Goal: Task Accomplishment & Management: Use online tool/utility

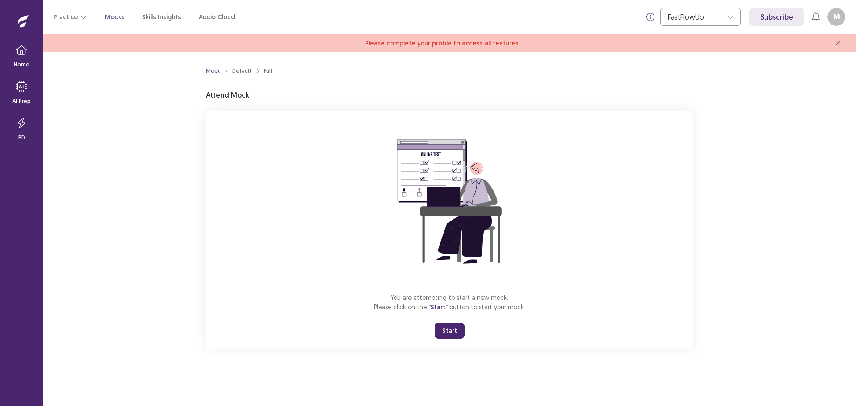
click at [442, 330] on button "Start" at bounding box center [450, 331] width 30 height 16
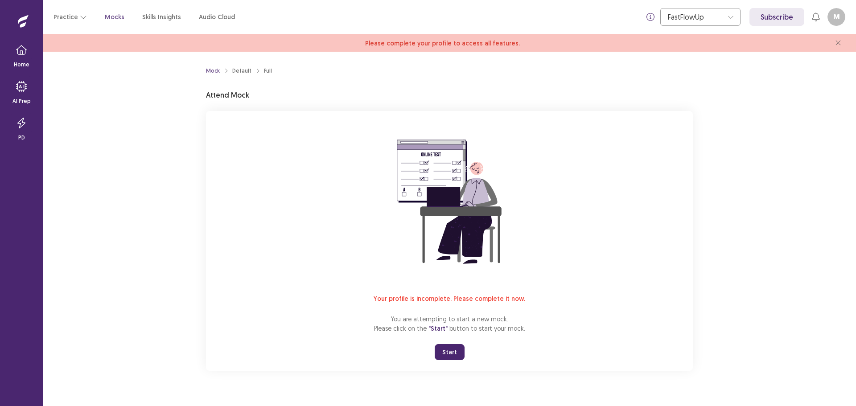
click at [445, 354] on button "Start" at bounding box center [450, 352] width 30 height 16
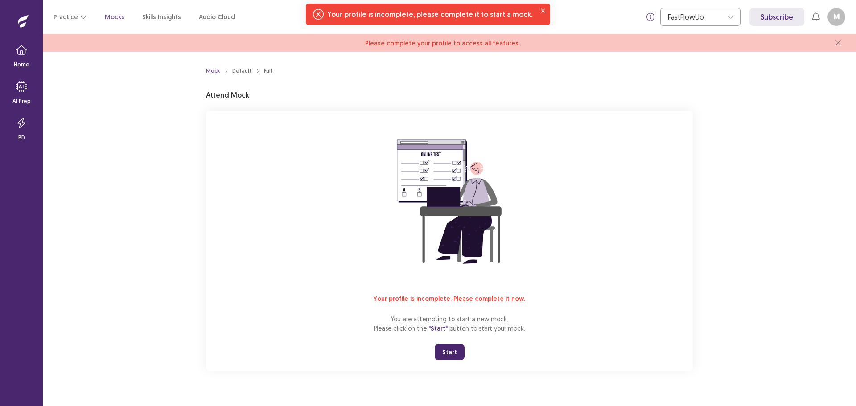
click at [838, 13] on button "M" at bounding box center [837, 17] width 18 height 18
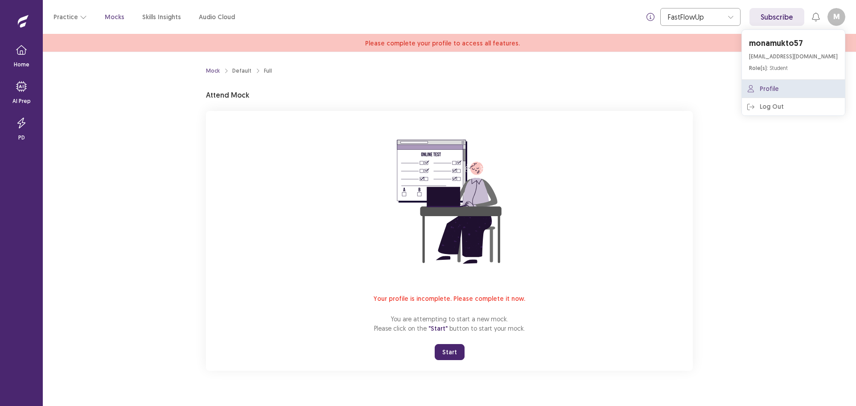
click at [775, 86] on link "Profile" at bounding box center [793, 89] width 103 height 18
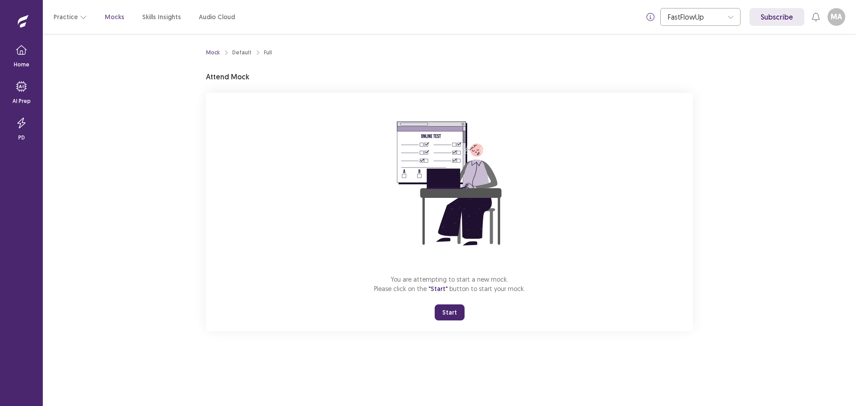
click at [453, 310] on button "Start" at bounding box center [450, 313] width 30 height 16
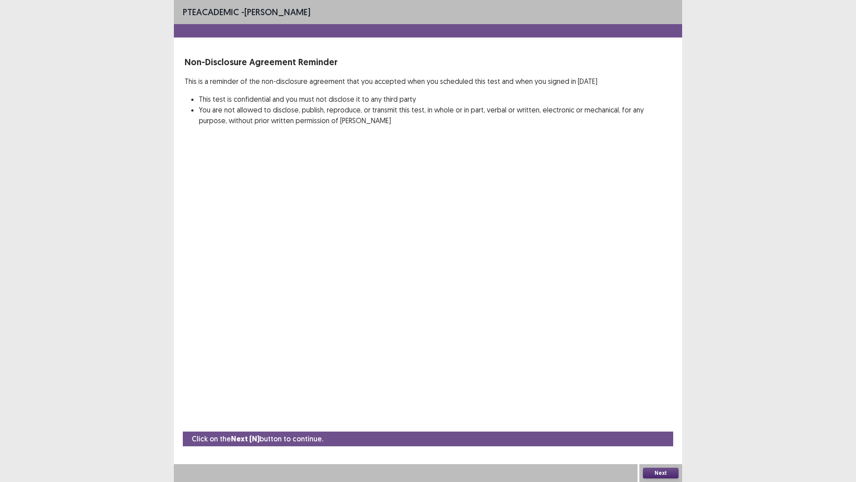
click at [659, 406] on button "Next" at bounding box center [661, 472] width 36 height 11
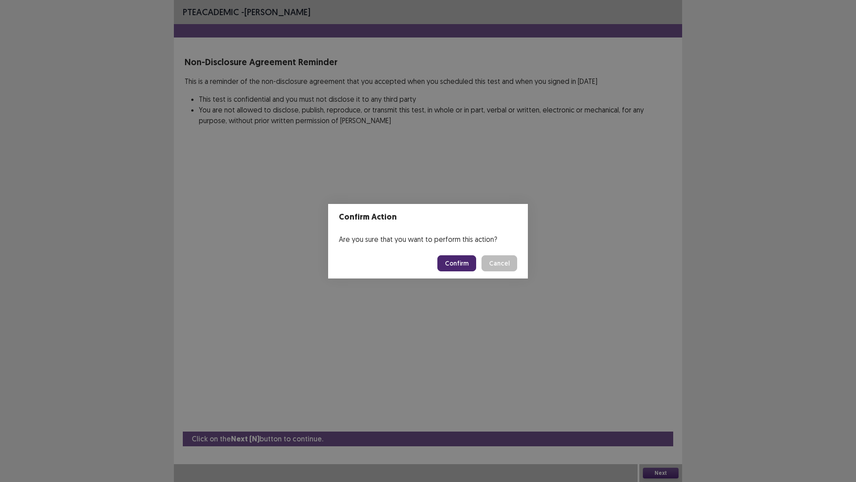
click at [453, 261] on button "Confirm" at bounding box center [456, 263] width 39 height 16
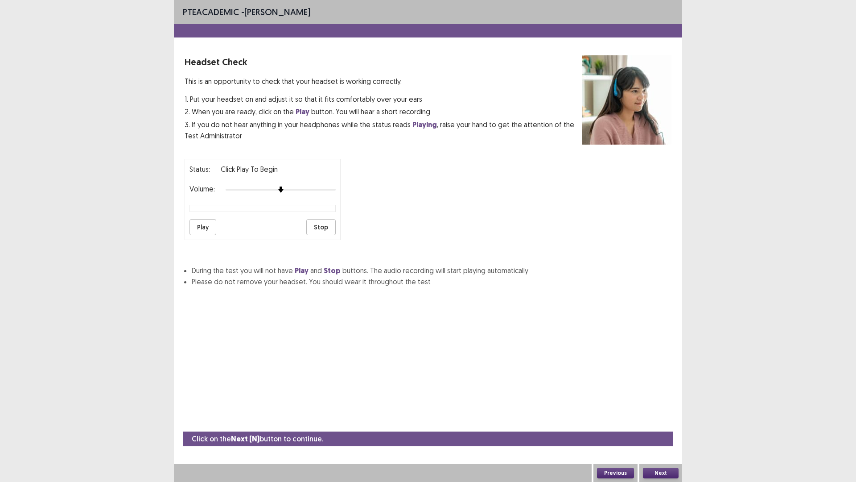
click at [668, 406] on button "Next" at bounding box center [661, 472] width 36 height 11
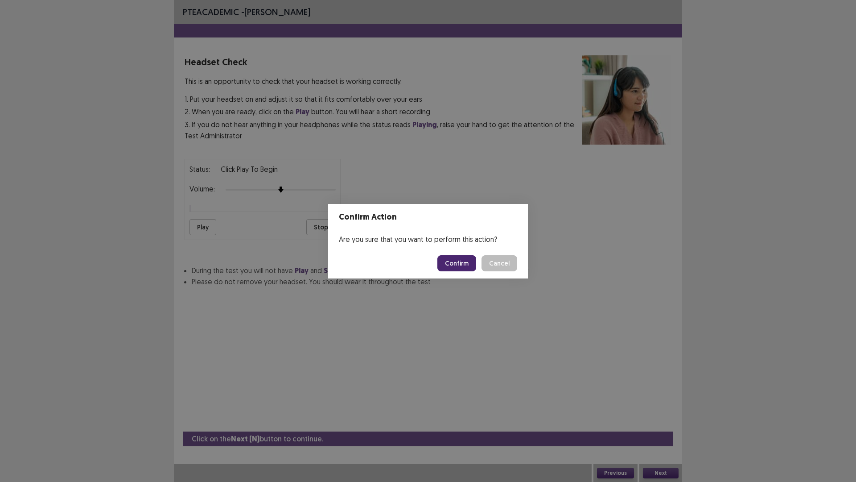
click at [450, 263] on button "Confirm" at bounding box center [456, 263] width 39 height 16
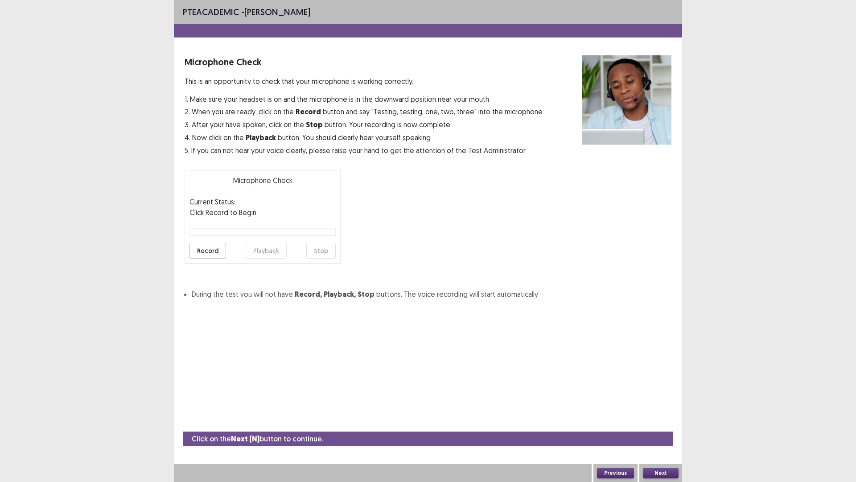
click at [199, 246] on button "Record" at bounding box center [208, 251] width 37 height 16
click at [317, 251] on button "Stop" at bounding box center [320, 251] width 29 height 16
click at [256, 252] on button "Playback" at bounding box center [266, 251] width 41 height 16
click at [659, 406] on button "Next" at bounding box center [661, 472] width 36 height 11
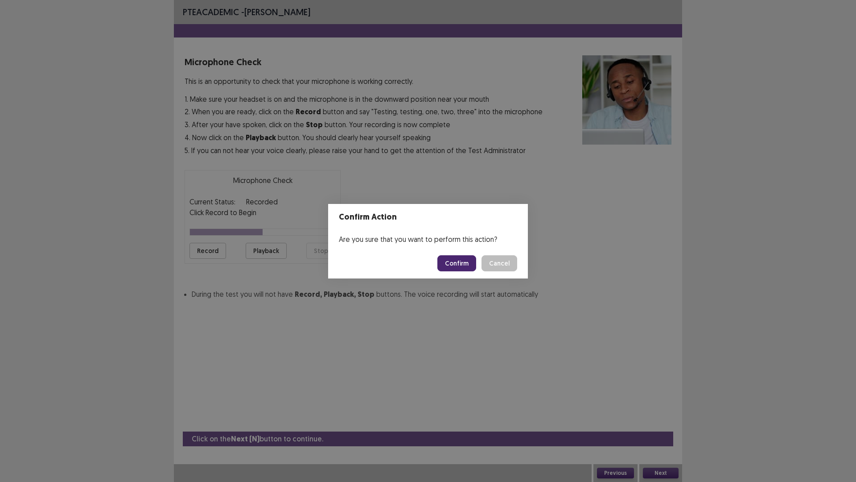
click at [464, 265] on button "Confirm" at bounding box center [456, 263] width 39 height 16
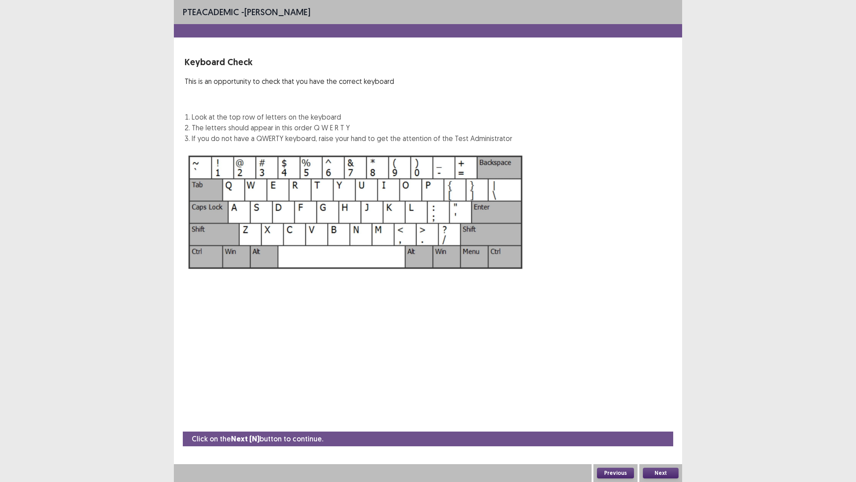
click at [291, 106] on div "Keyboard Check This is an opportunity to check that you have the correct keyboa…" at bounding box center [349, 99] width 328 height 88
click at [284, 101] on div "Keyboard Check This is an opportunity to check that you have the correct keyboa…" at bounding box center [349, 99] width 328 height 88
drag, startPoint x: 284, startPoint y: 101, endPoint x: 275, endPoint y: 124, distance: 24.8
click at [284, 102] on div "Keyboard Check This is an opportunity to check that you have the correct keyboa…" at bounding box center [349, 99] width 328 height 88
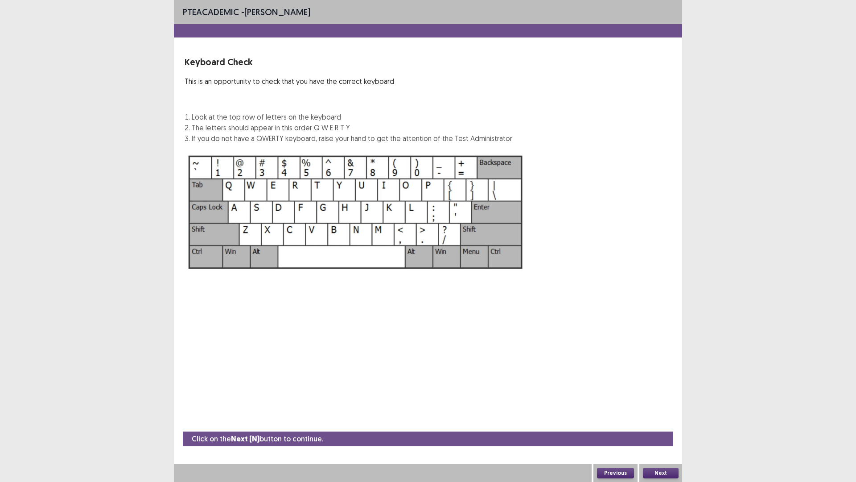
click at [252, 132] on li "The letters should appear in this order Q W E R T Y" at bounding box center [352, 127] width 321 height 11
click at [229, 58] on p "Keyboard Check" at bounding box center [349, 61] width 328 height 13
click at [290, 406] on p "Click on the Next (N) button to continue." at bounding box center [258, 438] width 132 height 11
click at [672, 406] on button "Next" at bounding box center [661, 472] width 36 height 11
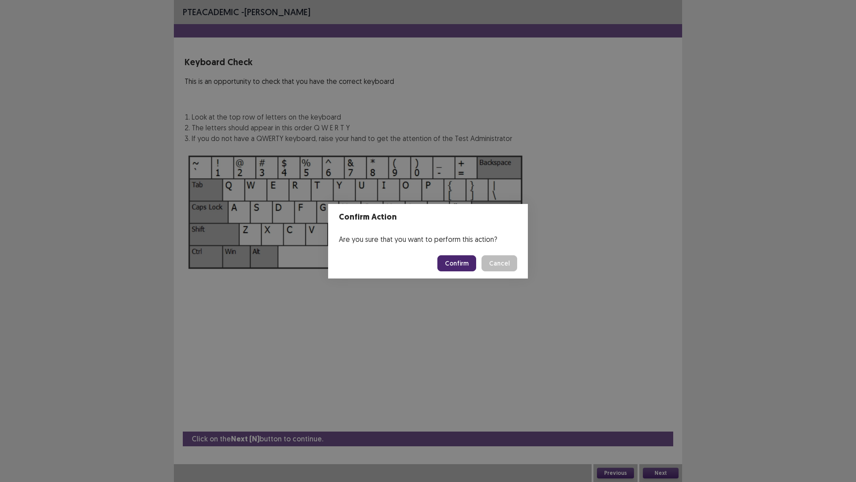
click at [463, 263] on button "Confirm" at bounding box center [456, 263] width 39 height 16
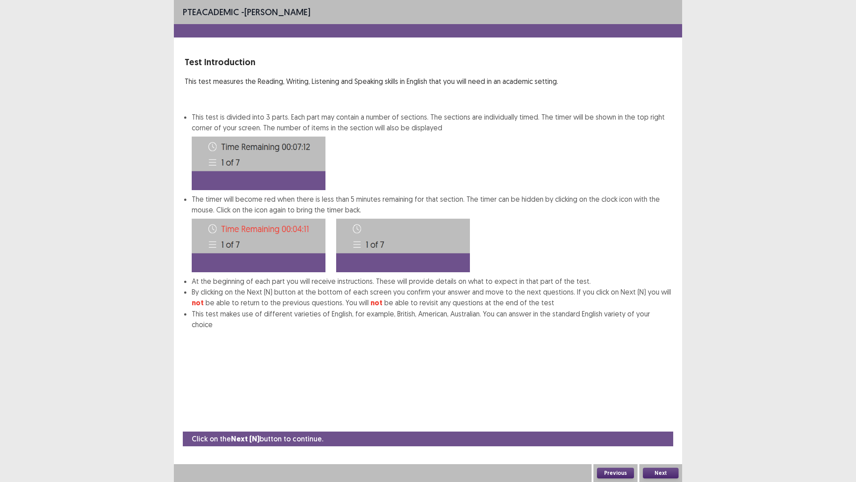
click at [660, 406] on button "Next" at bounding box center [661, 472] width 36 height 11
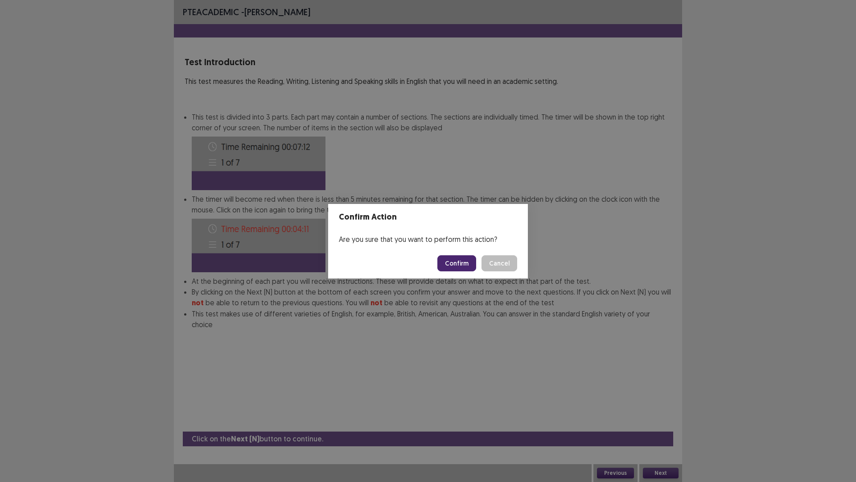
click at [455, 260] on button "Confirm" at bounding box center [456, 263] width 39 height 16
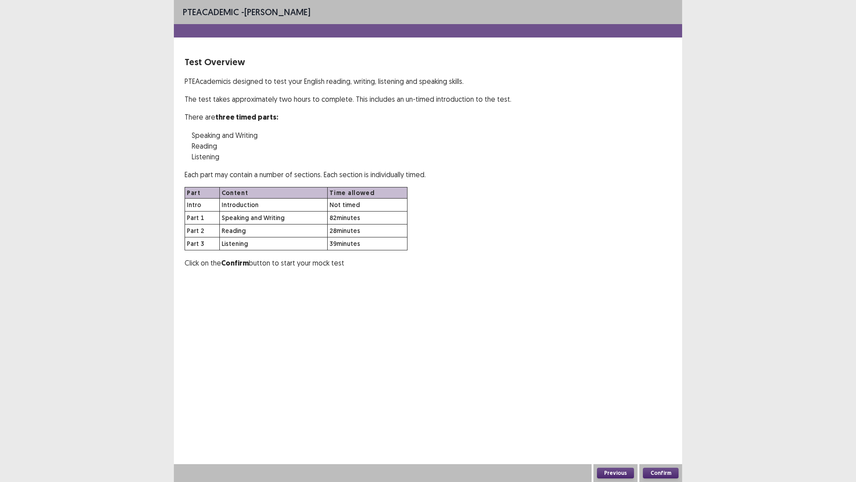
click at [666, 406] on button "Confirm" at bounding box center [661, 472] width 36 height 11
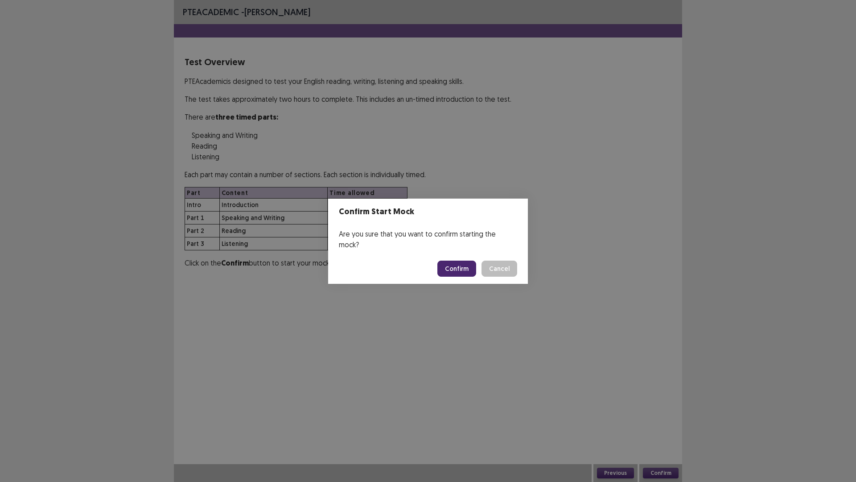
click at [457, 260] on button "Confirm" at bounding box center [456, 268] width 39 height 16
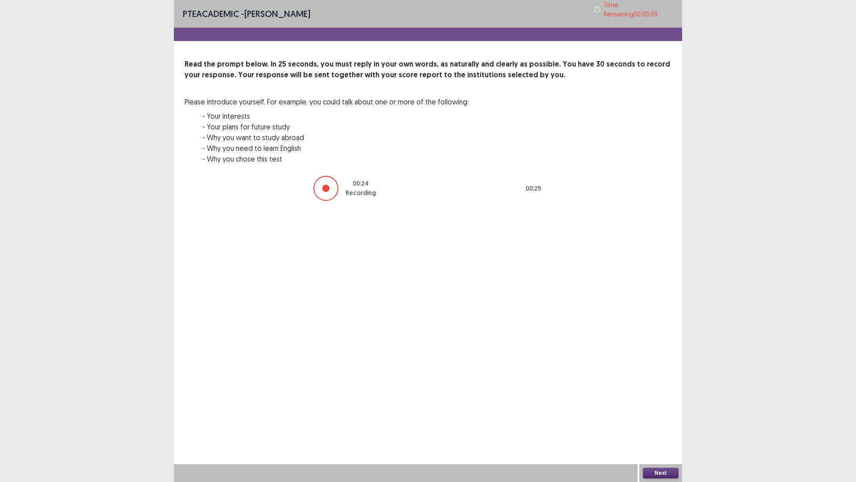
click at [667, 406] on button "Next" at bounding box center [661, 472] width 36 height 11
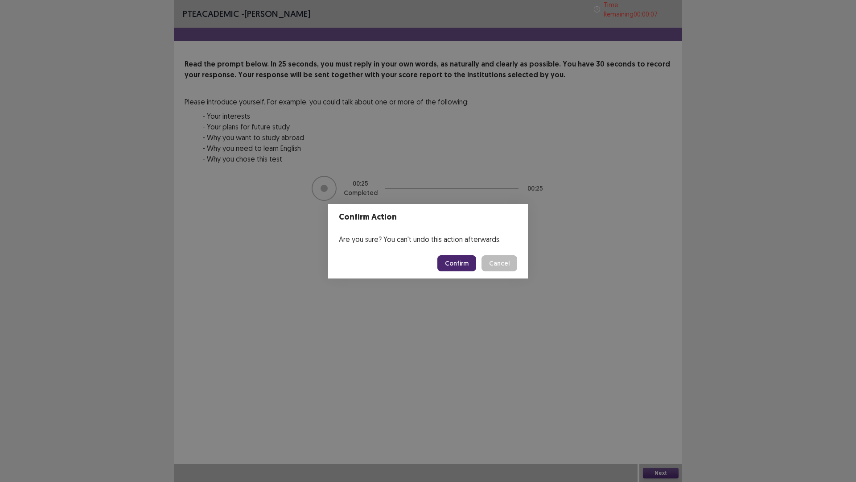
click at [455, 264] on button "Confirm" at bounding box center [456, 263] width 39 height 16
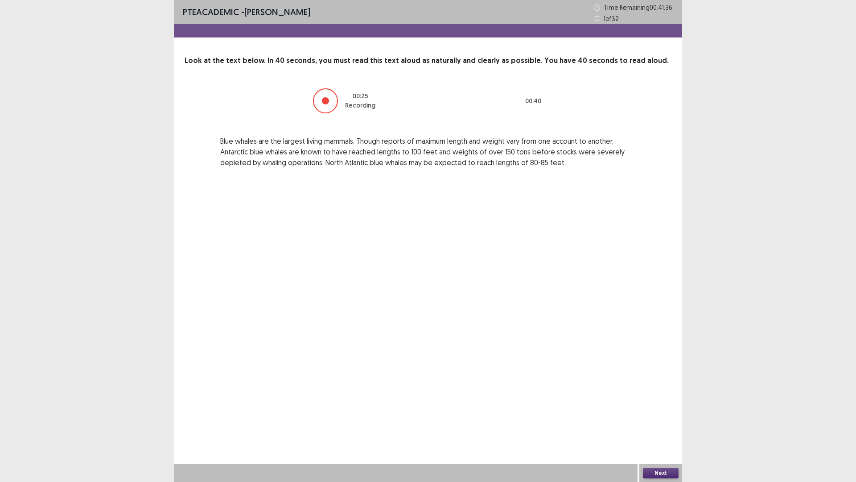
click at [658, 406] on button "Next" at bounding box center [661, 472] width 36 height 11
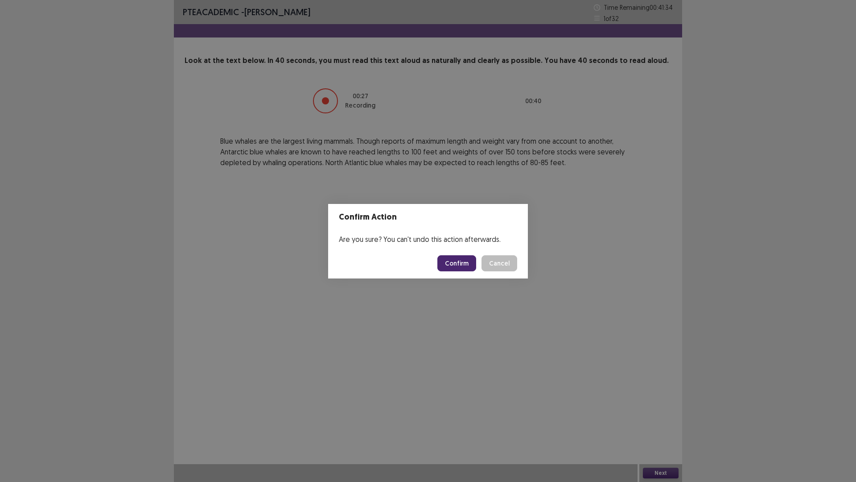
click at [450, 261] on button "Confirm" at bounding box center [456, 263] width 39 height 16
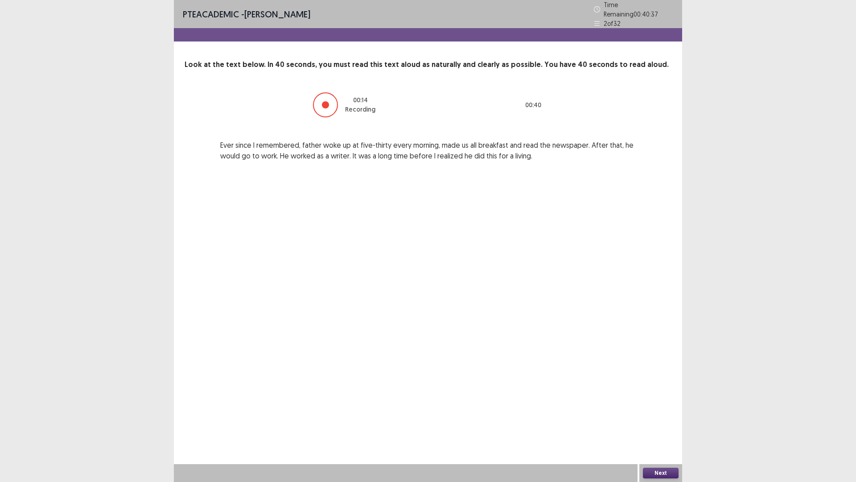
click at [652, 406] on button "Next" at bounding box center [661, 472] width 36 height 11
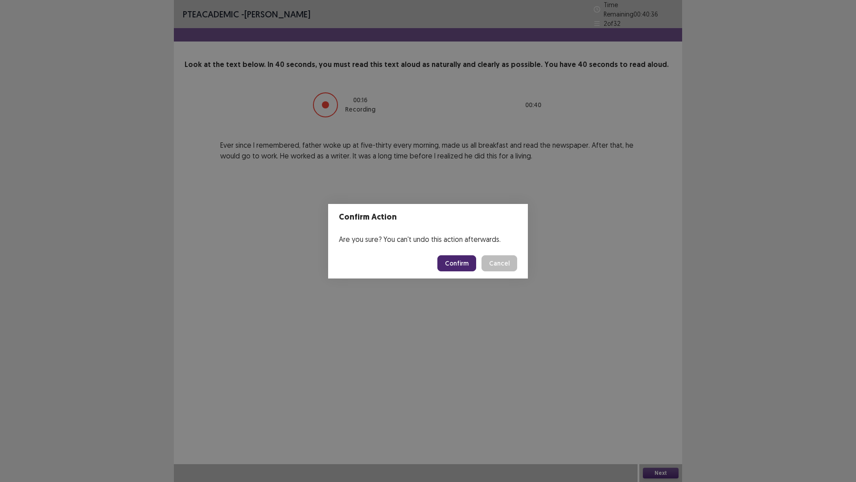
click at [462, 262] on button "Confirm" at bounding box center [456, 263] width 39 height 16
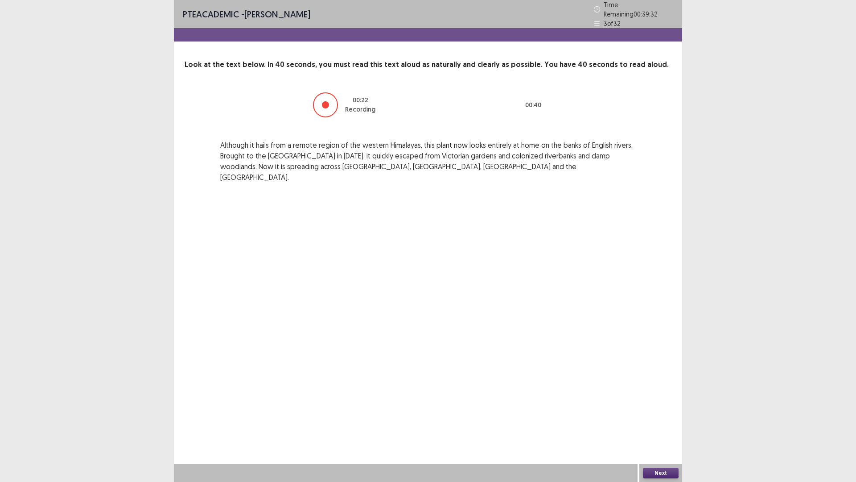
click at [670, 406] on button "Next" at bounding box center [661, 472] width 36 height 11
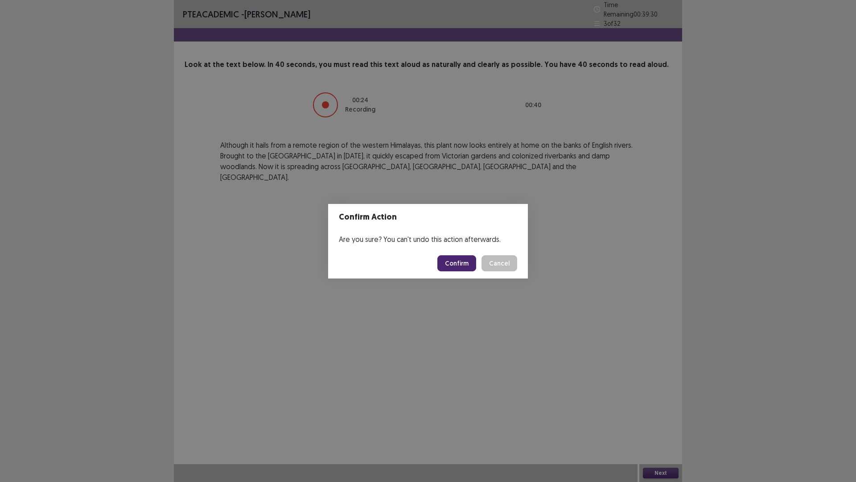
click at [463, 260] on button "Confirm" at bounding box center [456, 263] width 39 height 16
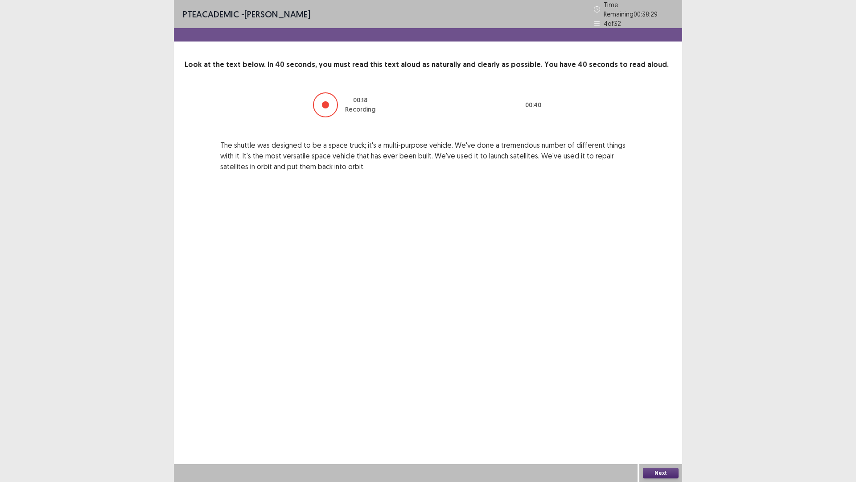
click at [652, 406] on button "Next" at bounding box center [661, 472] width 36 height 11
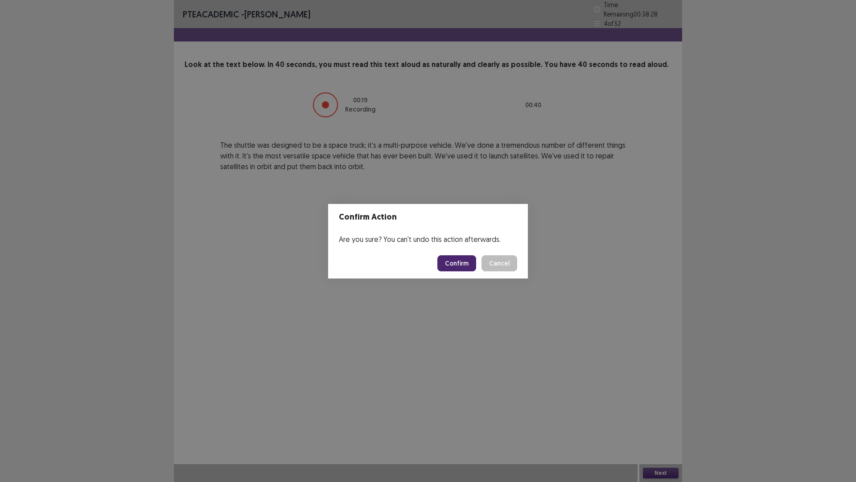
click at [462, 268] on button "Confirm" at bounding box center [456, 263] width 39 height 16
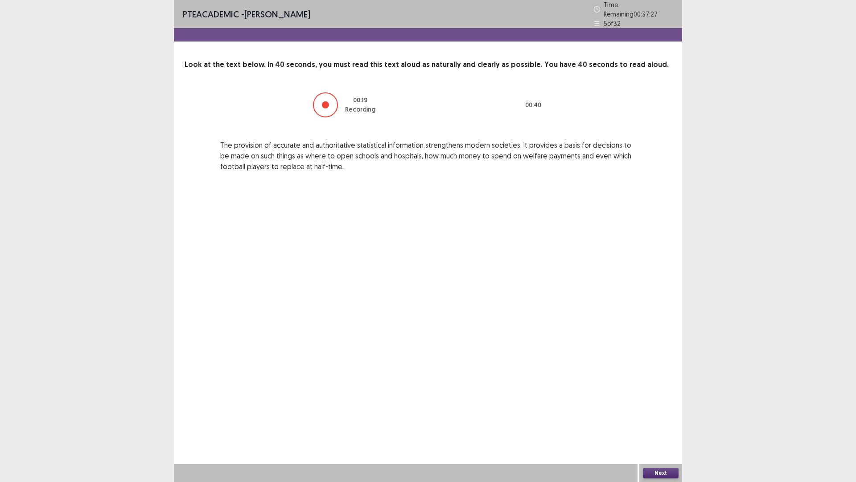
click at [651, 406] on button "Next" at bounding box center [661, 472] width 36 height 11
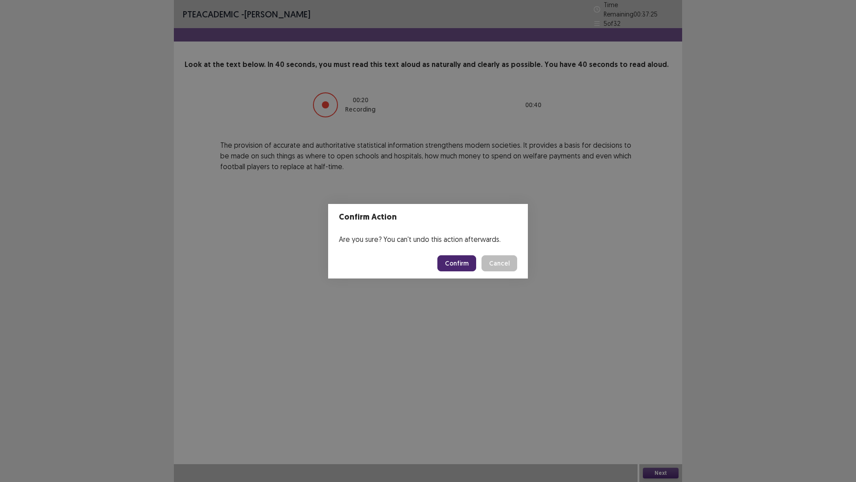
click at [462, 264] on button "Confirm" at bounding box center [456, 263] width 39 height 16
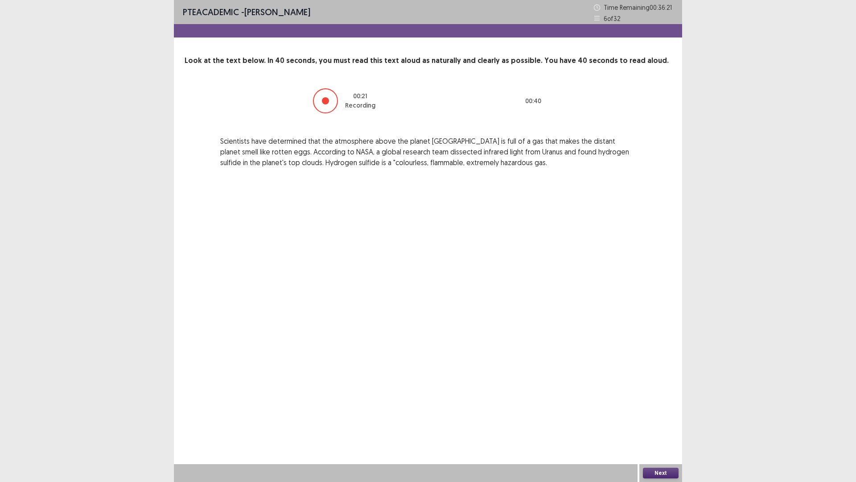
click at [655, 406] on button "Next" at bounding box center [661, 472] width 36 height 11
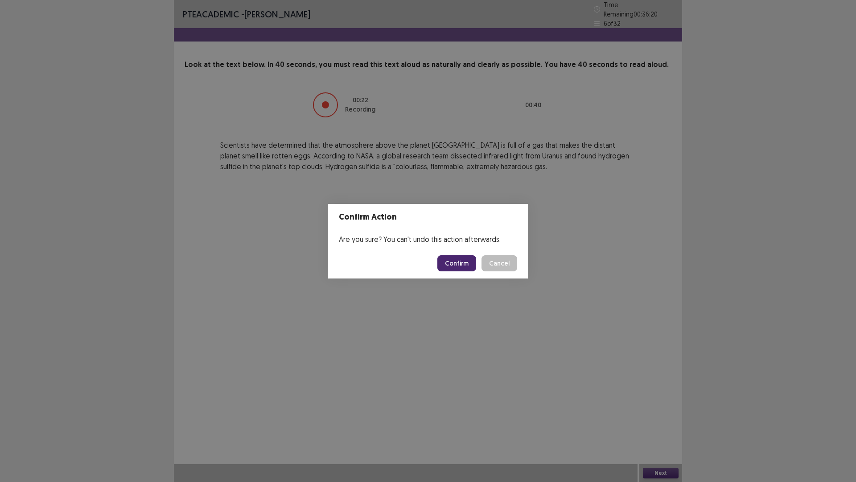
click at [458, 261] on button "Confirm" at bounding box center [456, 263] width 39 height 16
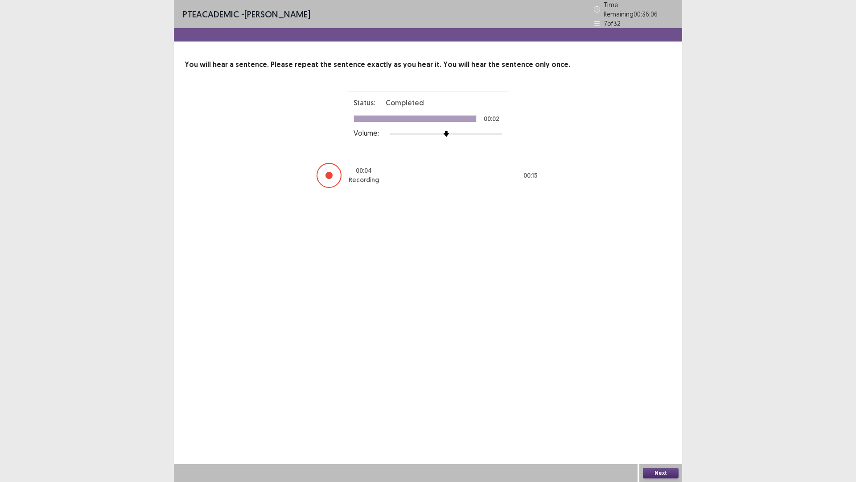
click at [671, 406] on button "Next" at bounding box center [661, 472] width 36 height 11
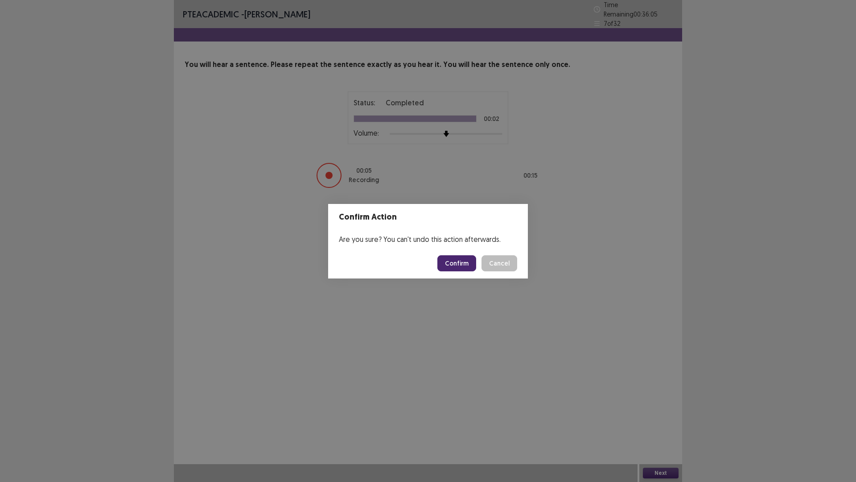
click at [462, 263] on button "Confirm" at bounding box center [456, 263] width 39 height 16
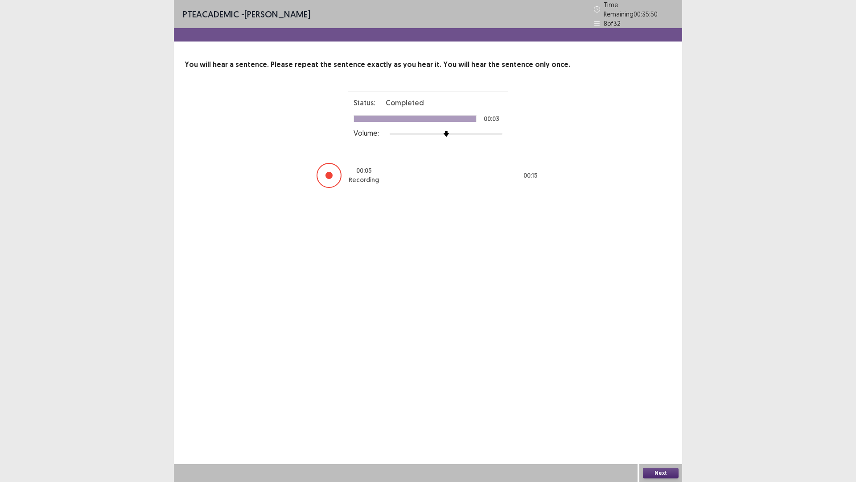
click at [665, 406] on button "Next" at bounding box center [661, 472] width 36 height 11
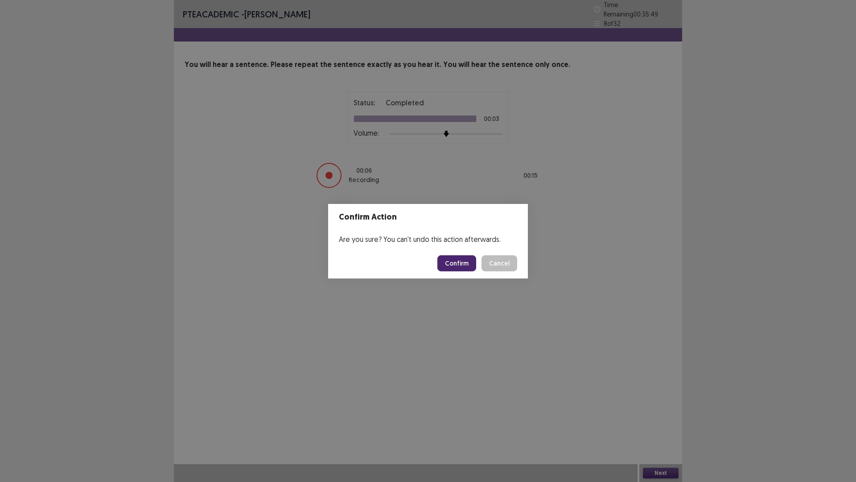
click at [461, 265] on button "Confirm" at bounding box center [456, 263] width 39 height 16
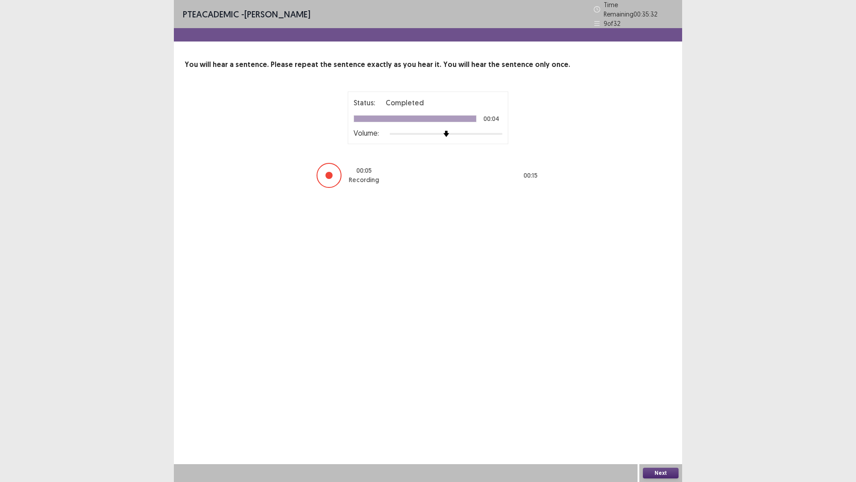
click at [665, 406] on button "Next" at bounding box center [661, 472] width 36 height 11
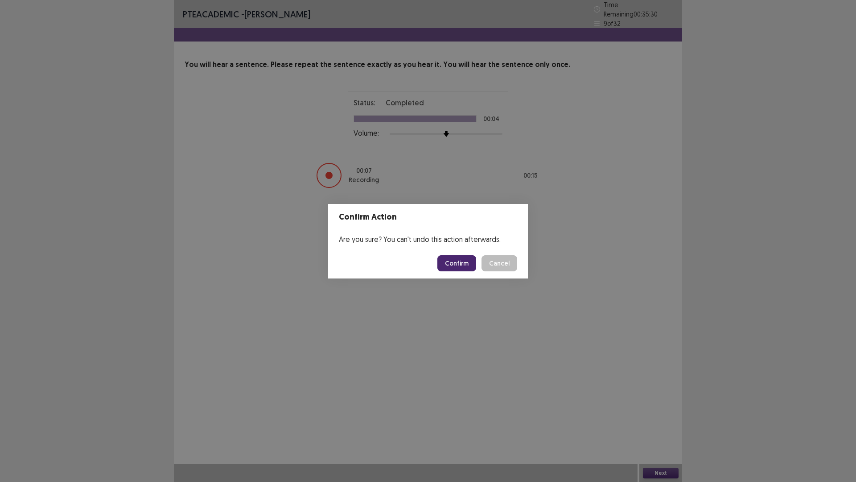
click at [460, 266] on button "Confirm" at bounding box center [456, 263] width 39 height 16
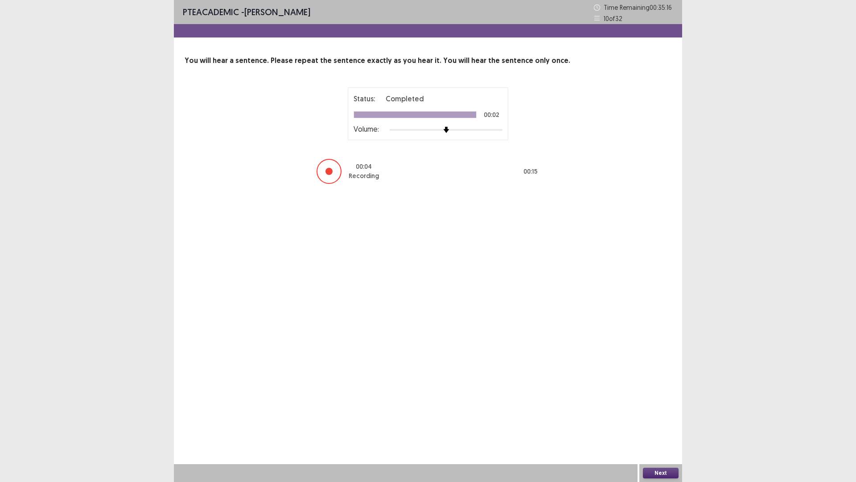
click at [665, 406] on button "Next" at bounding box center [661, 472] width 36 height 11
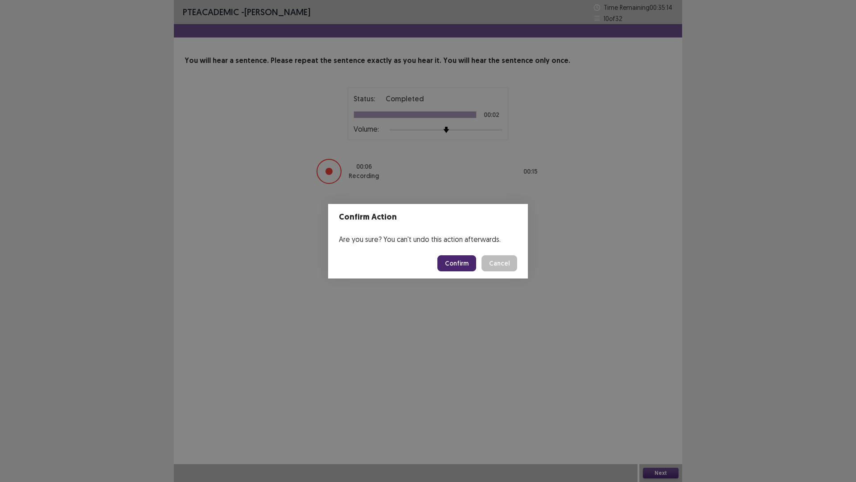
click at [462, 266] on button "Confirm" at bounding box center [456, 263] width 39 height 16
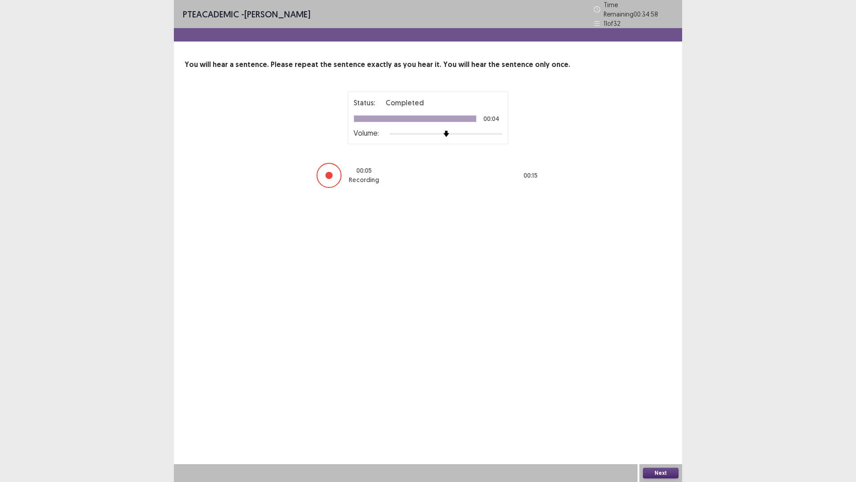
click at [660, 406] on button "Next" at bounding box center [661, 472] width 36 height 11
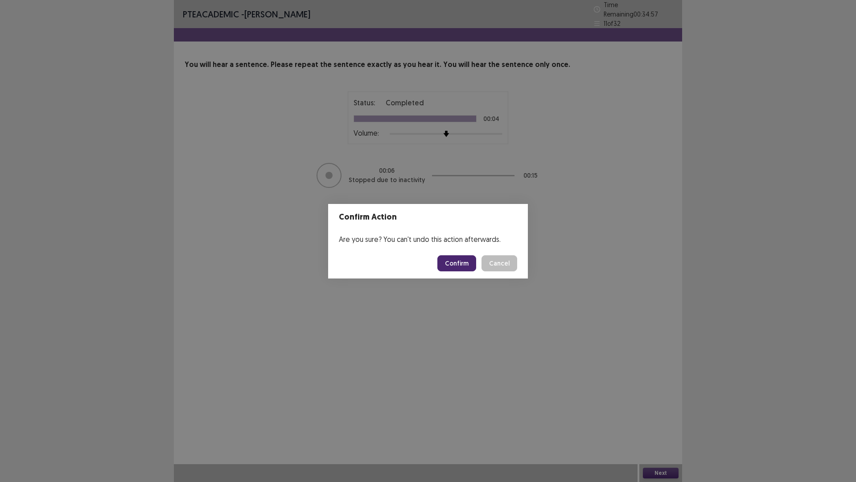
click at [467, 268] on button "Confirm" at bounding box center [456, 263] width 39 height 16
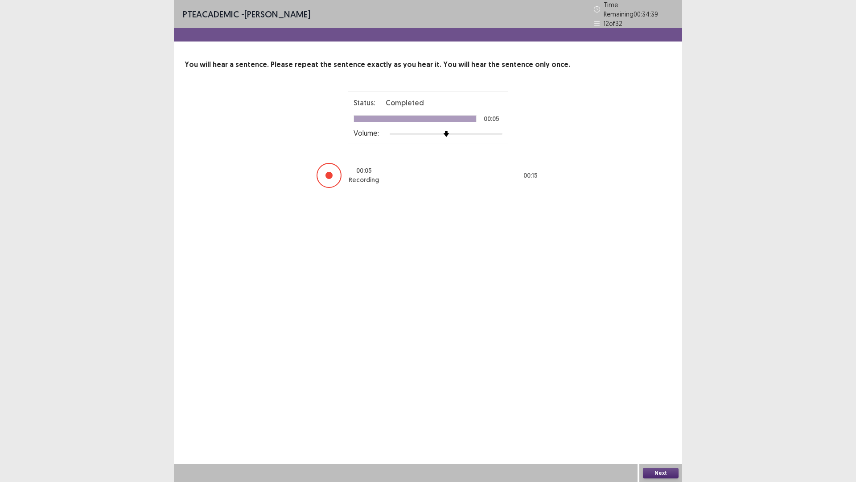
click at [644, 406] on button "Next" at bounding box center [661, 472] width 36 height 11
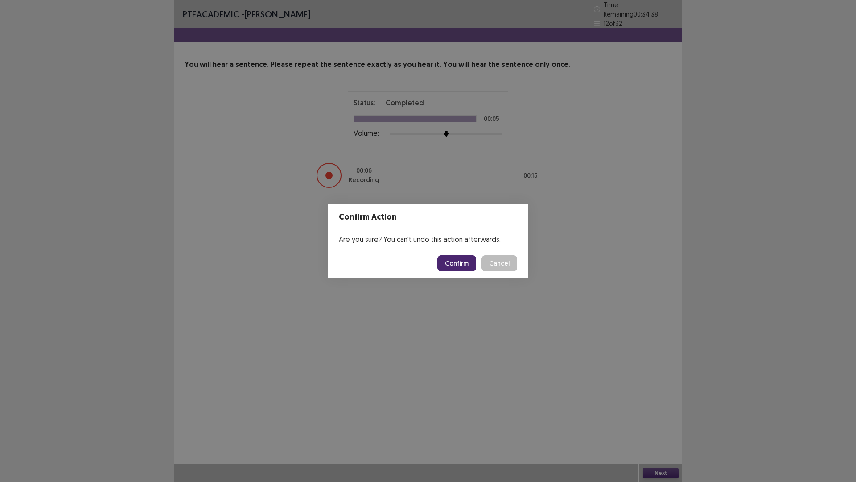
click at [459, 267] on button "Confirm" at bounding box center [456, 263] width 39 height 16
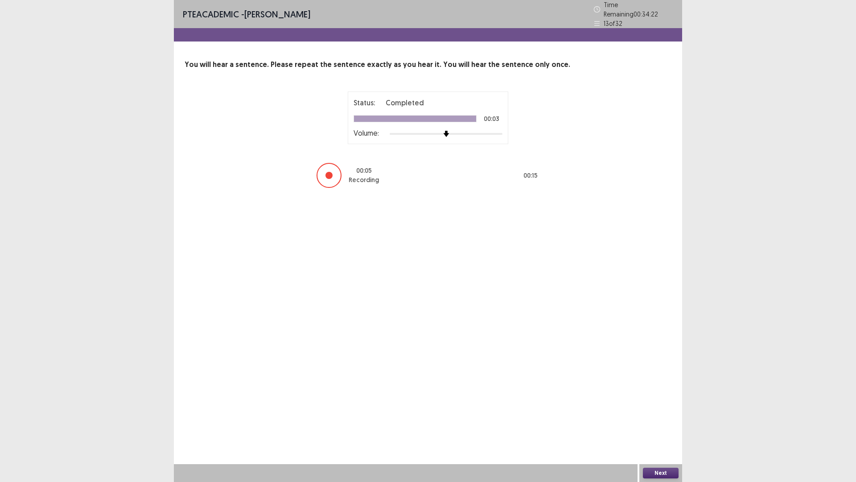
click at [646, 406] on button "Next" at bounding box center [661, 472] width 36 height 11
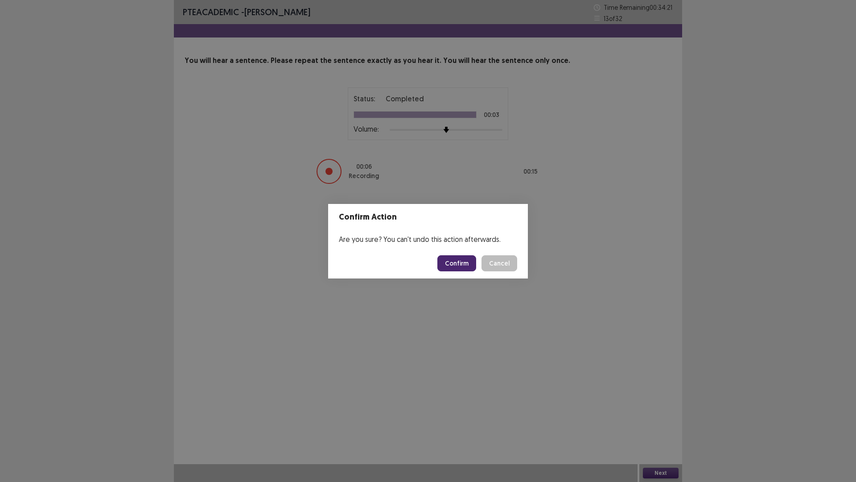
click at [458, 259] on button "Confirm" at bounding box center [456, 263] width 39 height 16
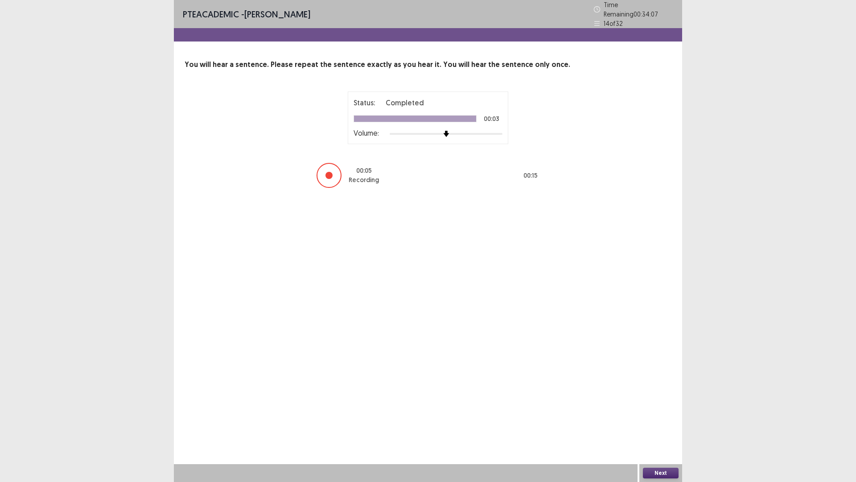
click at [644, 406] on button "Next" at bounding box center [661, 472] width 36 height 11
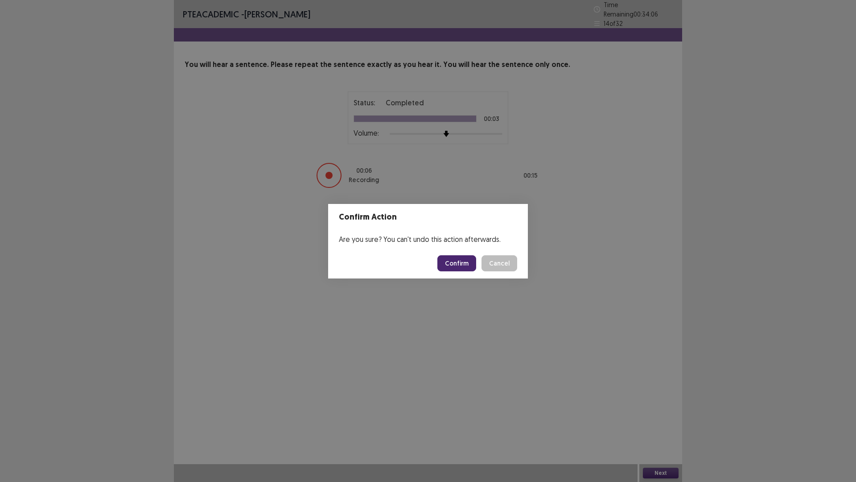
click at [459, 268] on button "Confirm" at bounding box center [456, 263] width 39 height 16
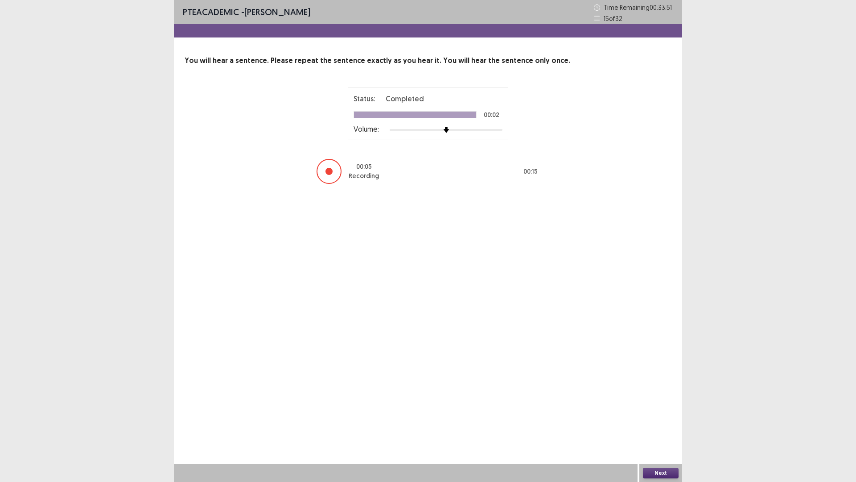
click at [661, 406] on button "Next" at bounding box center [661, 472] width 36 height 11
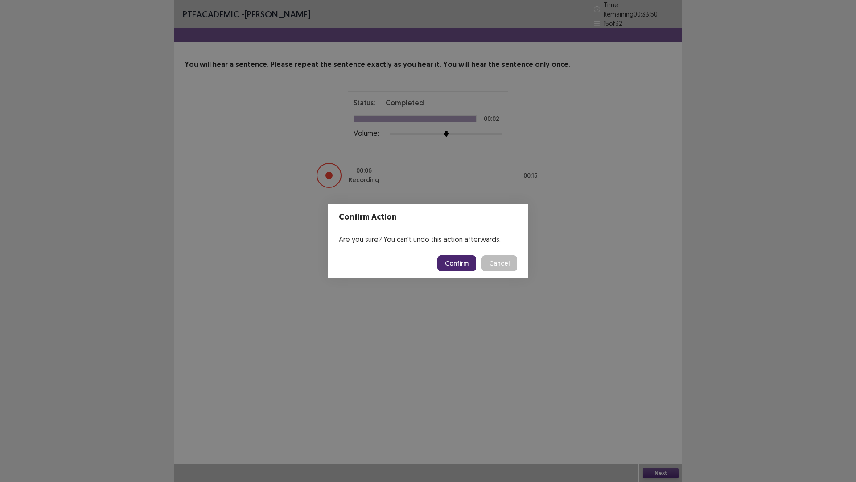
click at [468, 263] on button "Confirm" at bounding box center [456, 263] width 39 height 16
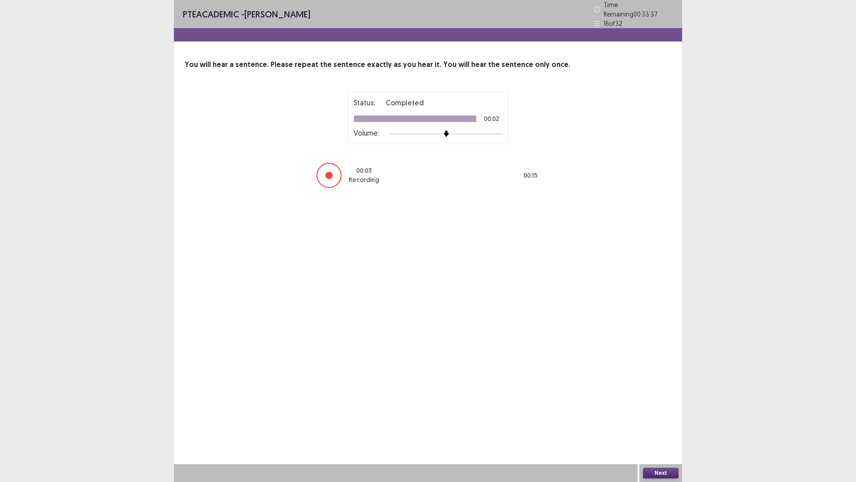
click at [667, 406] on button "Next" at bounding box center [661, 472] width 36 height 11
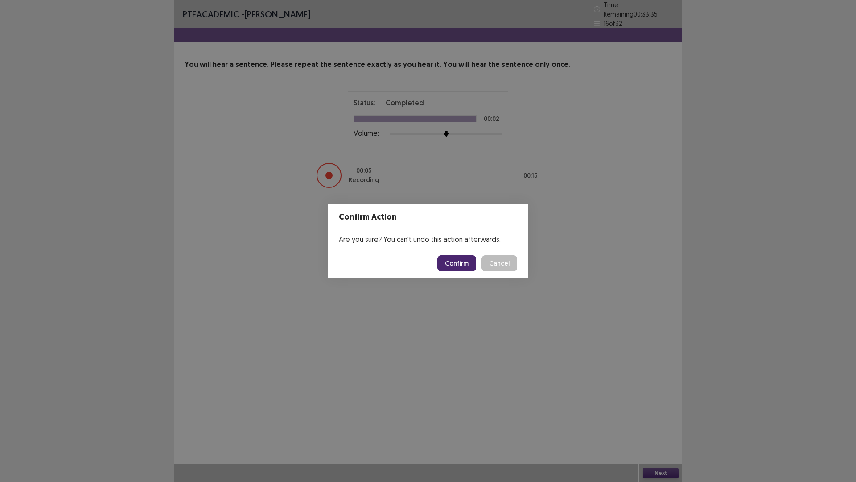
click at [462, 268] on button "Confirm" at bounding box center [456, 263] width 39 height 16
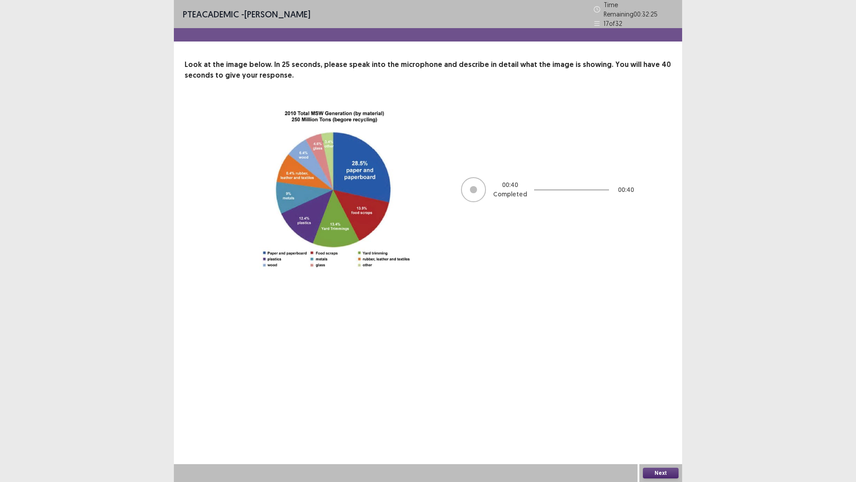
click at [660, 406] on button "Next" at bounding box center [661, 472] width 36 height 11
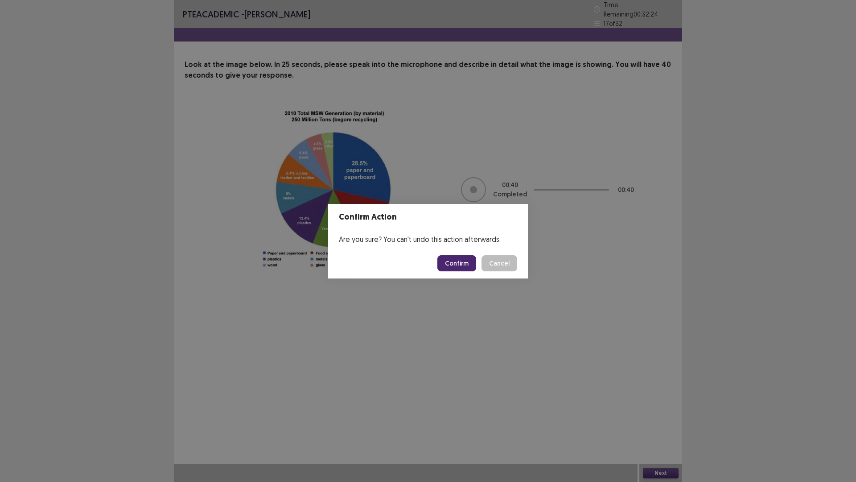
click at [468, 263] on button "Confirm" at bounding box center [456, 263] width 39 height 16
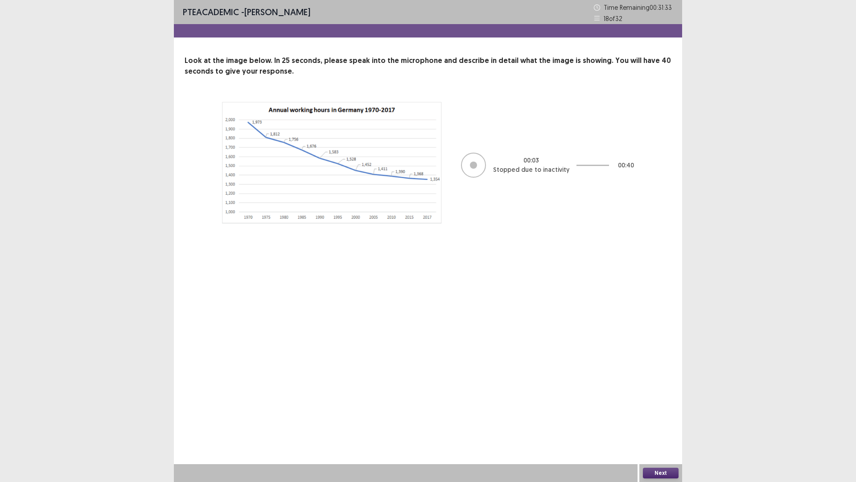
click at [480, 167] on div at bounding box center [473, 165] width 25 height 25
click at [479, 165] on div at bounding box center [473, 165] width 25 height 25
click at [516, 171] on p "Stopped due to inactivity" at bounding box center [531, 169] width 76 height 9
click at [661, 406] on button "Next" at bounding box center [661, 472] width 36 height 11
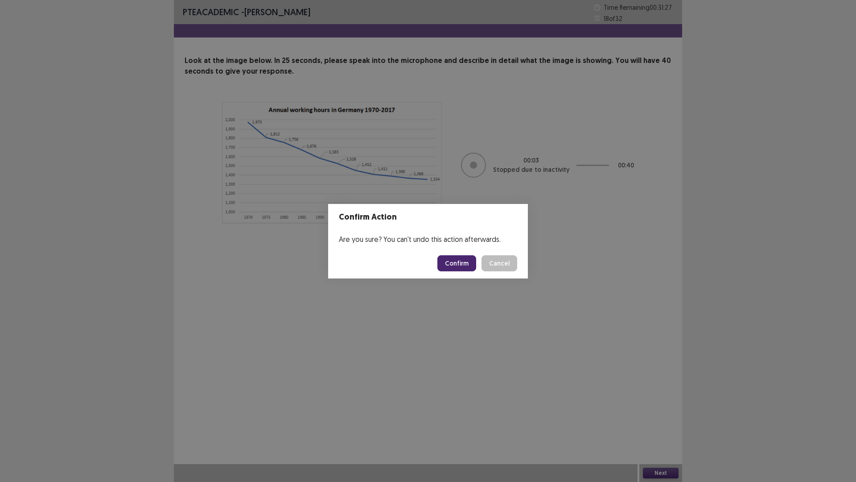
click at [493, 345] on div "Confirm Action Are you sure? You can't undo this action afterwards. Confirm Can…" at bounding box center [428, 241] width 856 height 482
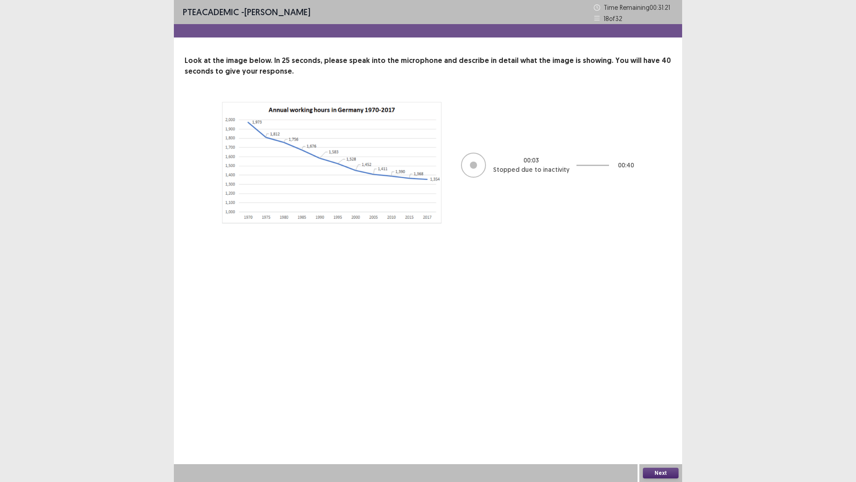
click at [477, 172] on div at bounding box center [473, 165] width 25 height 25
click at [472, 166] on div at bounding box center [473, 164] width 7 height 7
click at [509, 166] on p "Stopped due to inactivity" at bounding box center [531, 169] width 76 height 9
click at [526, 164] on p "00 : 03" at bounding box center [532, 160] width 16 height 9
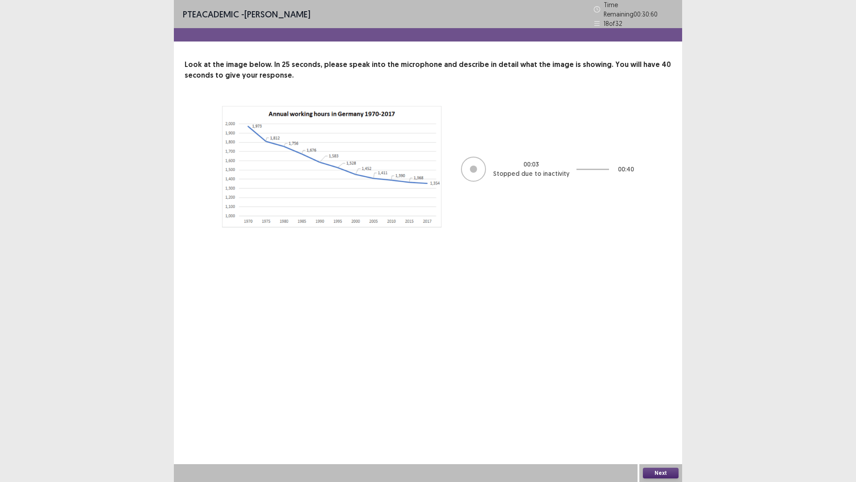
click at [474, 172] on div at bounding box center [473, 169] width 25 height 25
click at [473, 172] on div at bounding box center [473, 169] width 25 height 25
click at [463, 168] on div at bounding box center [473, 169] width 25 height 25
click at [661, 406] on button "Next" at bounding box center [661, 472] width 36 height 11
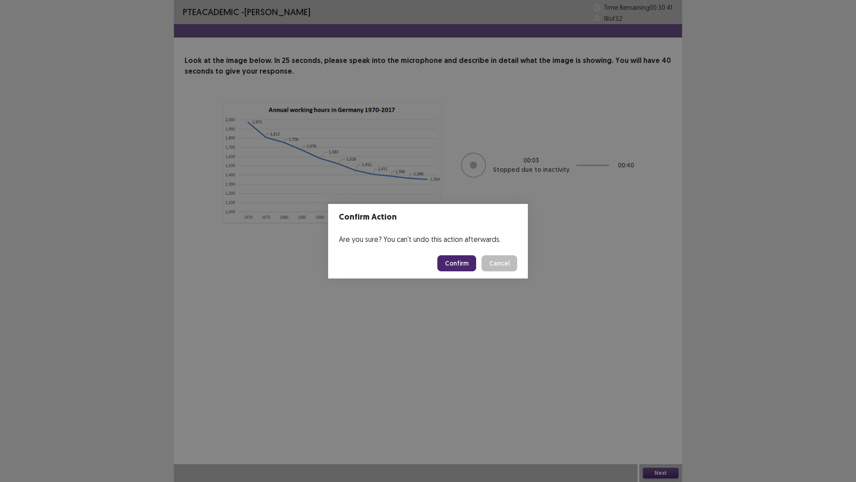
click at [492, 266] on button "Cancel" at bounding box center [500, 263] width 36 height 16
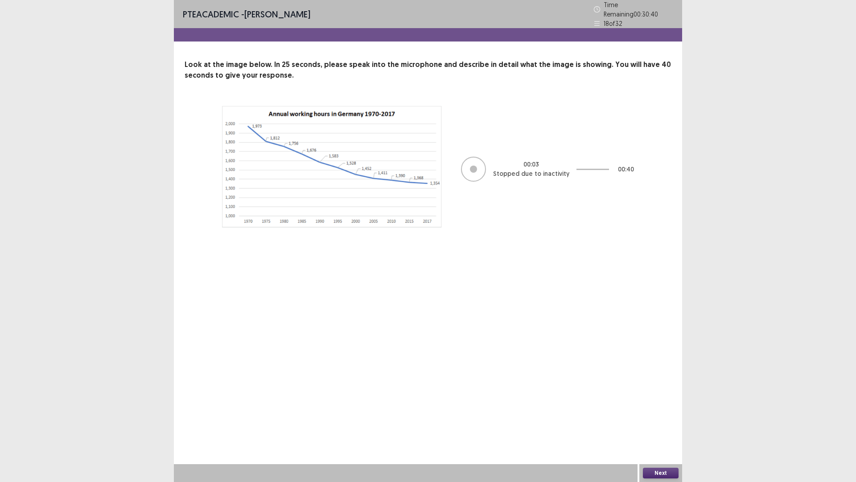
click at [474, 172] on div at bounding box center [473, 169] width 25 height 25
click at [591, 14] on div "PTE academic - [PERSON_NAME] Time Remaining 00 : 30 : 38 18 of 32" at bounding box center [428, 14] width 508 height 28
click at [660, 406] on button "Next" at bounding box center [661, 472] width 36 height 11
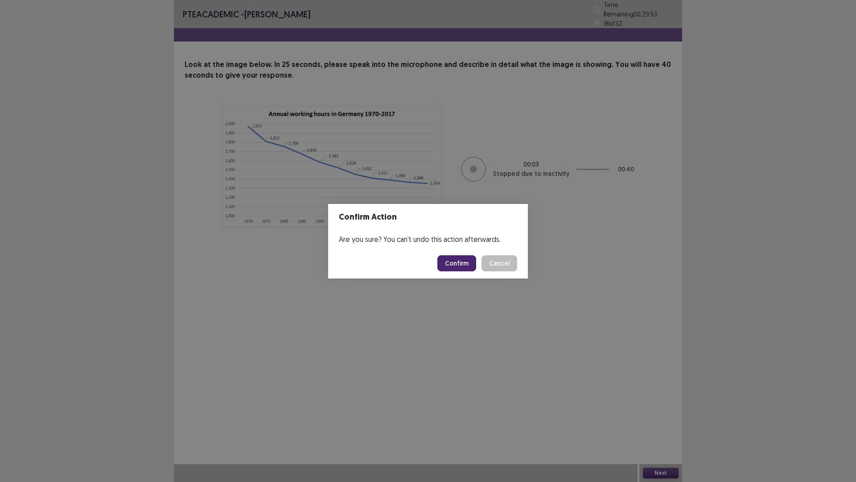
click at [465, 264] on button "Confirm" at bounding box center [456, 263] width 39 height 16
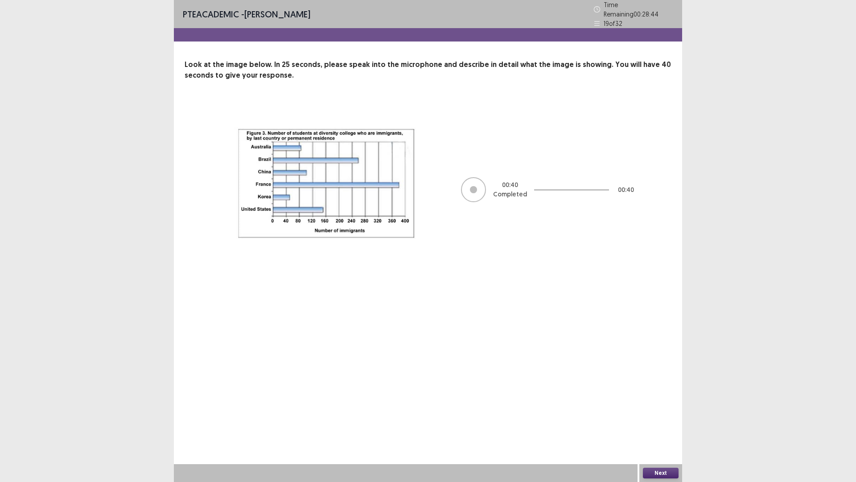
click at [668, 406] on button "Next" at bounding box center [661, 472] width 36 height 11
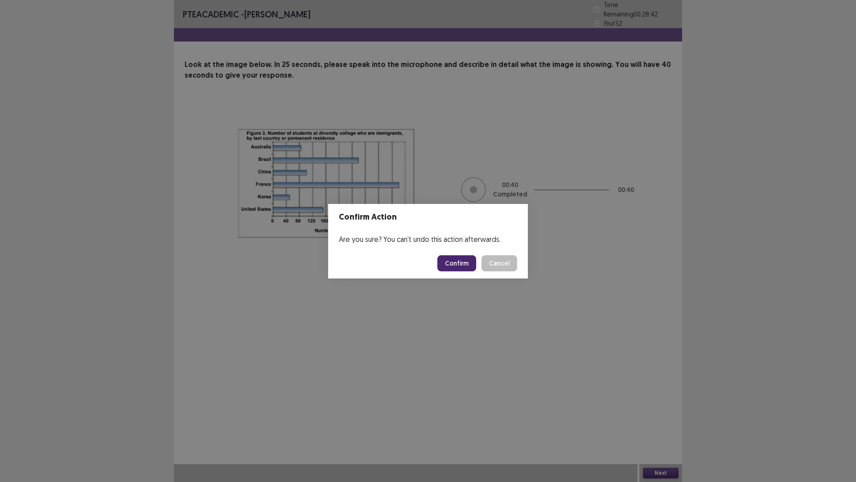
click at [452, 265] on button "Confirm" at bounding box center [456, 263] width 39 height 16
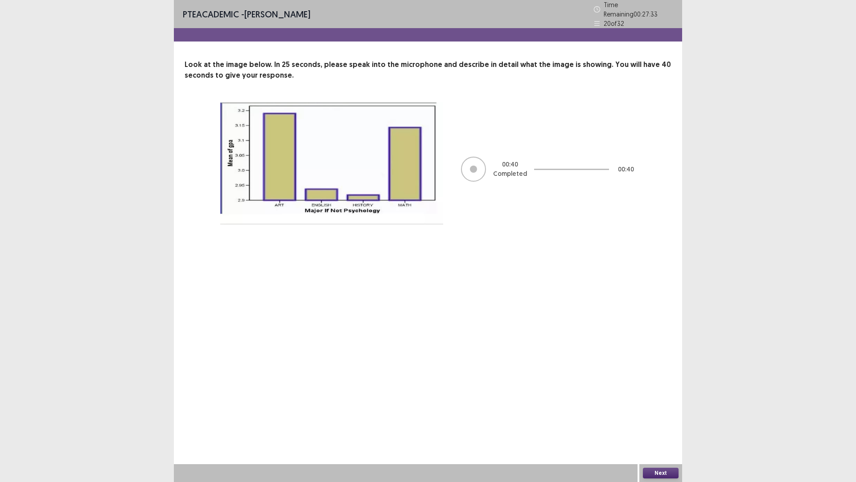
click at [671, 406] on button "Next" at bounding box center [661, 472] width 36 height 11
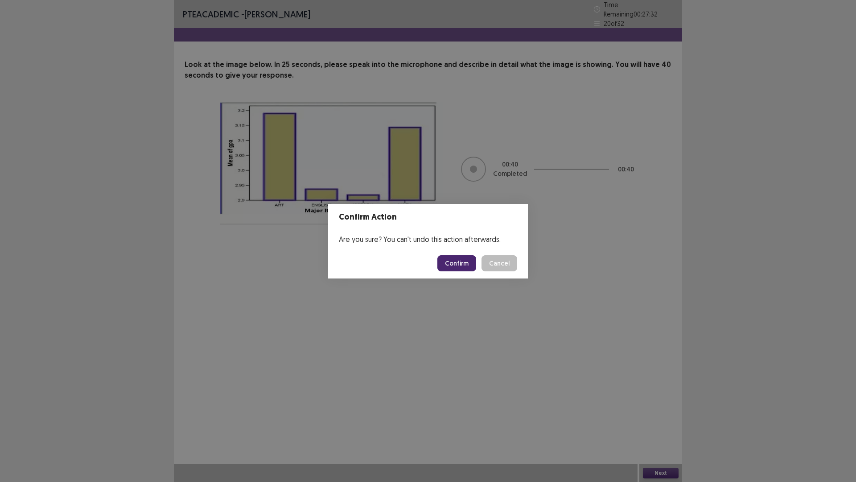
click at [459, 263] on button "Confirm" at bounding box center [456, 263] width 39 height 16
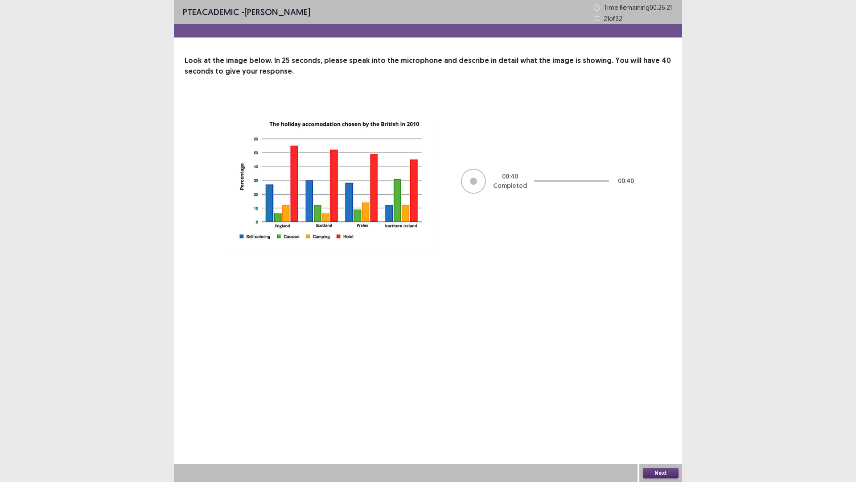
click at [657, 406] on button "Next" at bounding box center [661, 472] width 36 height 11
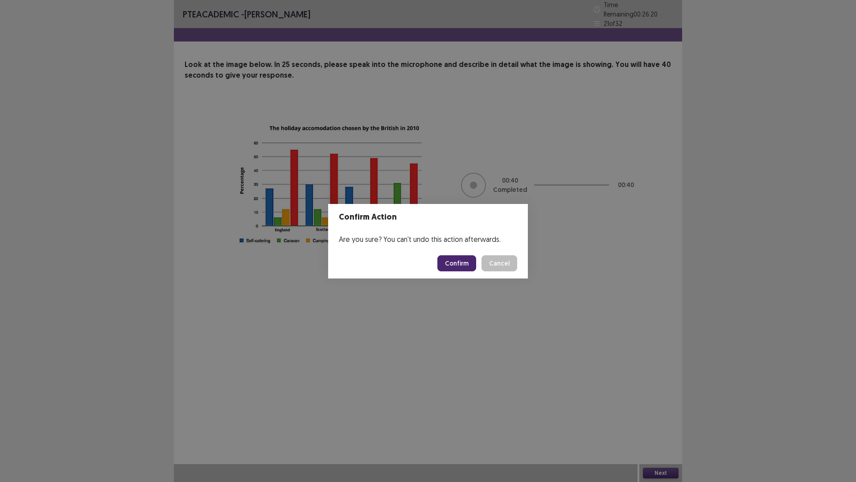
click at [462, 263] on button "Confirm" at bounding box center [456, 263] width 39 height 16
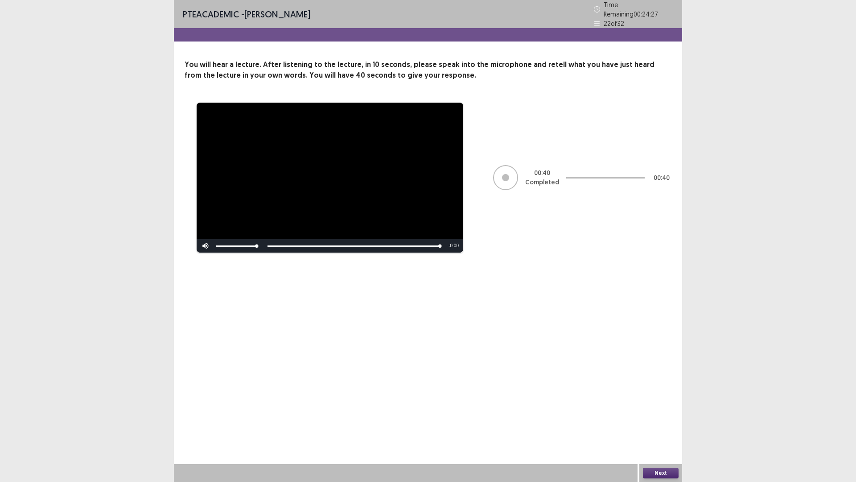
click at [668, 406] on button "Next" at bounding box center [661, 472] width 36 height 11
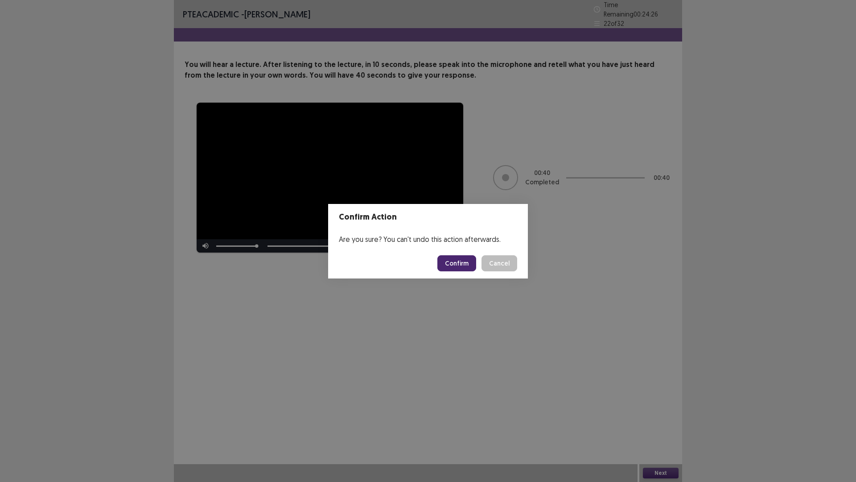
click at [458, 264] on button "Confirm" at bounding box center [456, 263] width 39 height 16
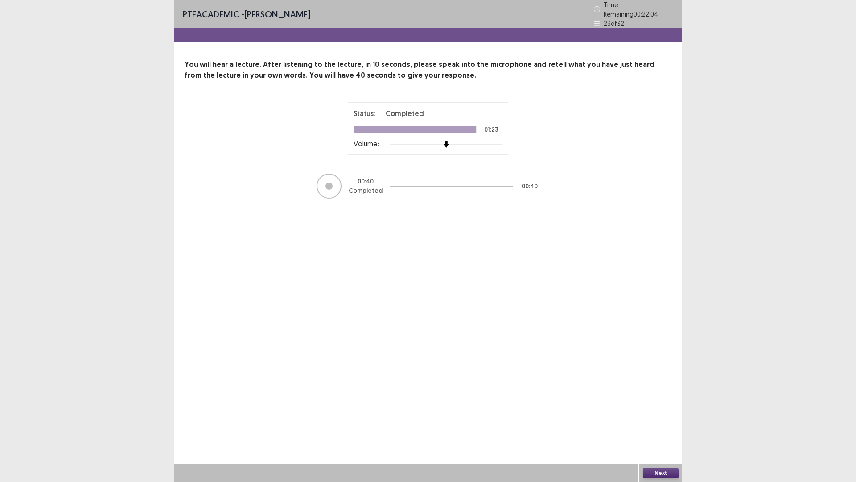
click at [660, 406] on button "Next" at bounding box center [661, 472] width 36 height 11
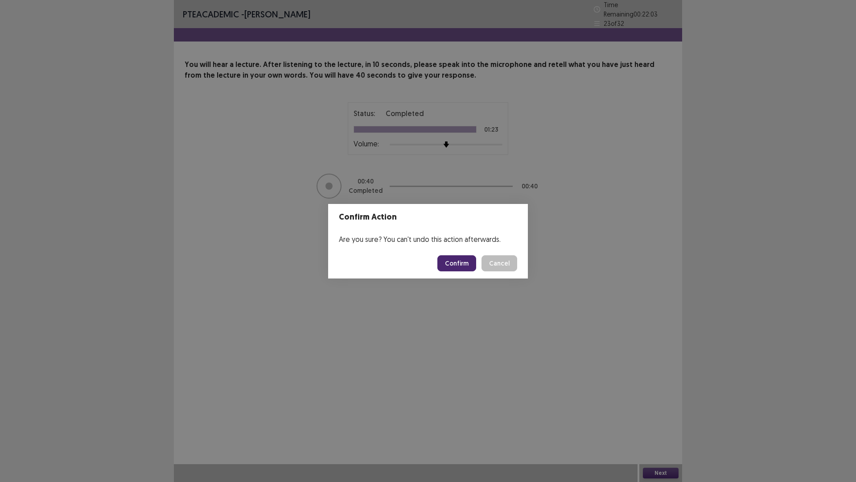
click at [467, 268] on button "Confirm" at bounding box center [456, 263] width 39 height 16
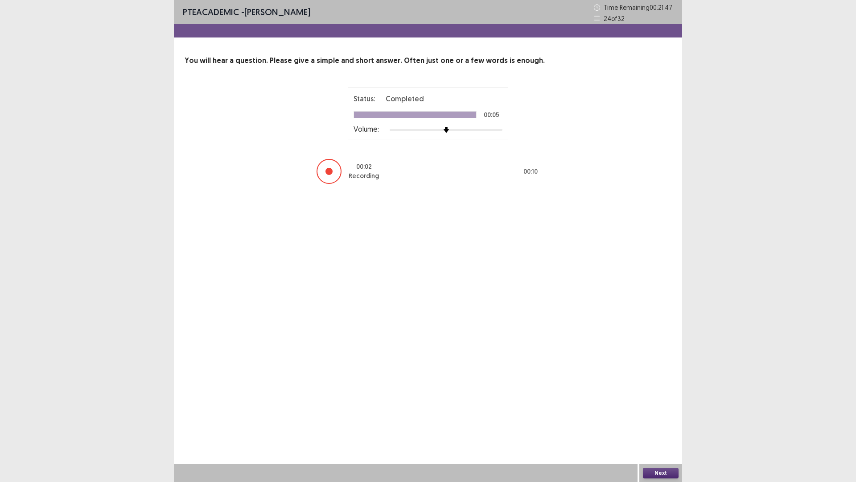
click at [654, 406] on button "Next" at bounding box center [661, 472] width 36 height 11
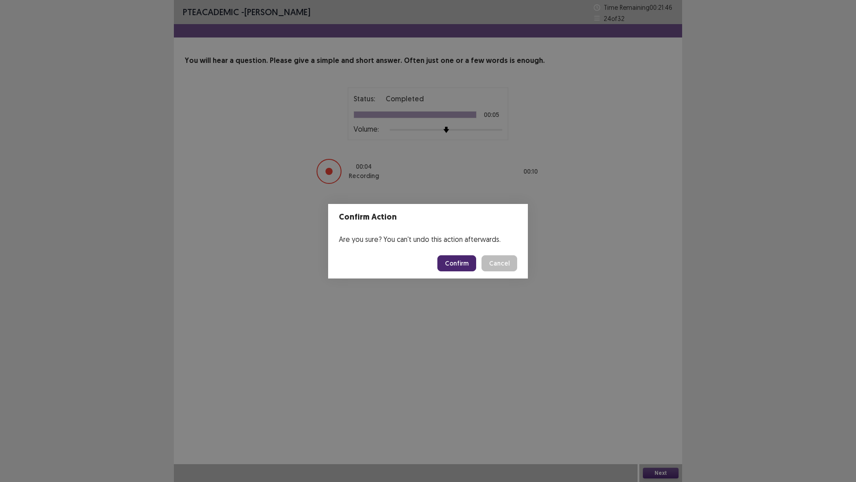
click at [453, 263] on button "Confirm" at bounding box center [456, 263] width 39 height 16
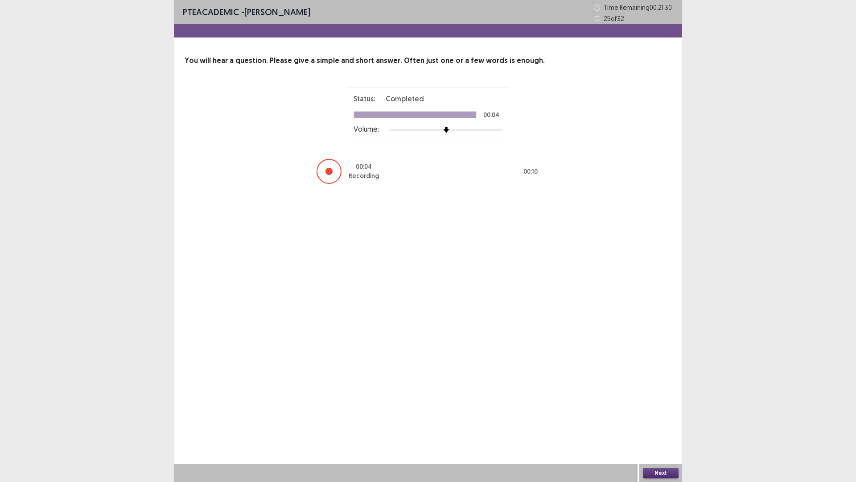
click at [656, 406] on button "Next" at bounding box center [661, 472] width 36 height 11
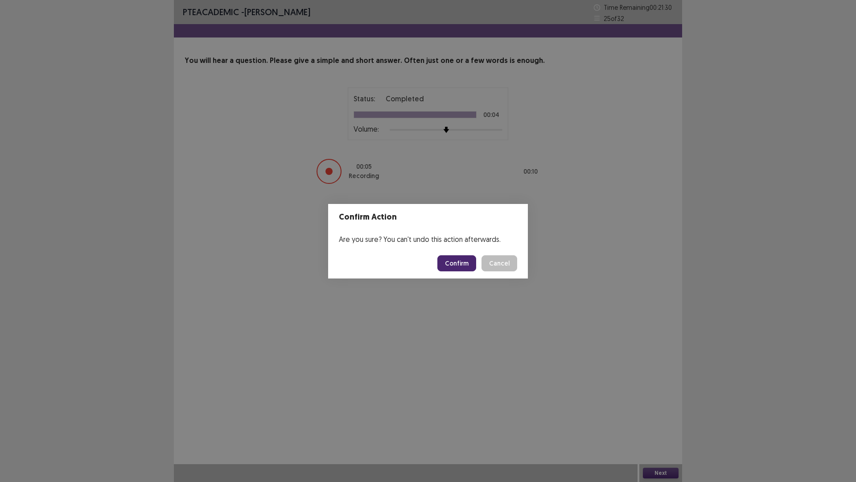
click at [457, 265] on button "Confirm" at bounding box center [456, 263] width 39 height 16
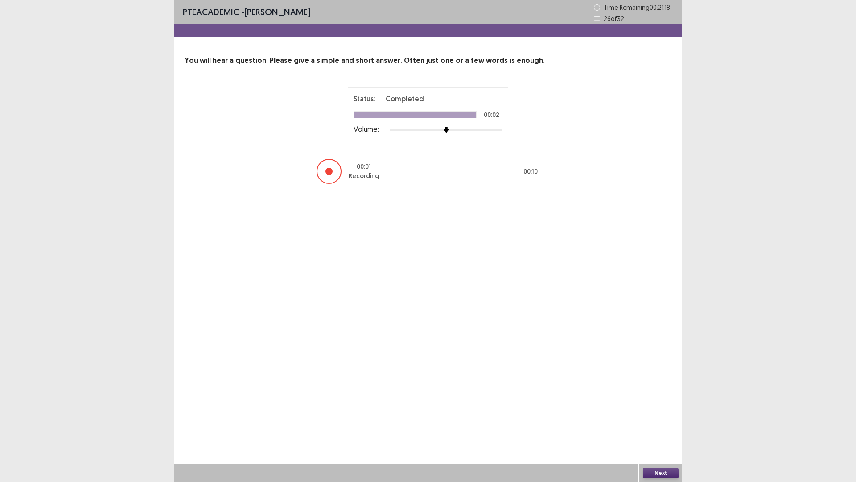
drag, startPoint x: 658, startPoint y: 470, endPoint x: 580, endPoint y: 382, distance: 118.1
click at [659, 406] on div "Next" at bounding box center [661, 473] width 43 height 18
click at [658, 406] on button "Next" at bounding box center [661, 472] width 36 height 11
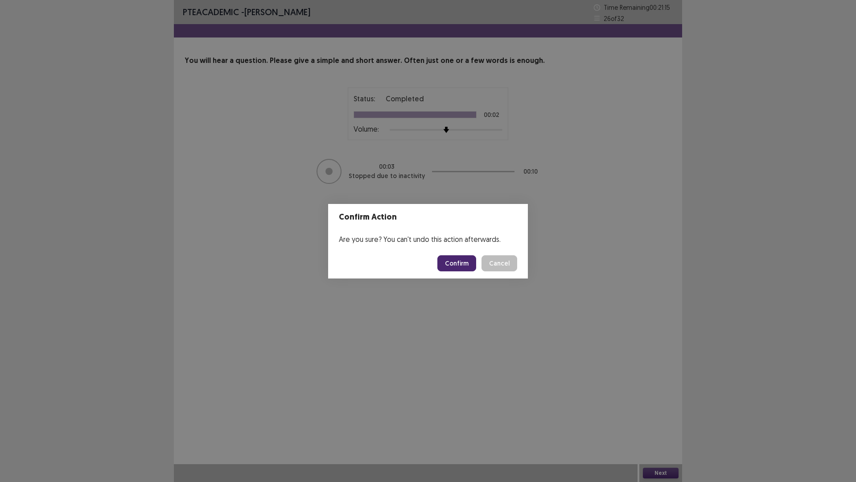
click at [457, 267] on button "Confirm" at bounding box center [456, 263] width 39 height 16
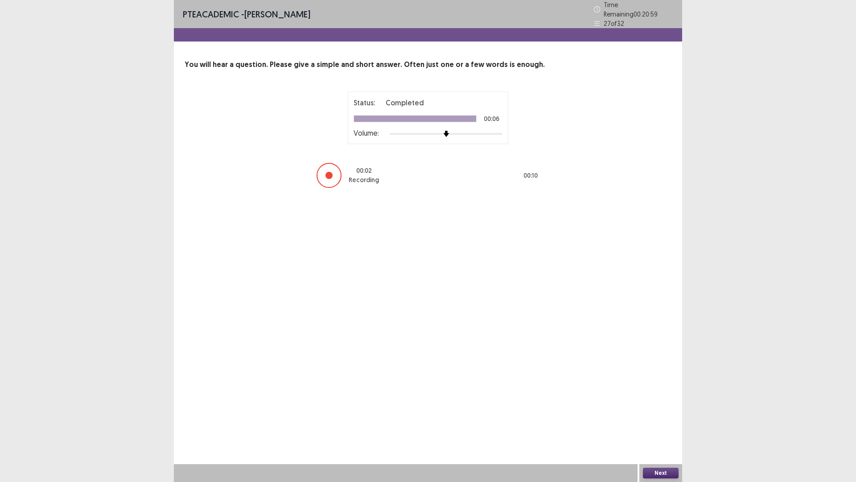
click at [658, 406] on button "Next" at bounding box center [661, 472] width 36 height 11
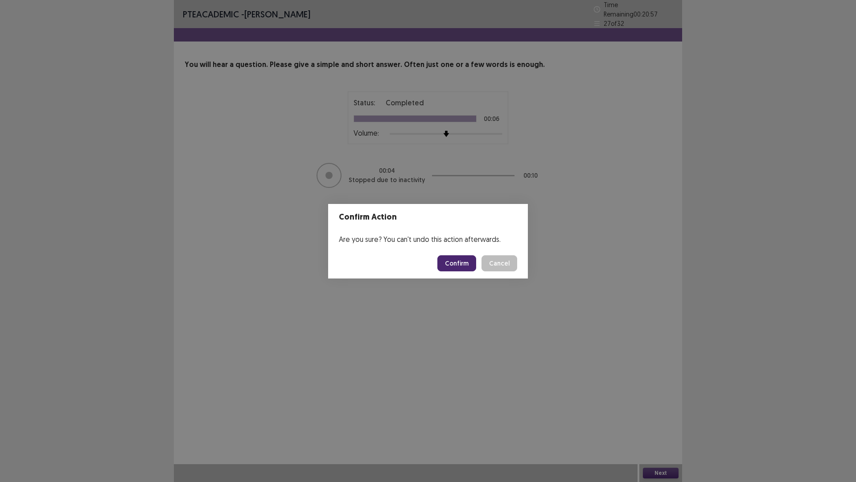
click at [466, 268] on button "Confirm" at bounding box center [456, 263] width 39 height 16
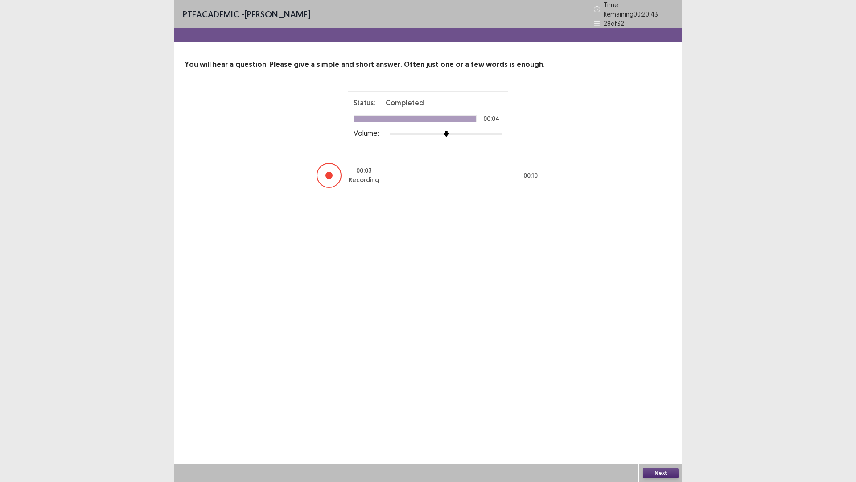
click at [648, 406] on button "Next" at bounding box center [661, 472] width 36 height 11
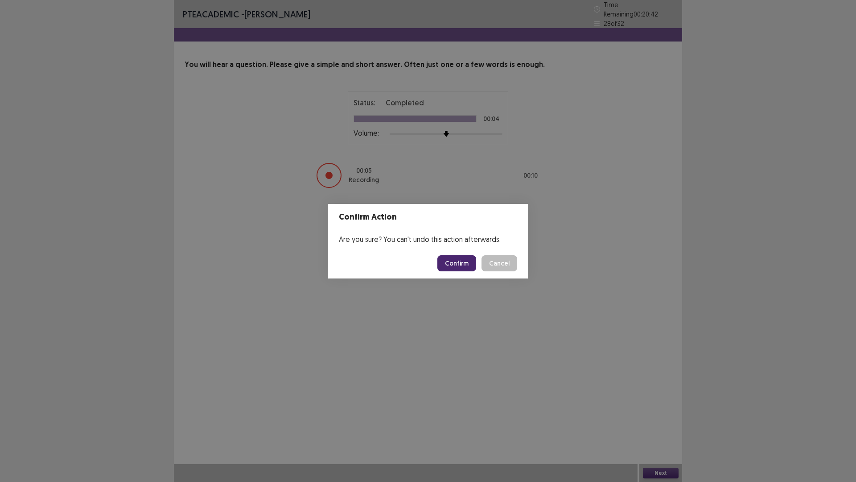
click at [458, 261] on button "Confirm" at bounding box center [456, 263] width 39 height 16
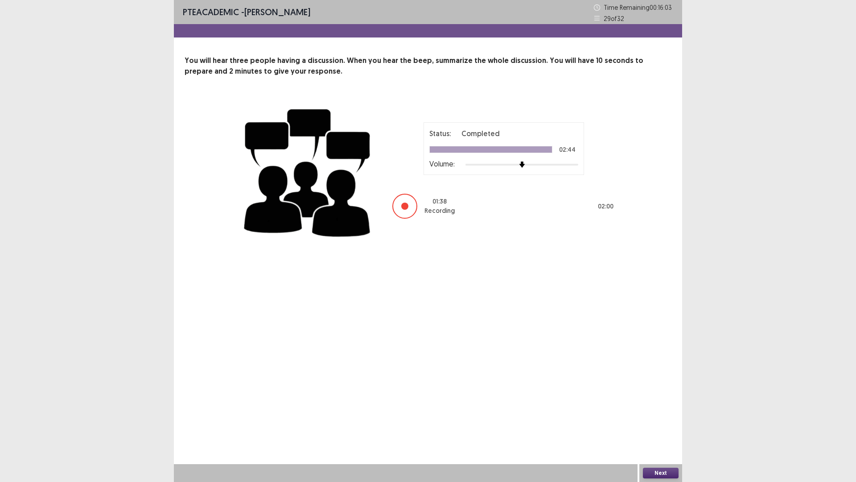
click at [663, 406] on button "Next" at bounding box center [661, 472] width 36 height 11
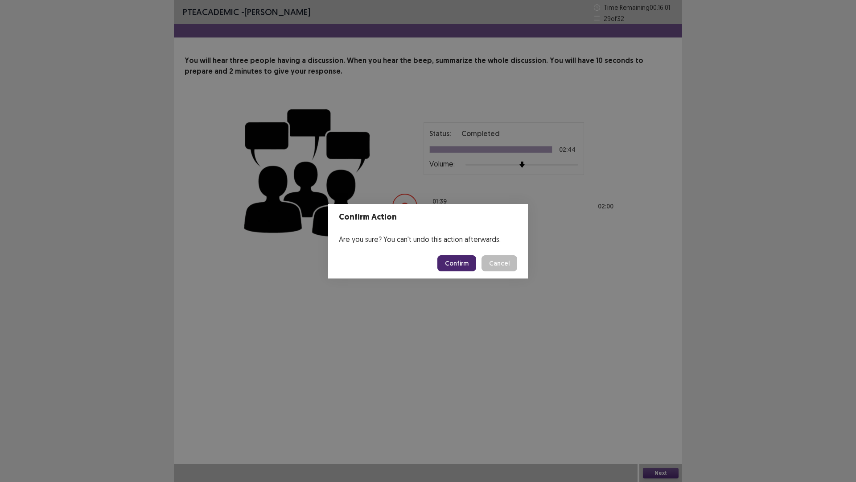
click at [455, 260] on button "Confirm" at bounding box center [456, 263] width 39 height 16
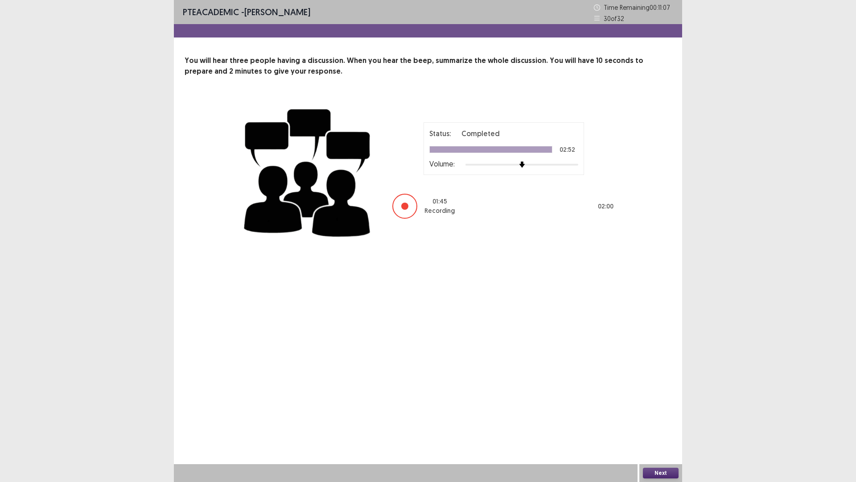
click at [234, 88] on div "You will hear three people having a discussion. When you hear the beep, summari…" at bounding box center [428, 149] width 508 height 189
click at [237, 84] on div "You will hear three people having a discussion. When you hear the beep, summari…" at bounding box center [428, 149] width 508 height 189
click at [656, 406] on button "Next" at bounding box center [661, 472] width 36 height 11
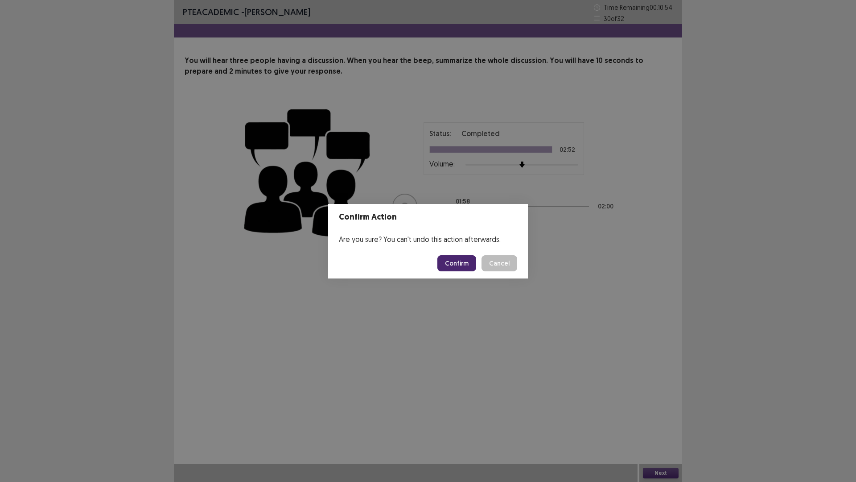
click at [457, 264] on button "Confirm" at bounding box center [456, 263] width 39 height 16
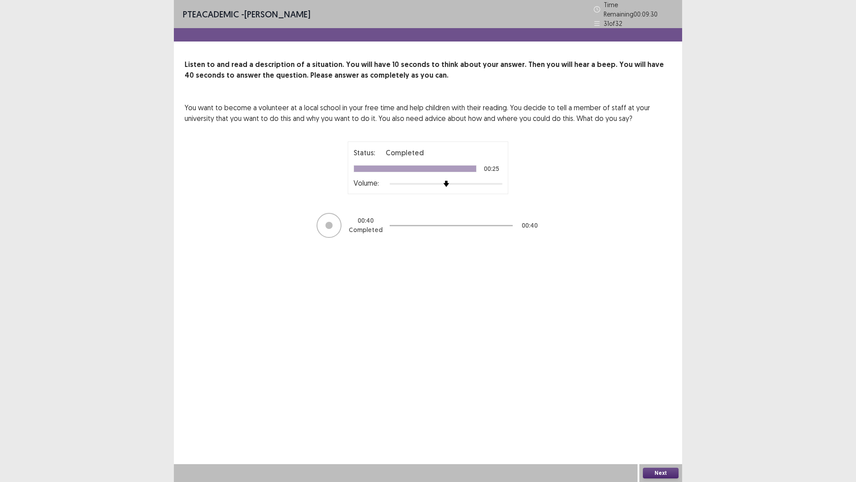
click at [666, 406] on button "Next" at bounding box center [661, 472] width 36 height 11
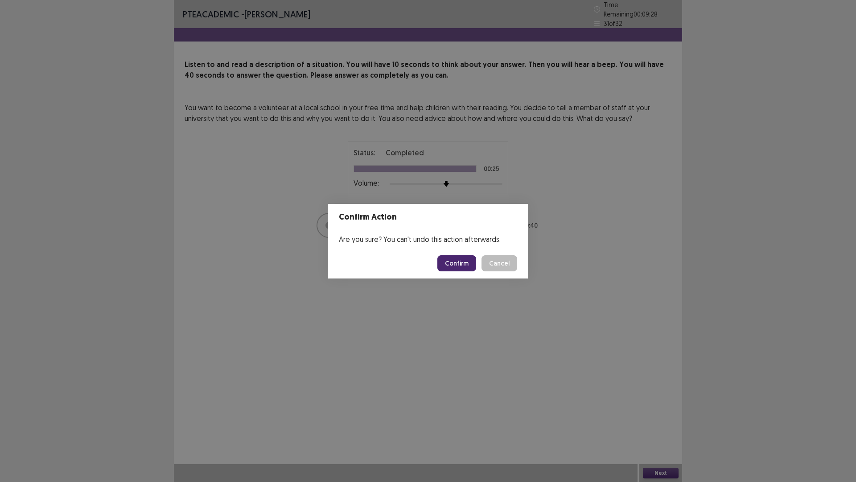
click at [464, 263] on button "Confirm" at bounding box center [456, 263] width 39 height 16
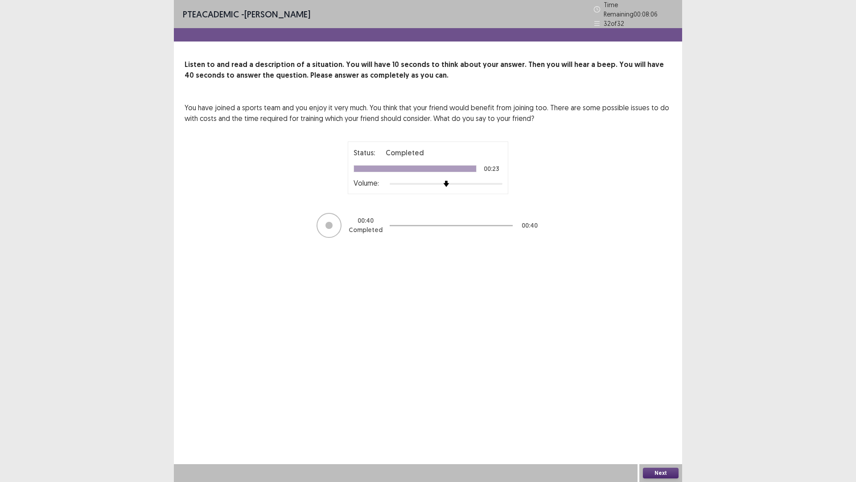
click at [653, 406] on button "Next" at bounding box center [661, 472] width 36 height 11
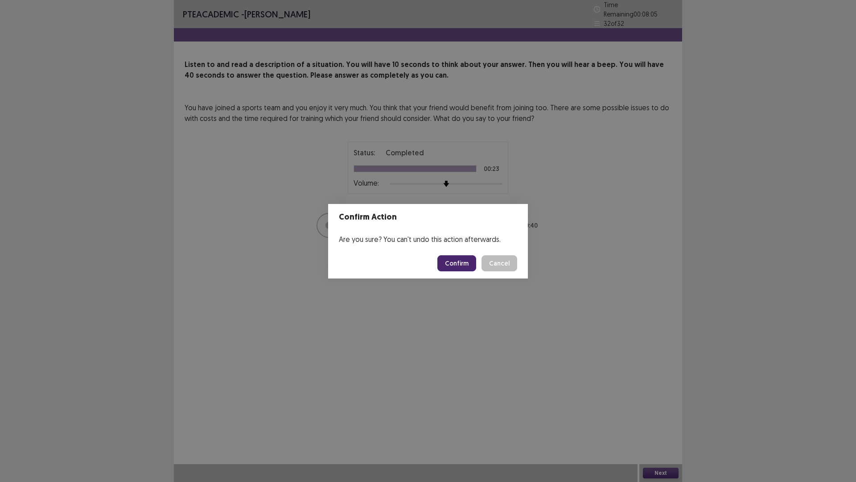
click at [453, 262] on button "Confirm" at bounding box center [456, 263] width 39 height 16
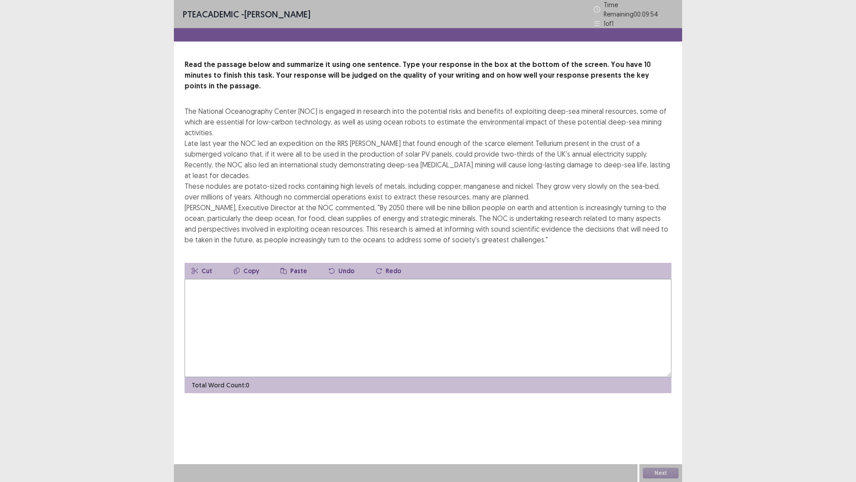
click at [278, 279] on textarea at bounding box center [428, 328] width 487 height 98
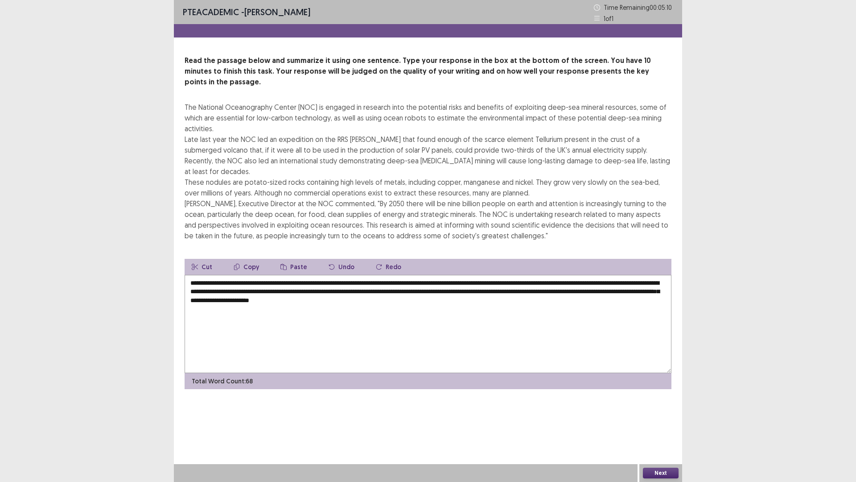
type textarea "**********"
click at [669, 406] on button "Next" at bounding box center [661, 472] width 36 height 11
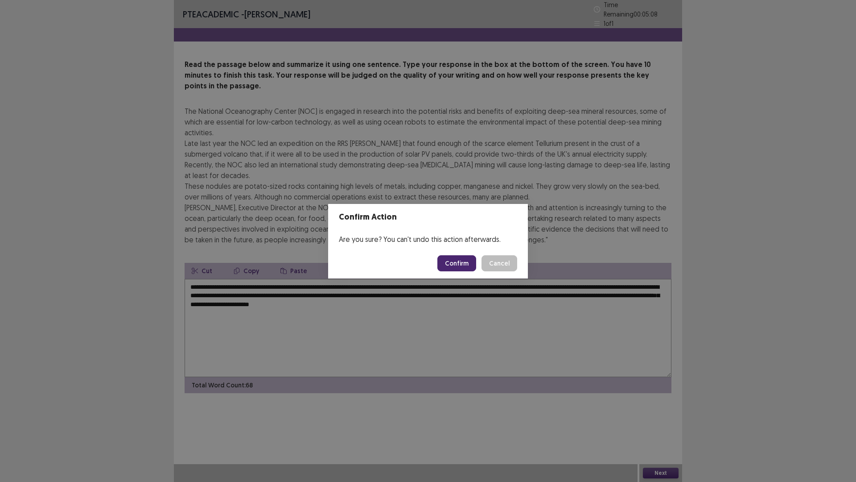
click at [466, 266] on button "Confirm" at bounding box center [456, 263] width 39 height 16
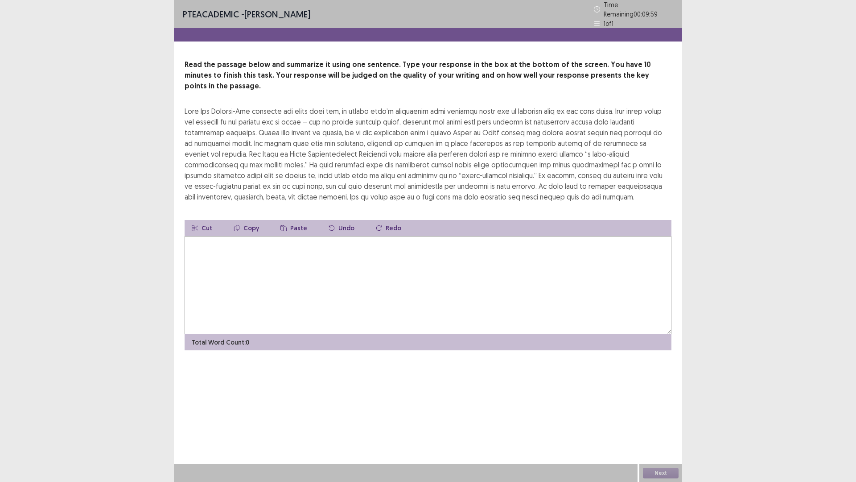
click at [306, 257] on textarea at bounding box center [428, 285] width 487 height 98
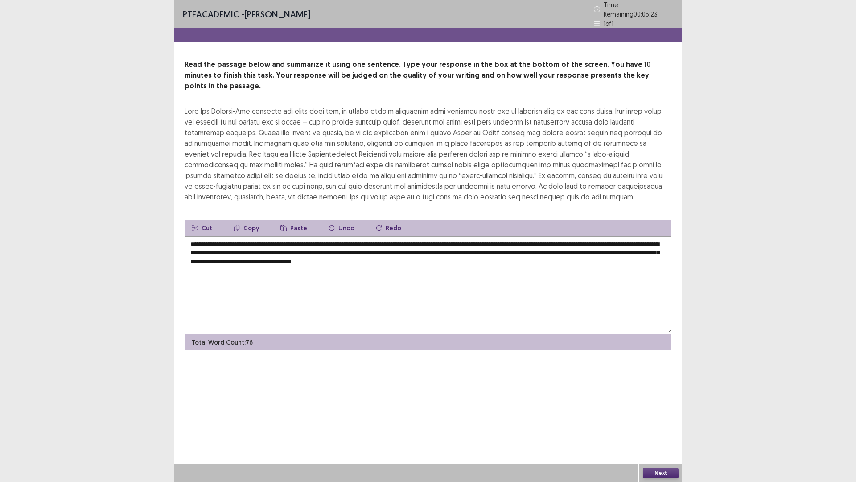
click at [403, 246] on textarea "**********" at bounding box center [428, 285] width 487 height 98
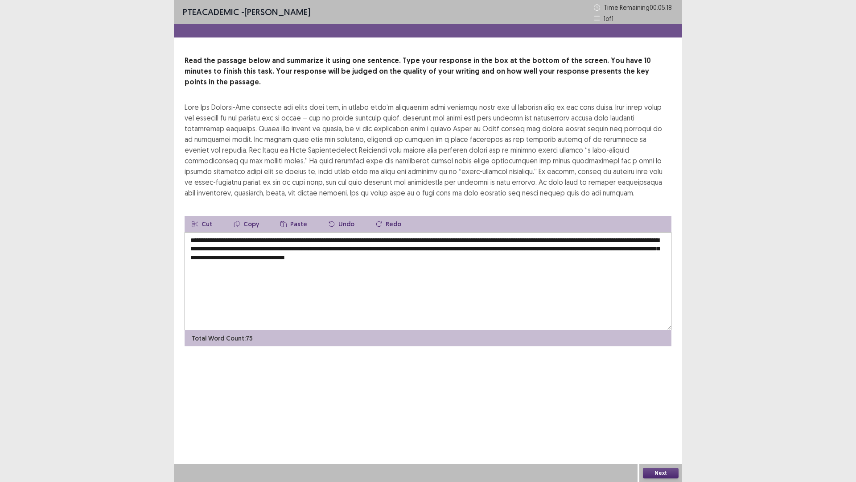
type textarea "**********"
click at [668, 406] on button "Next" at bounding box center [661, 472] width 36 height 11
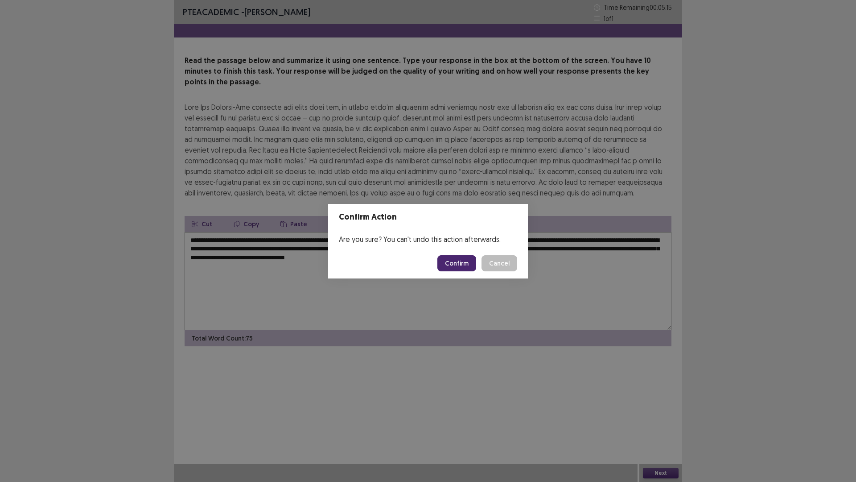
click at [465, 267] on button "Confirm" at bounding box center [456, 263] width 39 height 16
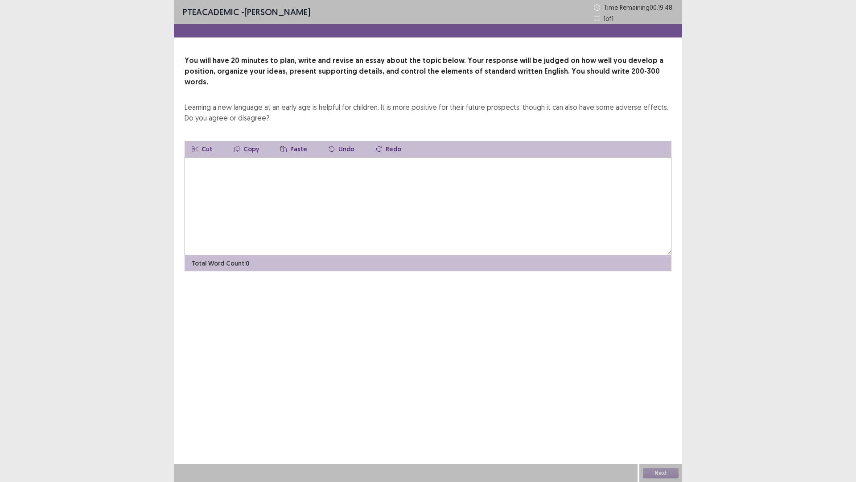
click at [265, 162] on textarea at bounding box center [428, 206] width 487 height 98
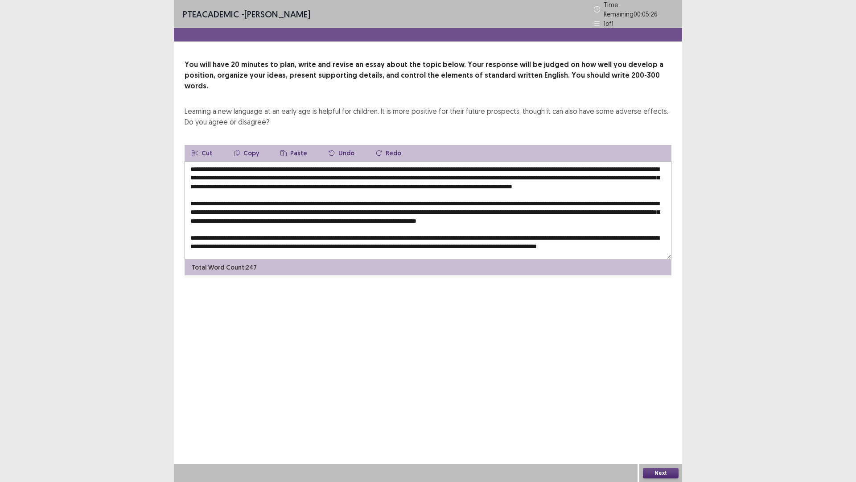
scroll to position [9, 0]
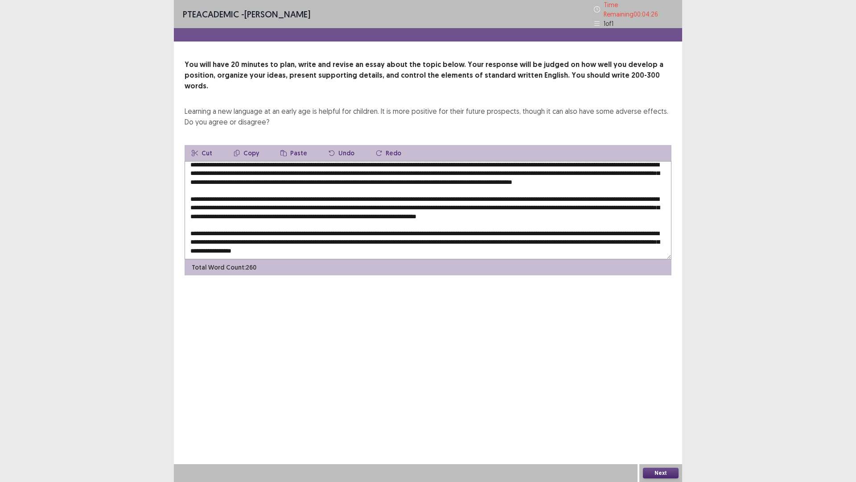
type textarea "**********"
click at [664, 406] on button "Next" at bounding box center [661, 472] width 36 height 11
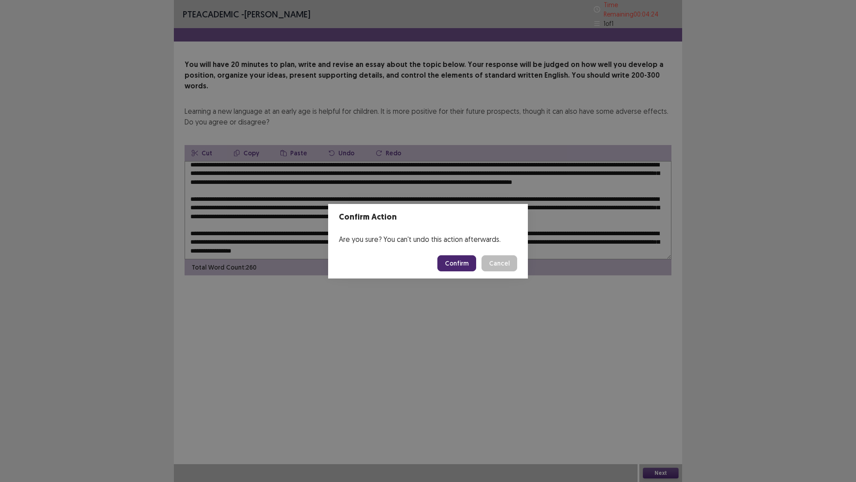
click at [462, 262] on button "Confirm" at bounding box center [456, 263] width 39 height 16
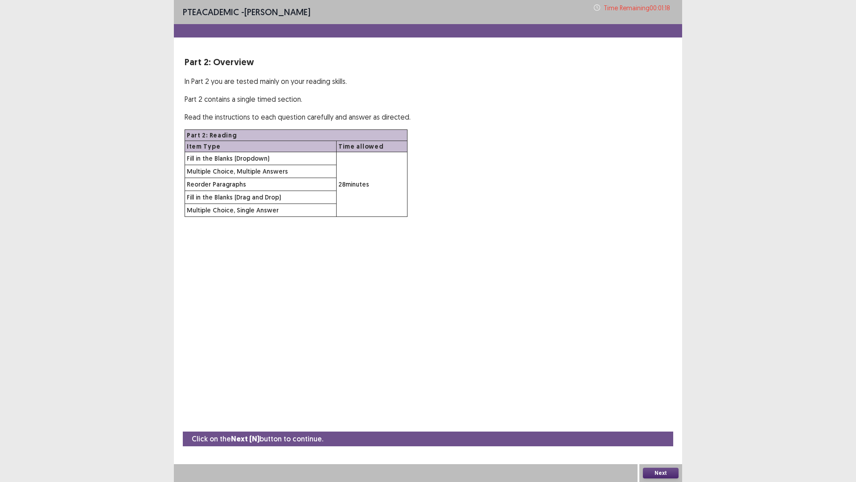
click at [658, 406] on button "Next" at bounding box center [661, 472] width 36 height 11
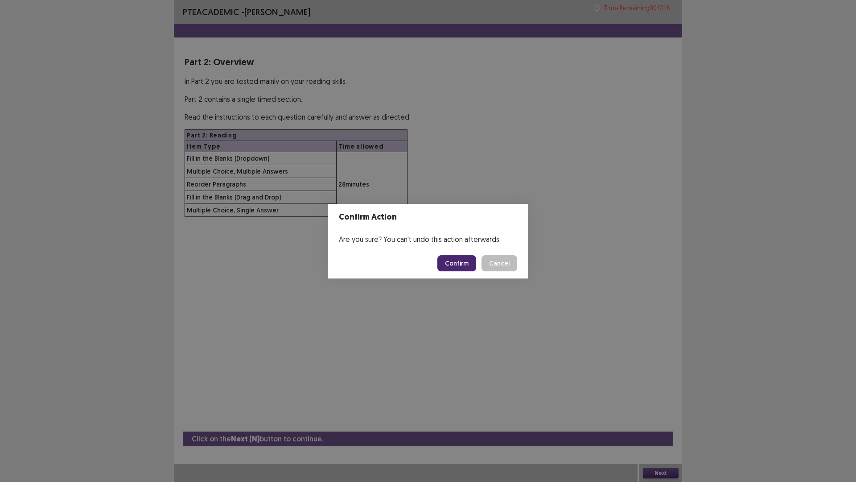
click at [455, 265] on button "Confirm" at bounding box center [456, 263] width 39 height 16
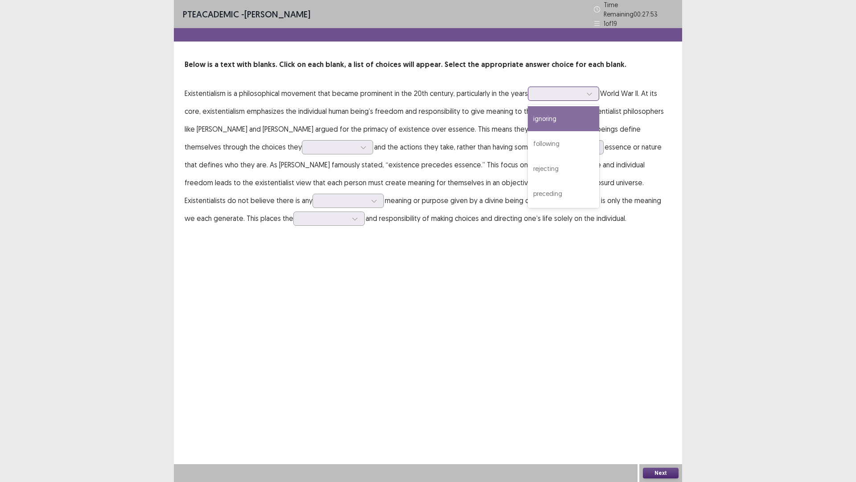
click at [551, 89] on div at bounding box center [559, 93] width 46 height 8
click at [549, 135] on div "following" at bounding box center [563, 143] width 71 height 25
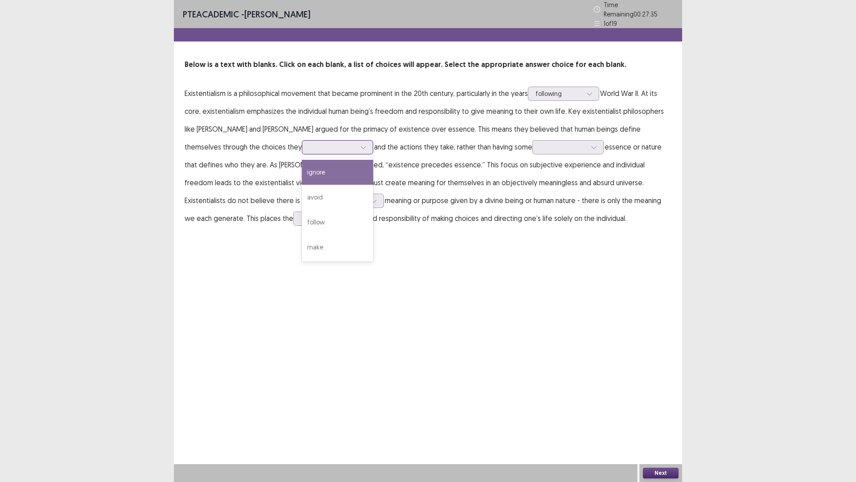
click at [309, 143] on div at bounding box center [332, 147] width 46 height 8
click at [302, 236] on div "make" at bounding box center [337, 247] width 71 height 25
click at [540, 146] on div at bounding box center [563, 147] width 46 height 8
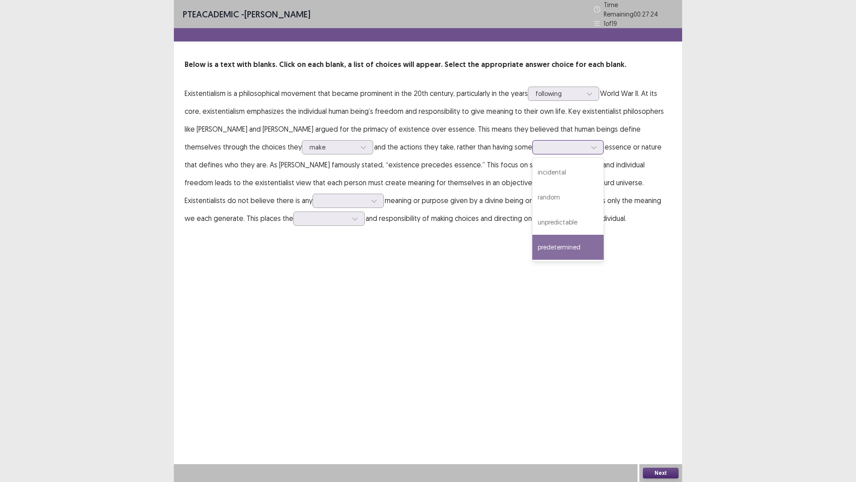
click at [532, 245] on div "predetermined" at bounding box center [567, 247] width 71 height 25
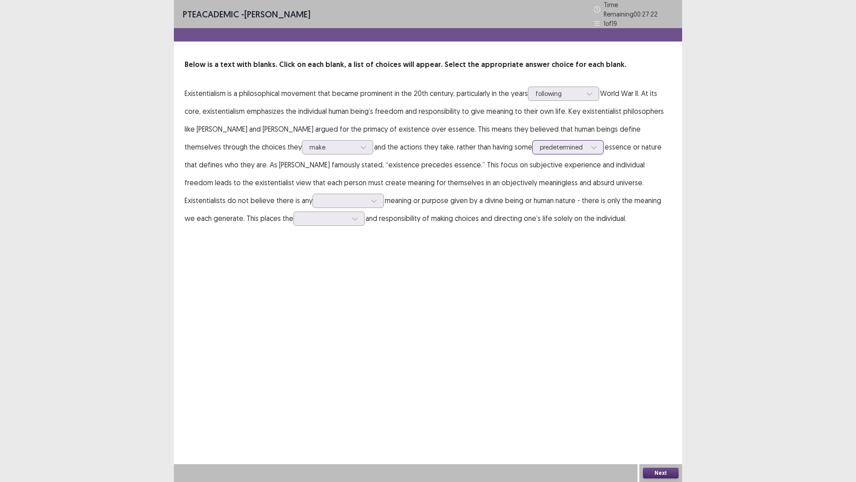
click at [540, 143] on div at bounding box center [563, 147] width 46 height 8
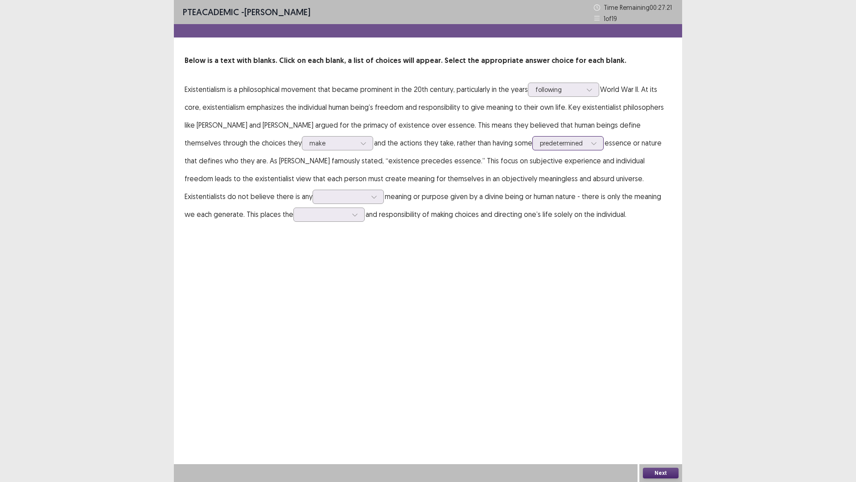
click at [540, 139] on div at bounding box center [563, 143] width 46 height 8
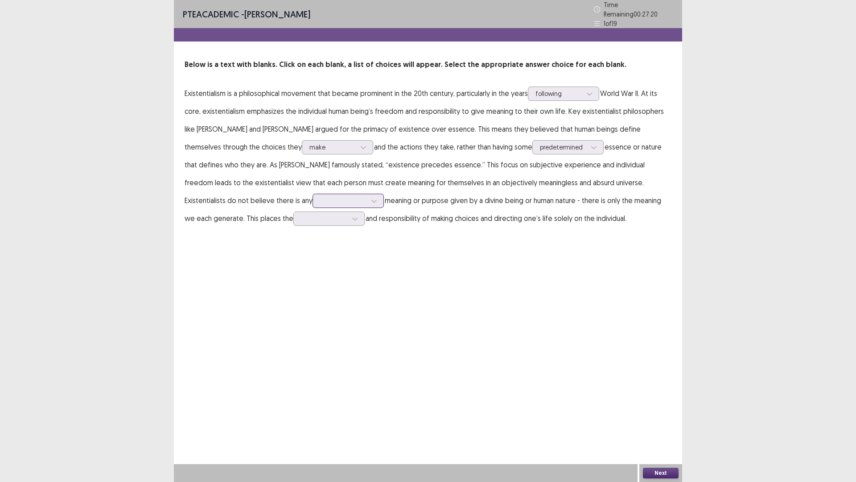
click at [371, 198] on icon at bounding box center [374, 201] width 6 height 6
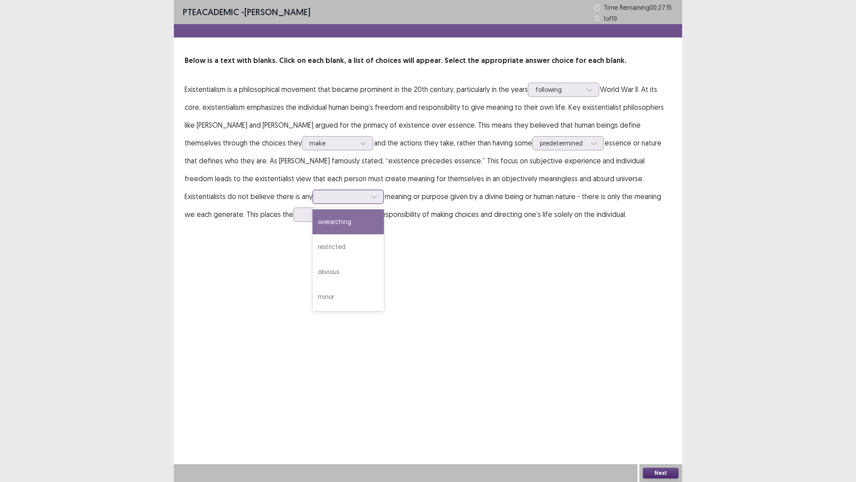
click at [313, 226] on div "overarching" at bounding box center [348, 221] width 71 height 25
click at [320, 194] on div at bounding box center [343, 196] width 46 height 8
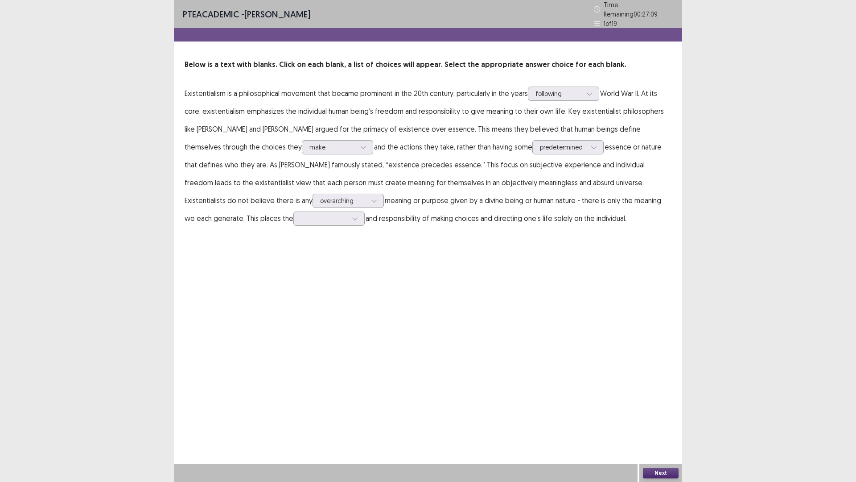
click at [292, 246] on div "PTE academic - [PERSON_NAME] Time Remaining 00 : 27 : 09 1 of 19 Below is a tex…" at bounding box center [428, 241] width 508 height 482
click at [301, 214] on div at bounding box center [324, 218] width 46 height 8
click at [293, 309] on div "advantage" at bounding box center [328, 318] width 71 height 25
click at [668, 406] on button "Next" at bounding box center [661, 472] width 36 height 11
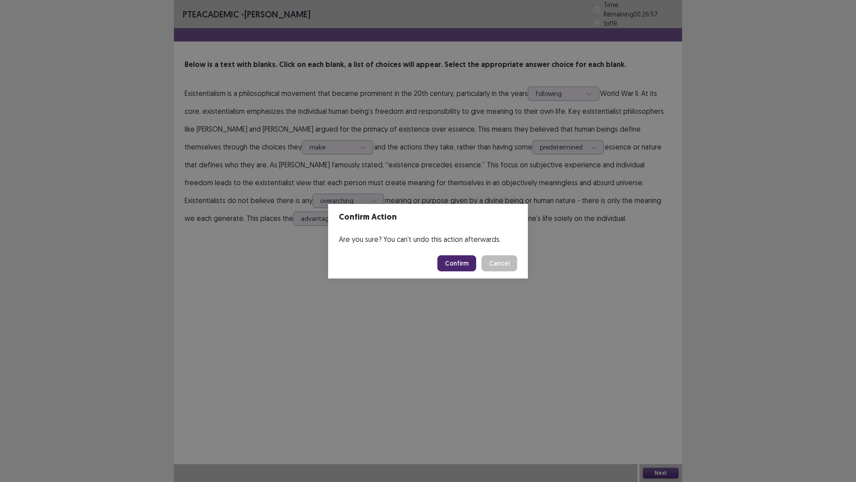
click at [454, 270] on button "Confirm" at bounding box center [456, 263] width 39 height 16
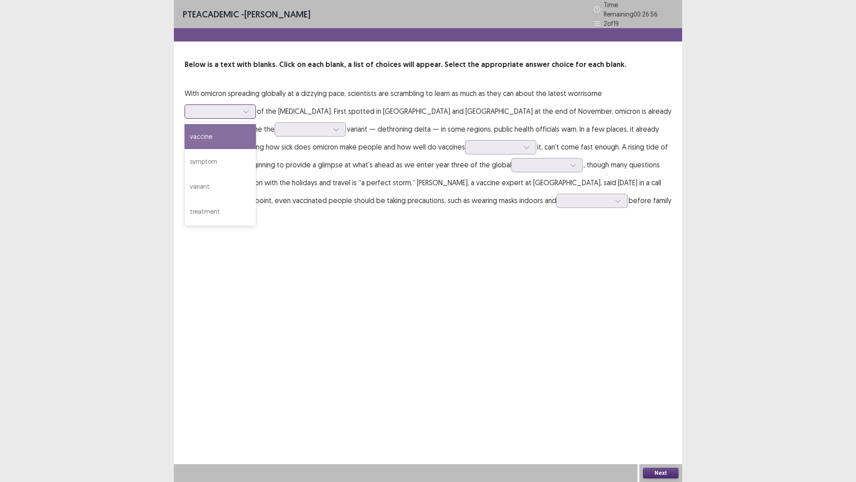
click at [220, 104] on div at bounding box center [220, 111] width 71 height 14
click at [235, 161] on div "symptom" at bounding box center [220, 161] width 71 height 25
click at [282, 125] on div at bounding box center [305, 129] width 46 height 8
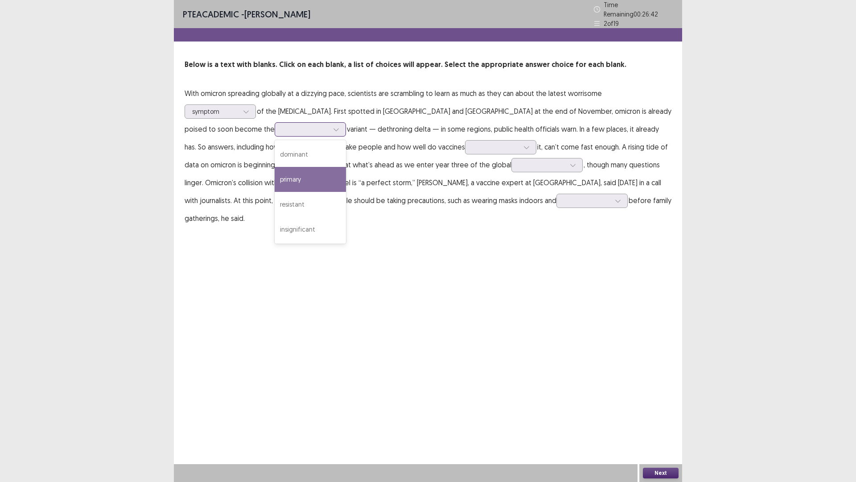
click at [275, 167] on div "primary" at bounding box center [310, 179] width 71 height 25
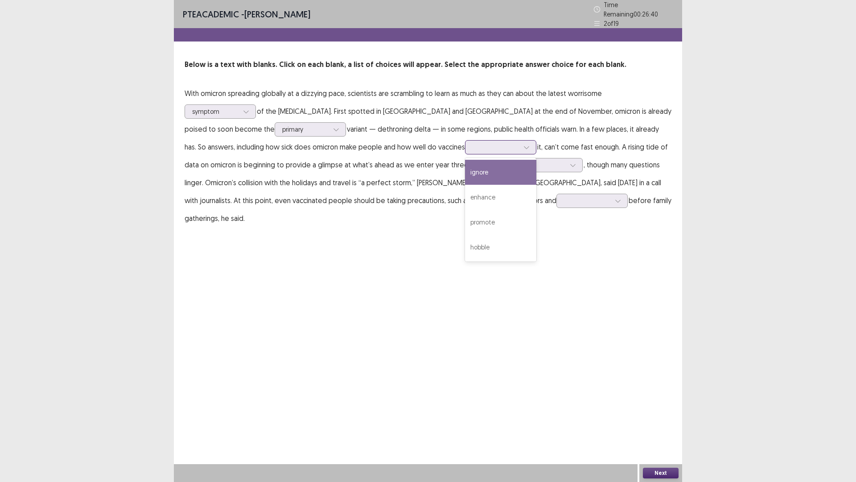
click at [472, 142] on div at bounding box center [496, 147] width 48 height 10
drag, startPoint x: 422, startPoint y: 199, endPoint x: 425, endPoint y: 191, distance: 8.6
click at [465, 198] on div "enhance" at bounding box center [500, 197] width 71 height 25
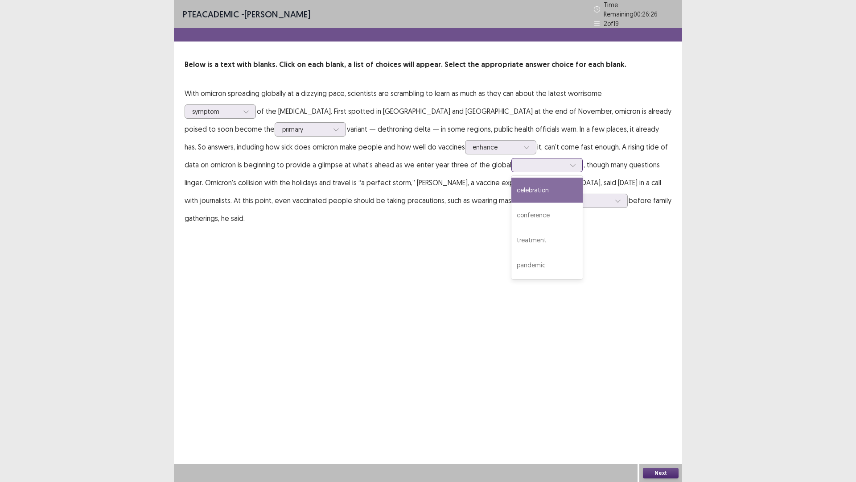
click at [519, 161] on div at bounding box center [542, 165] width 46 height 8
click at [512, 216] on div "conference" at bounding box center [547, 214] width 71 height 25
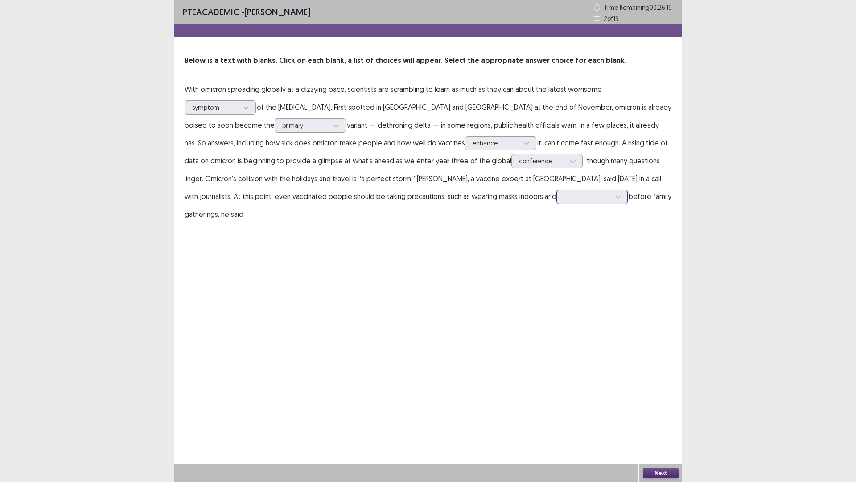
click at [564, 198] on div at bounding box center [587, 196] width 46 height 8
click at [557, 268] on div "traveling" at bounding box center [592, 271] width 71 height 25
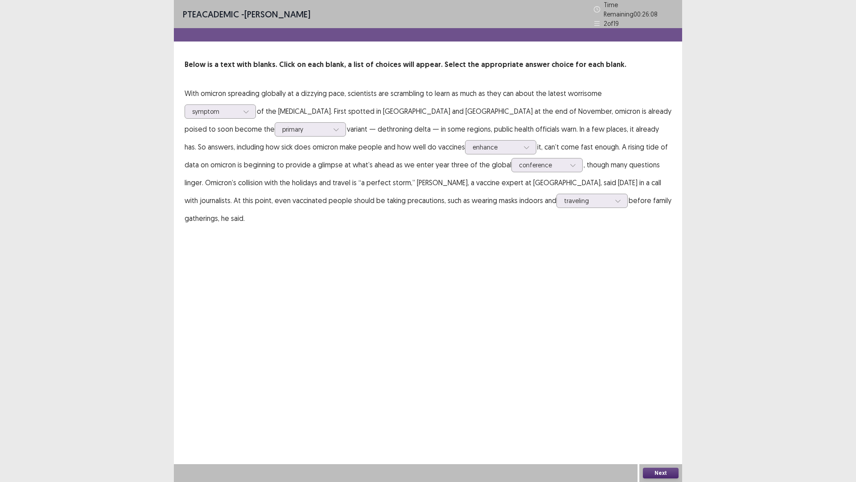
click at [665, 406] on button "Next" at bounding box center [661, 472] width 36 height 11
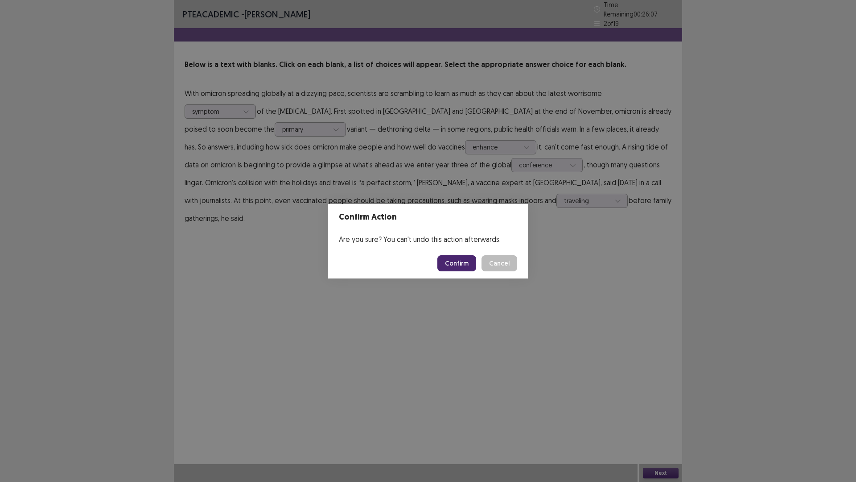
click at [454, 263] on button "Confirm" at bounding box center [456, 263] width 39 height 16
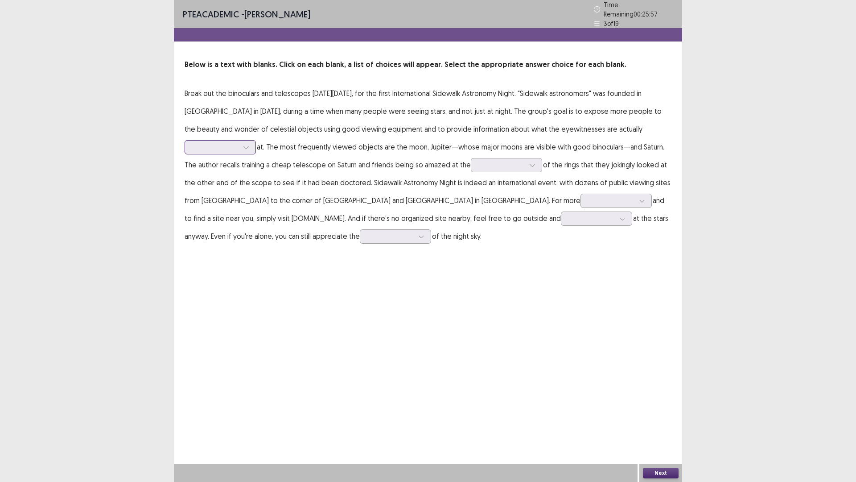
click at [223, 143] on div at bounding box center [215, 147] width 46 height 8
click at [226, 198] on div "staring" at bounding box center [220, 197] width 71 height 25
click at [507, 161] on div at bounding box center [502, 165] width 46 height 8
click at [510, 195] on div "presence" at bounding box center [506, 189] width 71 height 25
click at [588, 201] on div at bounding box center [611, 200] width 46 height 8
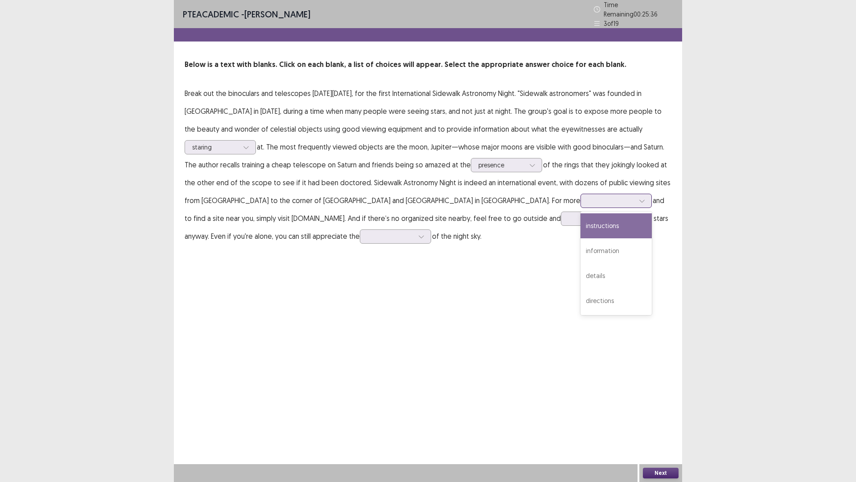
click at [581, 220] on div "instructions" at bounding box center [616, 225] width 71 height 25
click at [569, 215] on div at bounding box center [592, 218] width 46 height 8
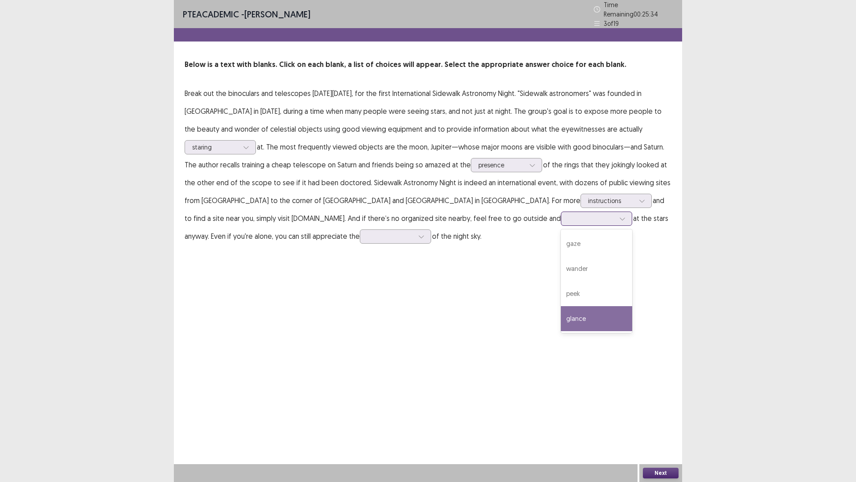
click at [561, 309] on div "glance" at bounding box center [596, 318] width 71 height 25
click at [569, 218] on div at bounding box center [592, 218] width 46 height 8
click at [466, 278] on div "PTE academic - [PERSON_NAME] Time Remaining 00 : 25 : 29 3 of 19 Below is a tex…" at bounding box center [428, 241] width 508 height 482
click at [367, 232] on div at bounding box center [390, 236] width 46 height 8
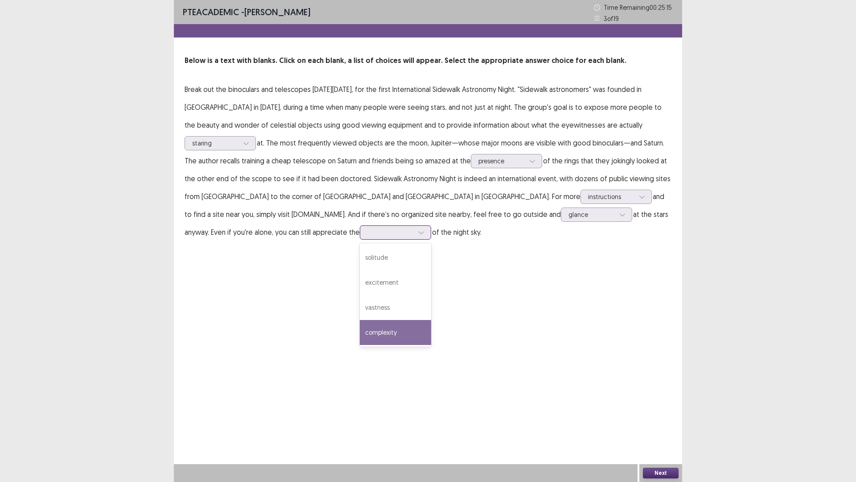
click at [362, 336] on div "complexity" at bounding box center [395, 332] width 71 height 25
click at [664, 406] on button "Next" at bounding box center [661, 472] width 36 height 11
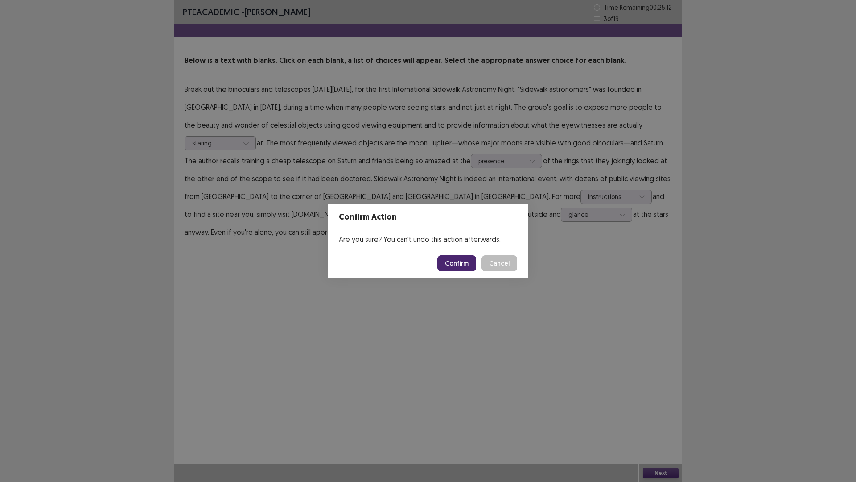
click at [456, 260] on button "Confirm" at bounding box center [456, 263] width 39 height 16
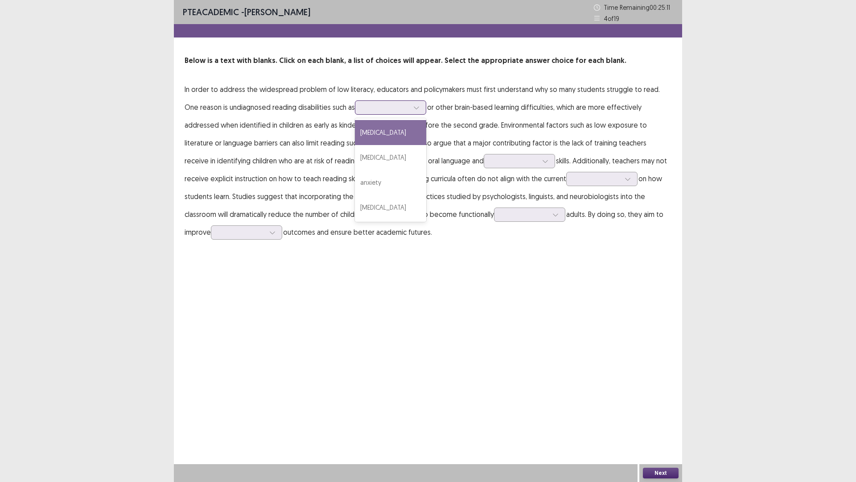
click at [363, 107] on div at bounding box center [386, 107] width 46 height 8
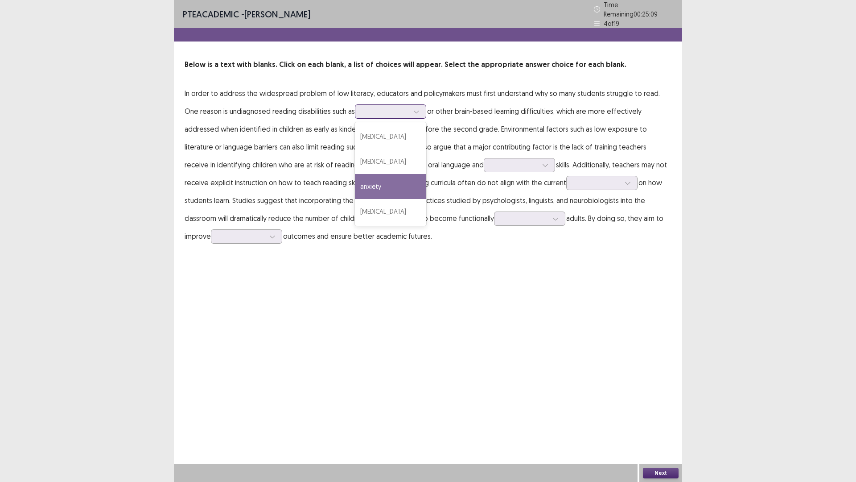
click at [364, 182] on div "anxiety" at bounding box center [390, 186] width 71 height 25
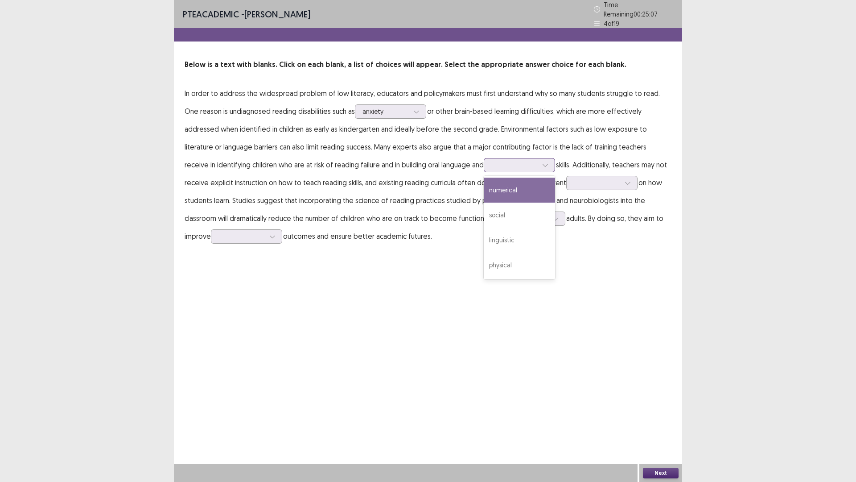
click at [498, 165] on div at bounding box center [514, 165] width 46 height 8
click at [504, 231] on div "linguistic" at bounding box center [519, 239] width 71 height 25
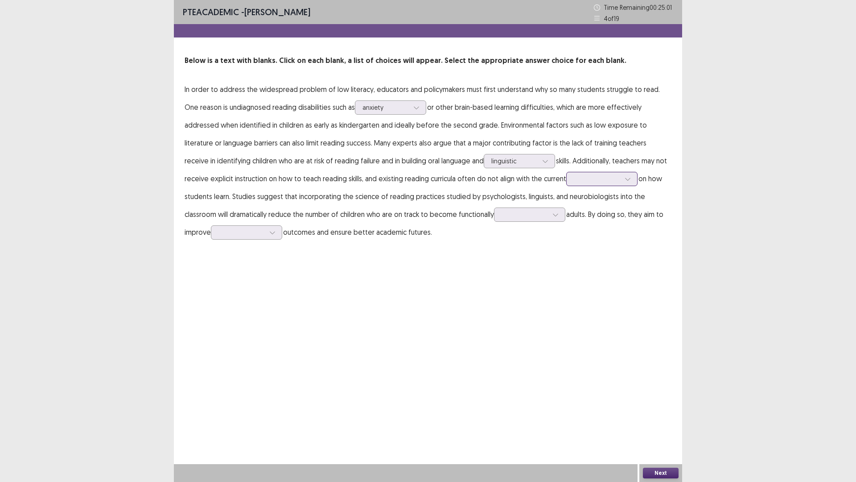
click at [574, 179] on div at bounding box center [597, 178] width 46 height 8
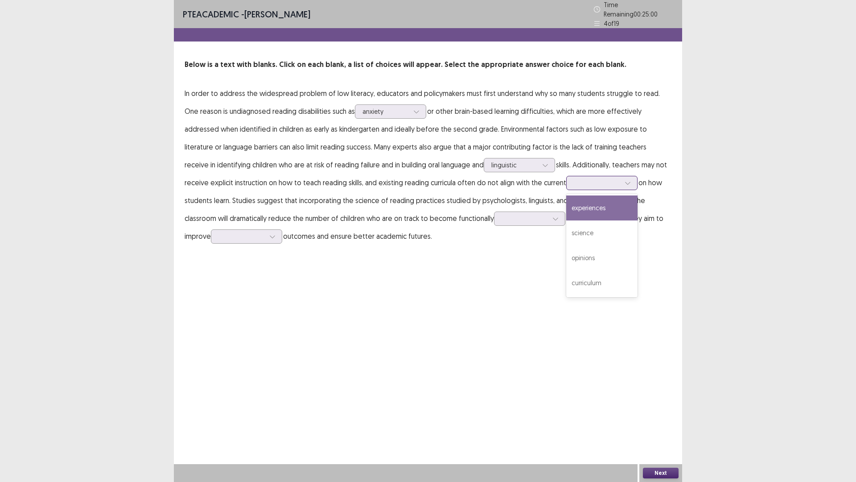
click at [576, 200] on div "experiences" at bounding box center [601, 207] width 71 height 25
click at [574, 178] on div at bounding box center [597, 182] width 46 height 8
click at [312, 201] on p "In order to address the widespread problem of low literacy, educators and polic…" at bounding box center [428, 164] width 487 height 161
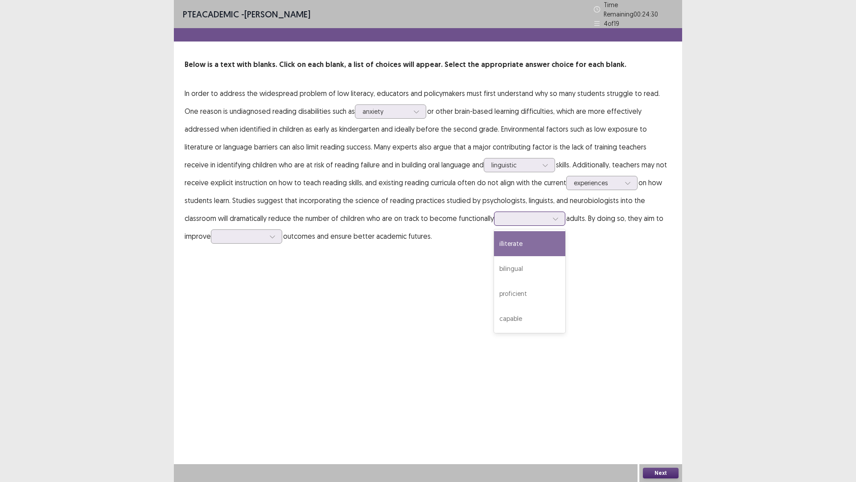
click at [502, 214] on div at bounding box center [525, 218] width 46 height 8
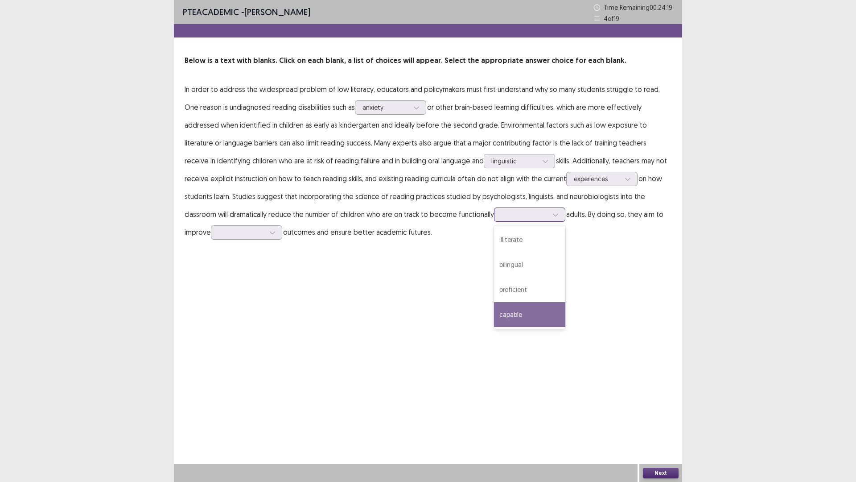
click at [509, 322] on div "capable" at bounding box center [529, 314] width 71 height 25
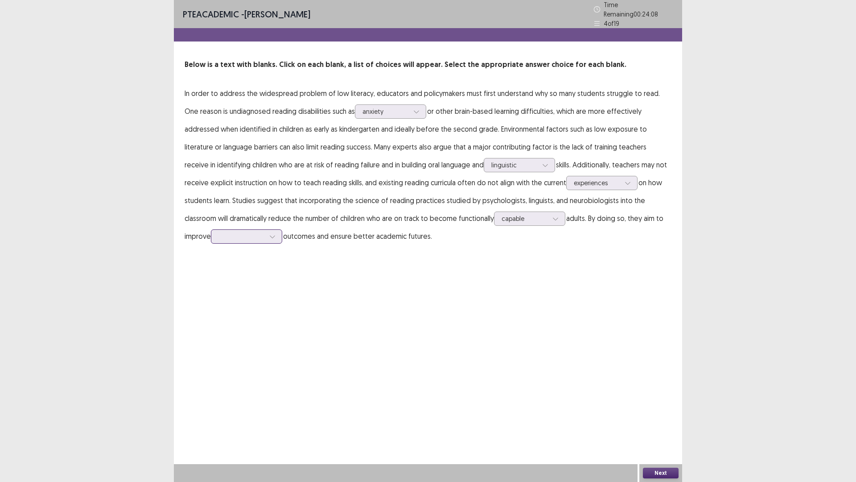
drag, startPoint x: 233, startPoint y: 229, endPoint x: 242, endPoint y: 230, distance: 9.4
click at [234, 232] on div at bounding box center [242, 236] width 46 height 8
click at [248, 324] on div "educational" at bounding box center [246, 336] width 71 height 25
click at [664, 406] on button "Next" at bounding box center [661, 472] width 36 height 11
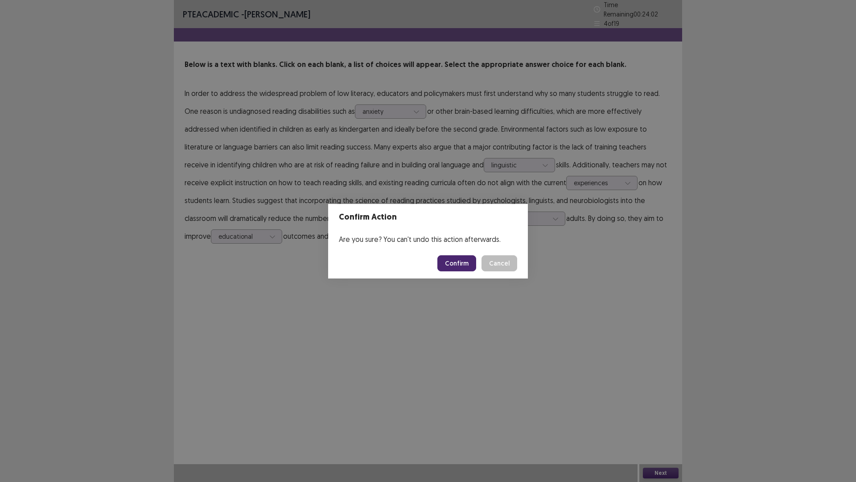
click at [453, 264] on button "Confirm" at bounding box center [456, 263] width 39 height 16
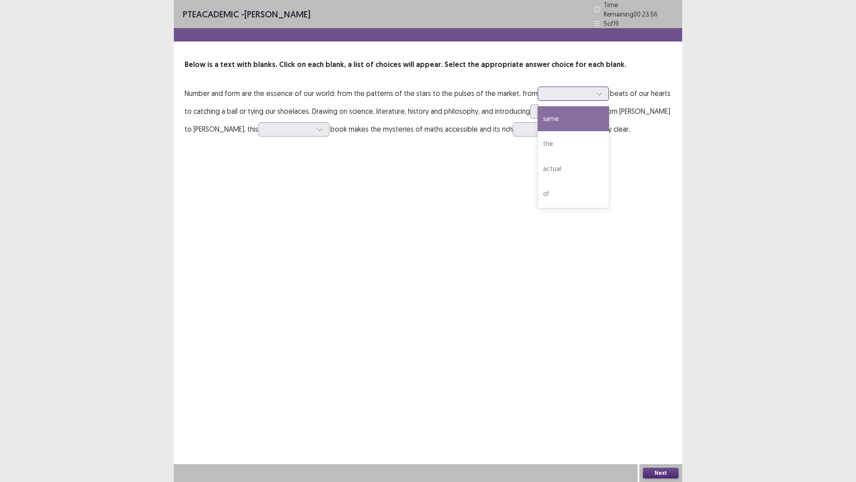
click at [555, 89] on div at bounding box center [568, 93] width 46 height 8
click at [562, 116] on div "same" at bounding box center [573, 118] width 71 height 25
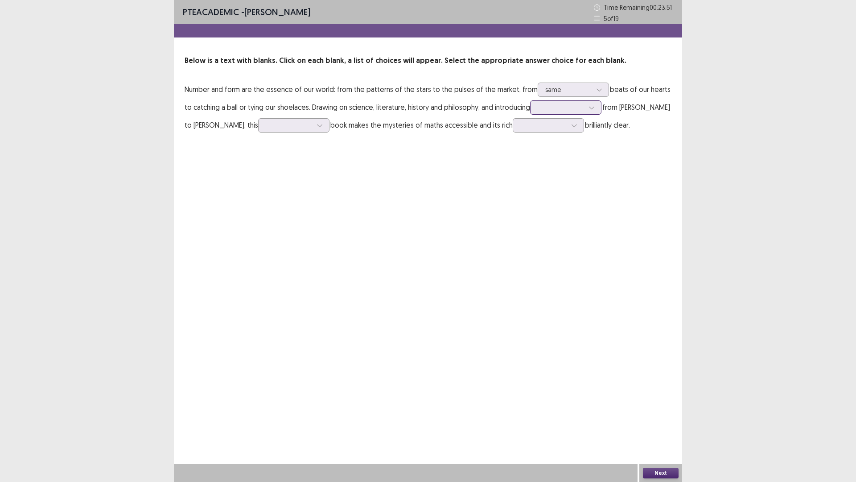
click at [543, 105] on div at bounding box center [561, 107] width 46 height 8
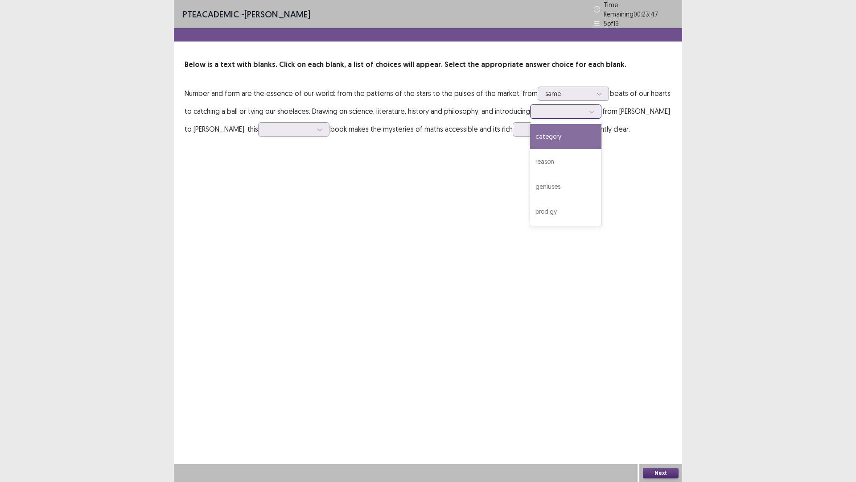
click at [553, 139] on div "category" at bounding box center [565, 136] width 71 height 25
click at [266, 125] on div at bounding box center [289, 129] width 46 height 8
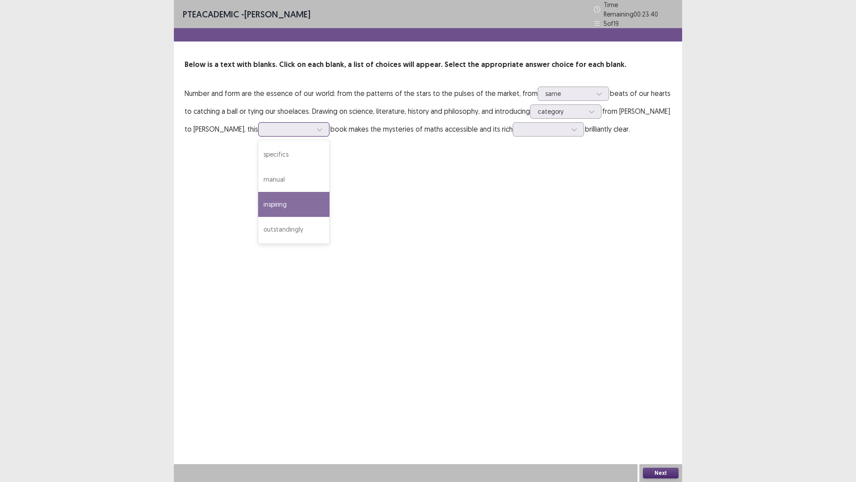
click at [258, 198] on div "inspiring" at bounding box center [293, 204] width 71 height 25
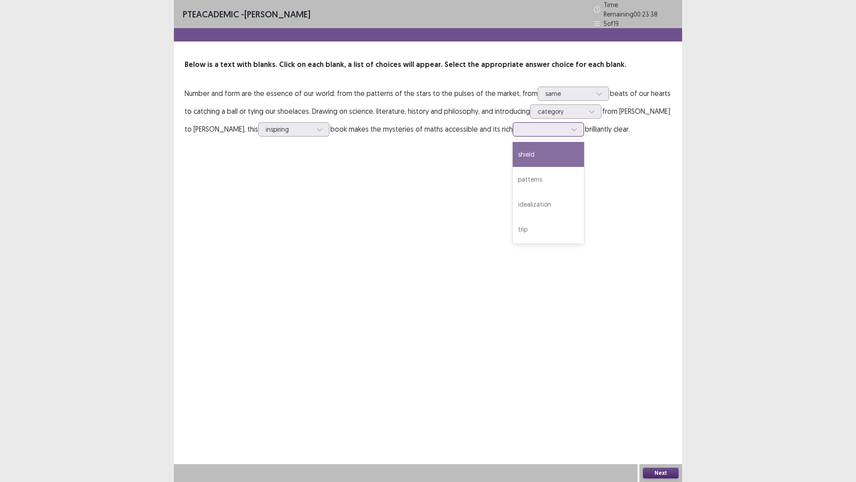
click at [520, 125] on div at bounding box center [543, 129] width 46 height 8
click at [513, 169] on div "patterns" at bounding box center [548, 179] width 71 height 25
click at [681, 406] on div "Next" at bounding box center [661, 473] width 43 height 18
click at [648, 406] on button "Next" at bounding box center [661, 472] width 36 height 11
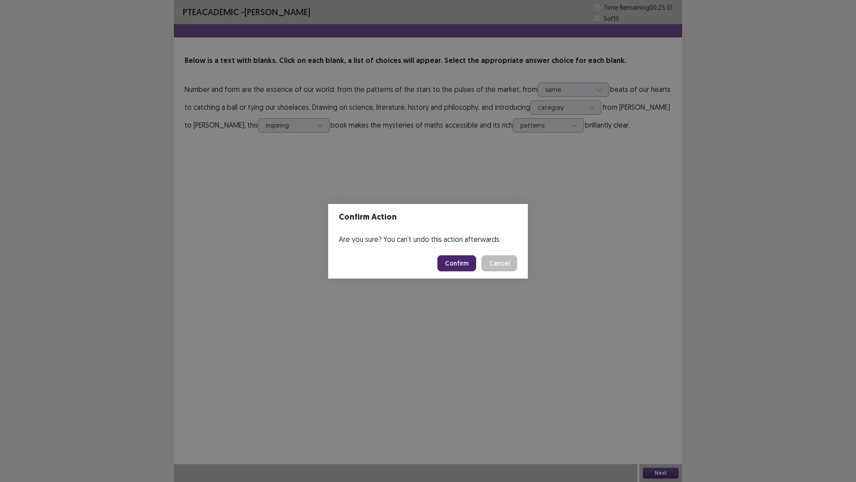
click at [465, 265] on button "Confirm" at bounding box center [456, 263] width 39 height 16
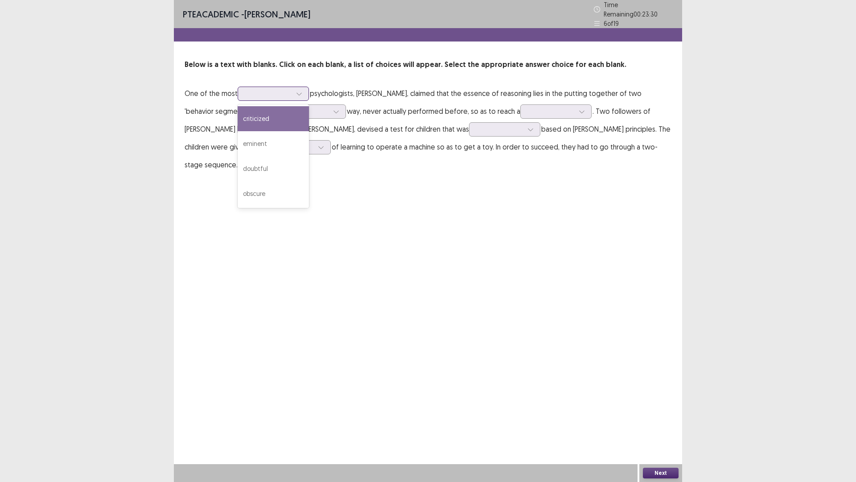
click at [257, 89] on div at bounding box center [268, 93] width 46 height 8
click at [275, 119] on div "criticized" at bounding box center [273, 118] width 71 height 25
click at [333, 108] on icon at bounding box center [336, 111] width 6 height 6
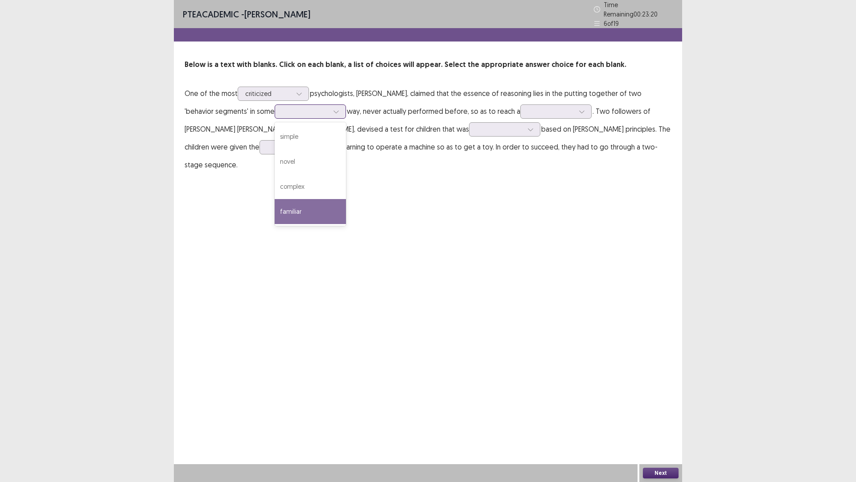
click at [308, 210] on div "familiar" at bounding box center [310, 211] width 71 height 25
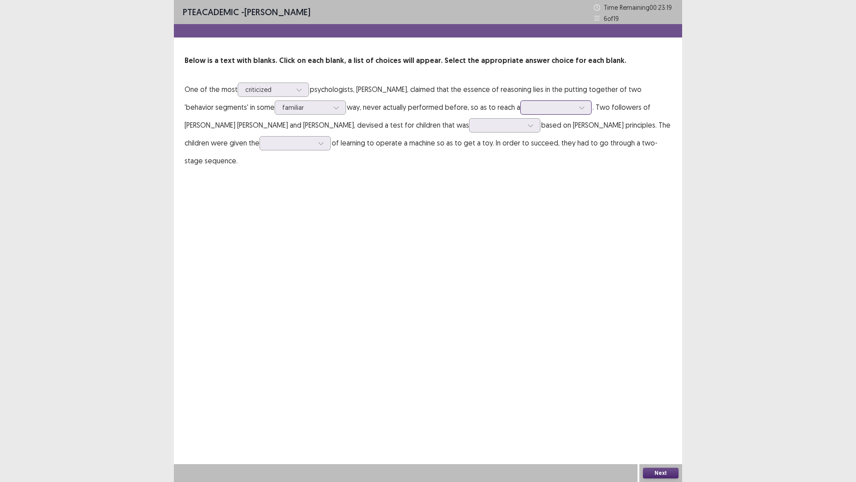
click at [528, 109] on input "text" at bounding box center [529, 107] width 2 height 7
click at [520, 157] on div "limit" at bounding box center [555, 157] width 71 height 25
click at [528, 101] on div "limit" at bounding box center [551, 107] width 46 height 13
click at [477, 124] on input "text" at bounding box center [478, 125] width 2 height 7
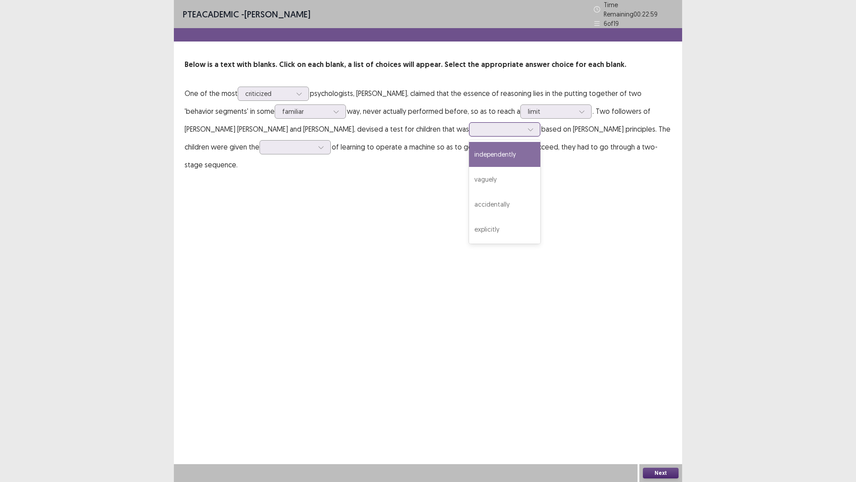
click at [469, 147] on div "independently" at bounding box center [504, 154] width 71 height 25
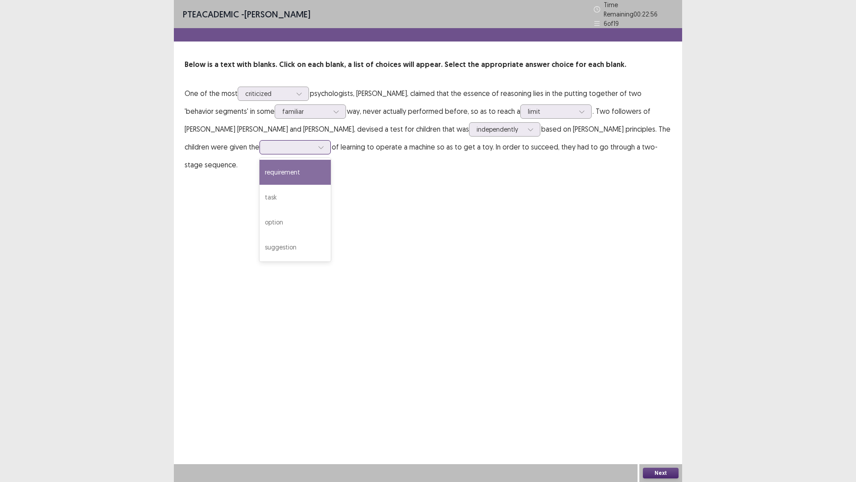
click at [267, 143] on div at bounding box center [290, 147] width 46 height 8
click at [260, 173] on div "requirement" at bounding box center [295, 172] width 71 height 25
click at [655, 406] on button "Next" at bounding box center [661, 472] width 36 height 11
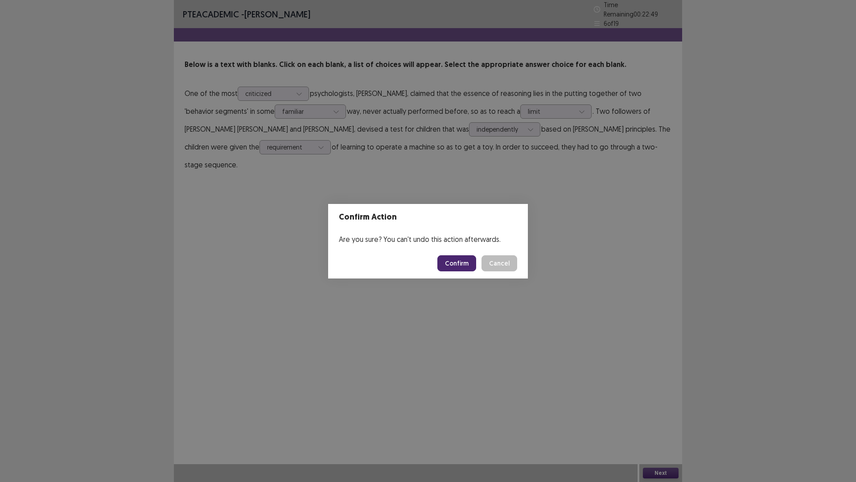
click at [468, 268] on button "Confirm" at bounding box center [456, 263] width 39 height 16
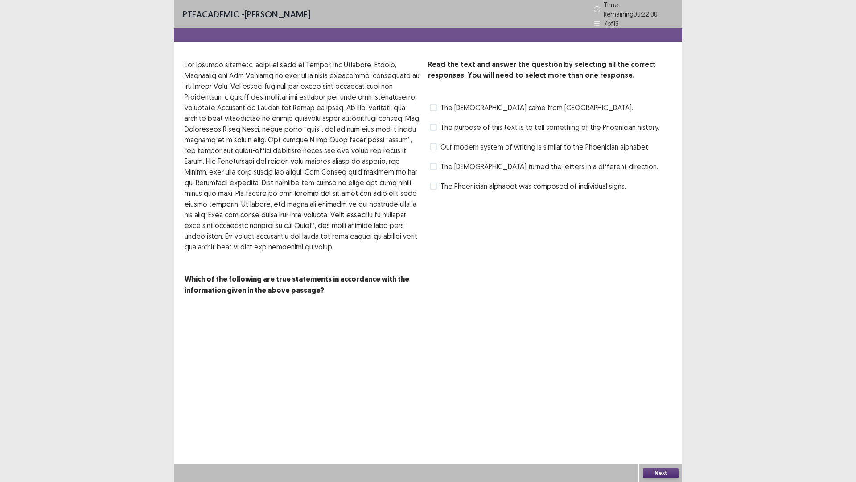
click at [485, 122] on span "The purpose of this text is to tell something of the Phoenician history." at bounding box center [550, 127] width 219 height 11
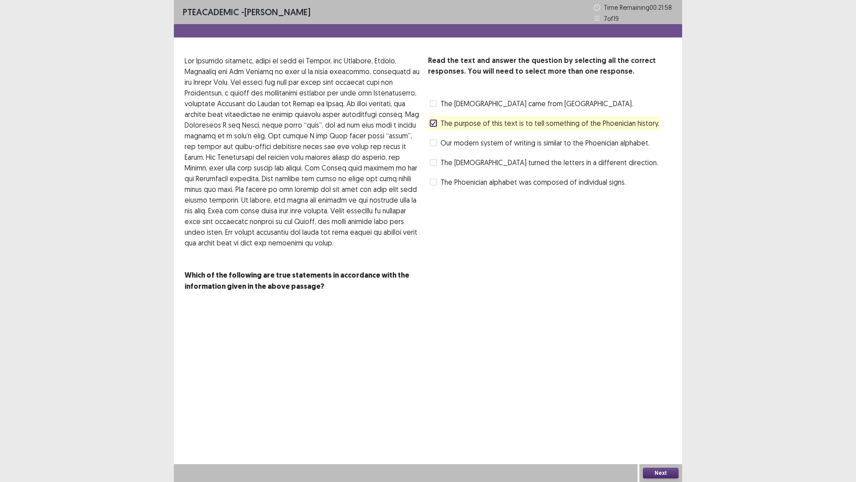
click at [469, 144] on span "Our modern system of writing is similar to the Phoenician alphabet." at bounding box center [545, 142] width 209 height 11
click at [475, 183] on span "The Phoenician alphabet was composed of individual signs." at bounding box center [534, 182] width 186 height 11
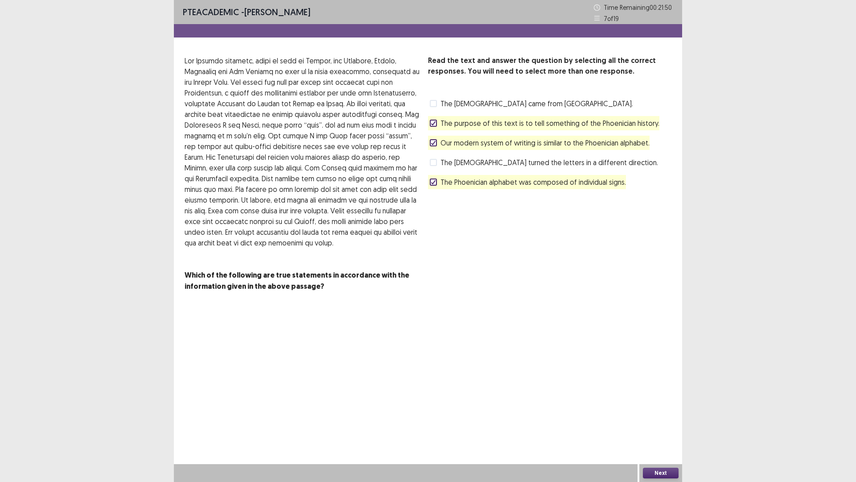
click at [654, 406] on button "Next" at bounding box center [661, 472] width 36 height 11
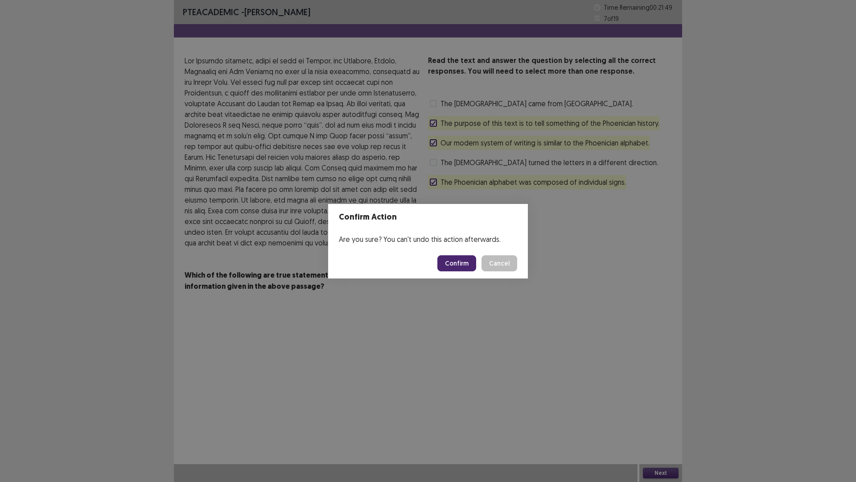
click at [454, 264] on button "Confirm" at bounding box center [456, 263] width 39 height 16
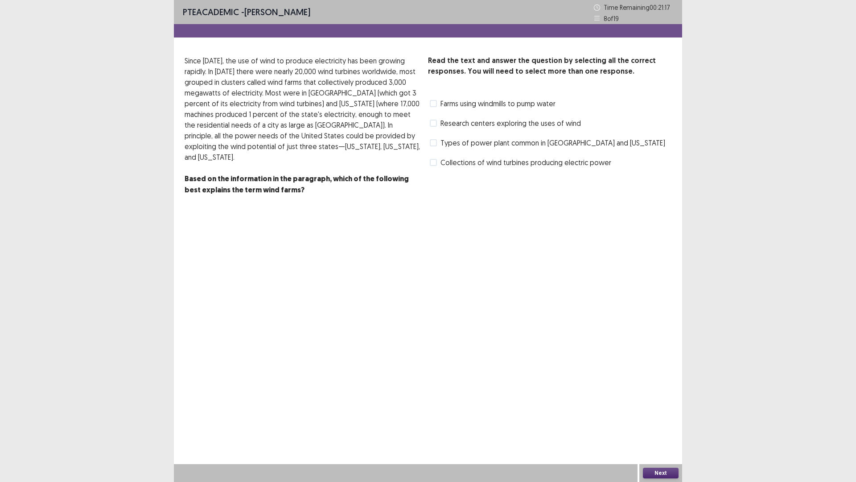
click at [536, 144] on span "Types of power plant common in [GEOGRAPHIC_DATA] and [US_STATE]" at bounding box center [553, 142] width 225 height 11
click at [474, 165] on span "Collections of wind turbines producing electric power" at bounding box center [526, 162] width 171 height 11
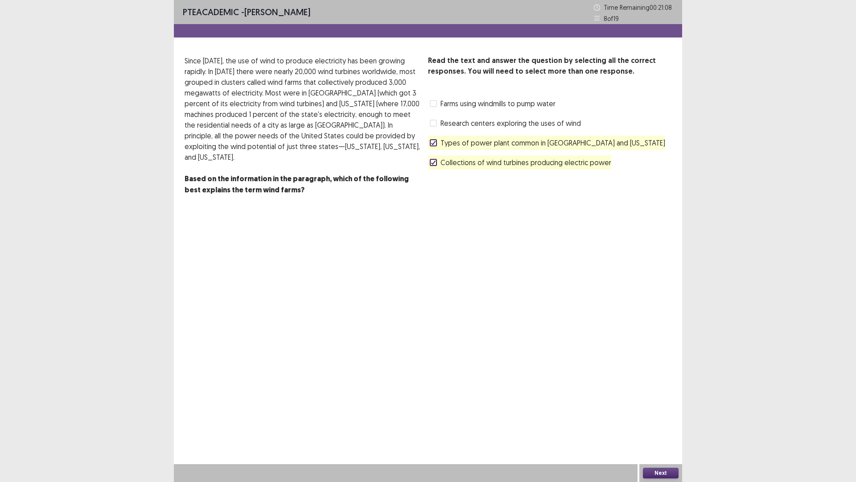
click at [667, 406] on button "Next" at bounding box center [661, 472] width 36 height 11
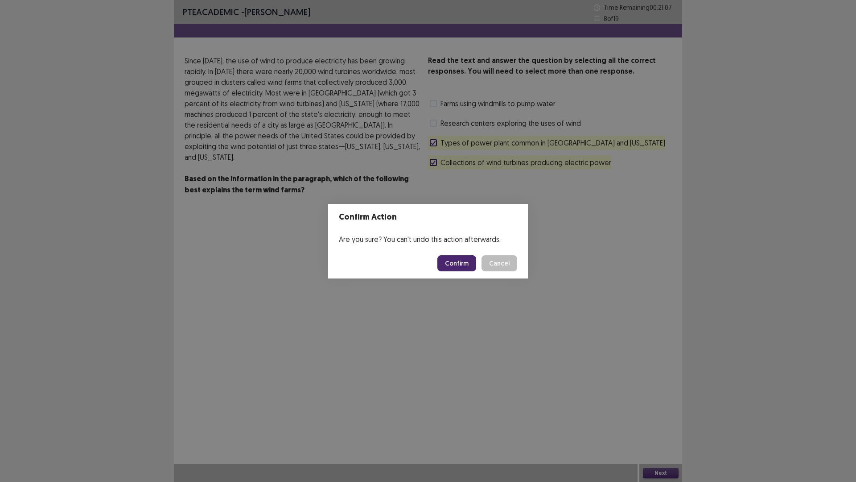
click at [454, 264] on button "Confirm" at bounding box center [456, 263] width 39 height 16
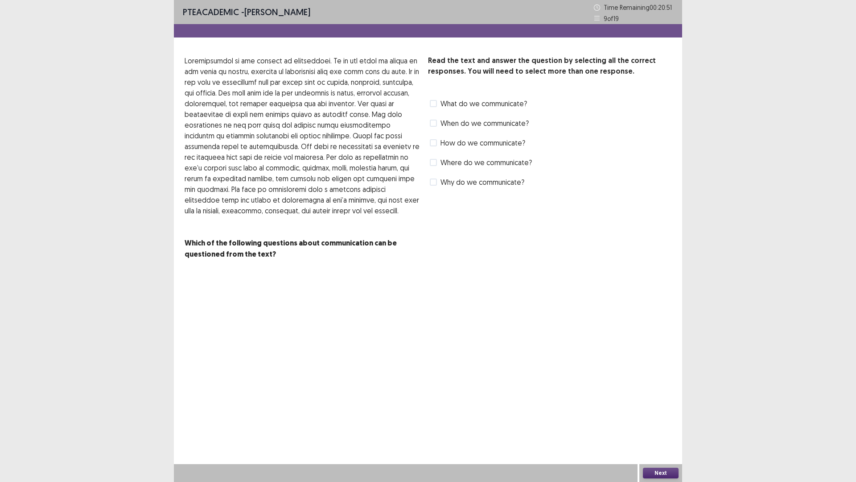
click at [492, 103] on span "What do we communicate?" at bounding box center [484, 103] width 87 height 11
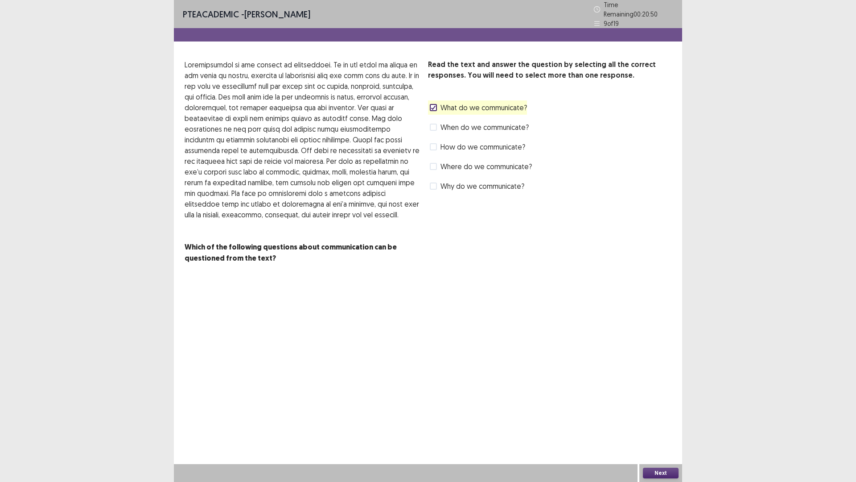
click at [491, 141] on span "How do we communicate?" at bounding box center [483, 146] width 85 height 11
click at [493, 182] on span "Why do we communicate?" at bounding box center [483, 186] width 84 height 11
click at [472, 185] on span "Why do we communicate?" at bounding box center [483, 186] width 84 height 11
click at [470, 165] on span "Where do we communicate?" at bounding box center [486, 166] width 91 height 11
click at [660, 406] on button "Next" at bounding box center [661, 472] width 36 height 11
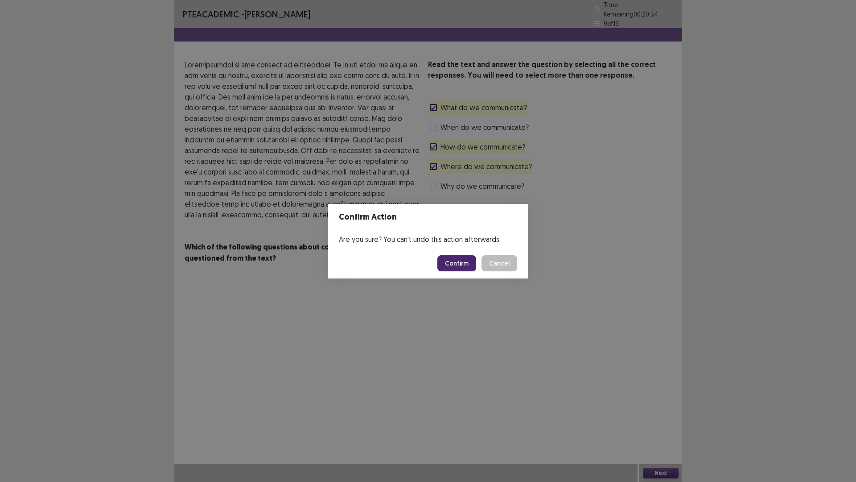
click at [461, 264] on button "Confirm" at bounding box center [456, 263] width 39 height 16
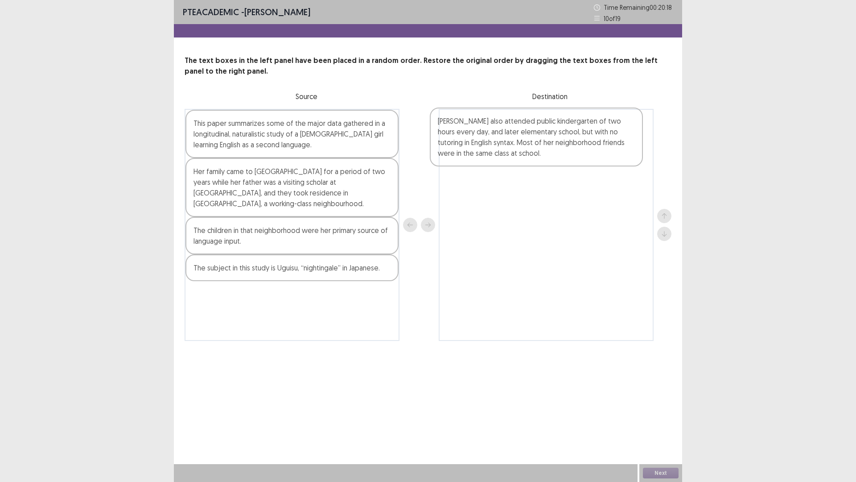
drag, startPoint x: 272, startPoint y: 149, endPoint x: 519, endPoint y: 147, distance: 246.6
click at [519, 147] on div "[PERSON_NAME] also attended public kindergarten of two hours every day, and lat…" at bounding box center [428, 225] width 487 height 232
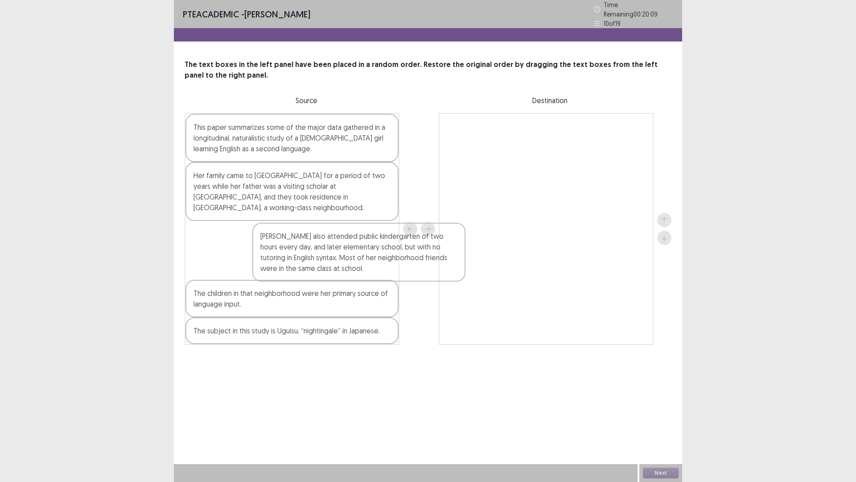
drag, startPoint x: 454, startPoint y: 151, endPoint x: 243, endPoint y: 270, distance: 242.1
click at [248, 270] on div "This paper summarizes some of the major data gathered in a longitudinal, natura…" at bounding box center [428, 229] width 487 height 232
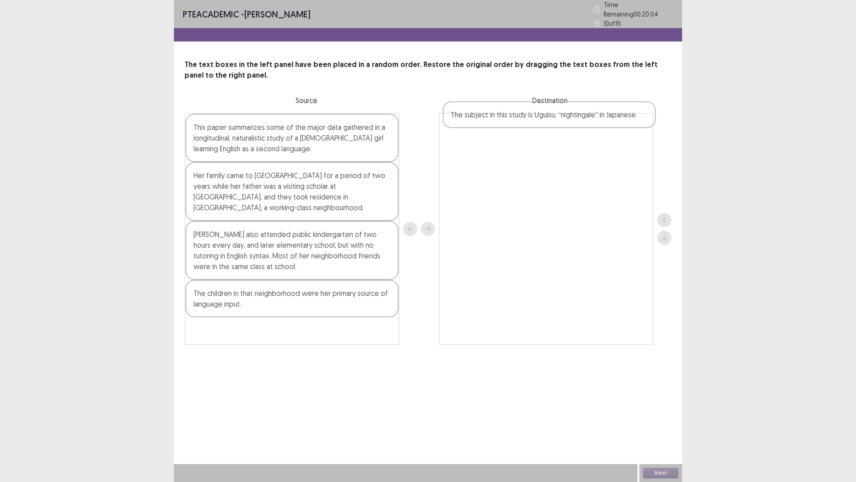
drag, startPoint x: 315, startPoint y: 334, endPoint x: 576, endPoint y: 120, distance: 337.2
click at [576, 120] on div "This paper summarizes some of the major data gathered in a longitudinal, natura…" at bounding box center [428, 229] width 487 height 232
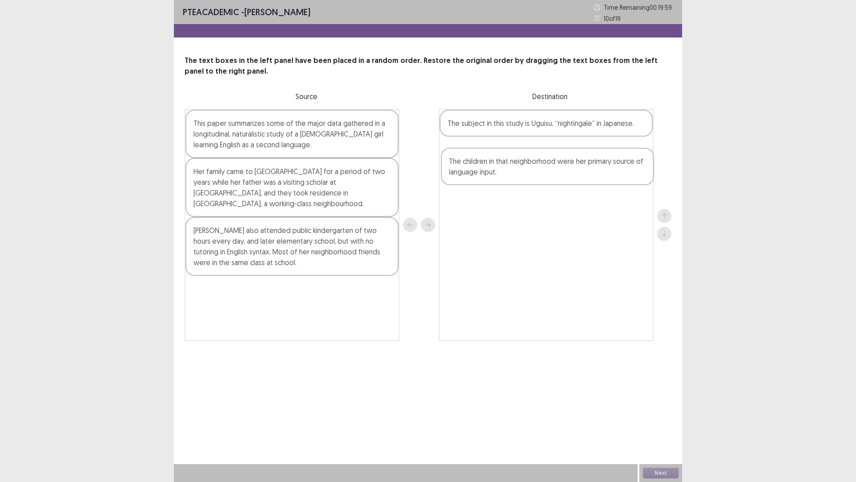
drag, startPoint x: 302, startPoint y: 301, endPoint x: 562, endPoint y: 168, distance: 292.2
click at [562, 169] on div "This paper summarizes some of the major data gathered in a longitudinal, natura…" at bounding box center [428, 225] width 487 height 232
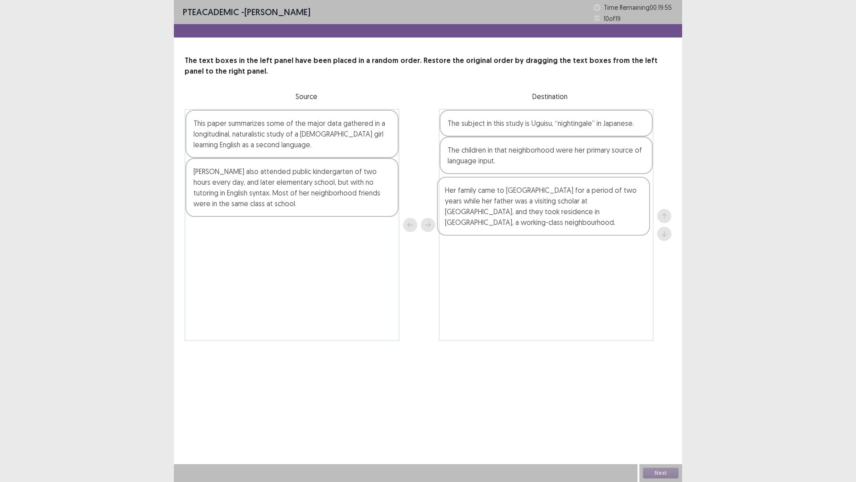
drag, startPoint x: 306, startPoint y: 188, endPoint x: 562, endPoint y: 207, distance: 256.7
click at [562, 207] on div "This paper summarizes some of the major data gathered in a longitudinal, natura…" at bounding box center [428, 225] width 487 height 232
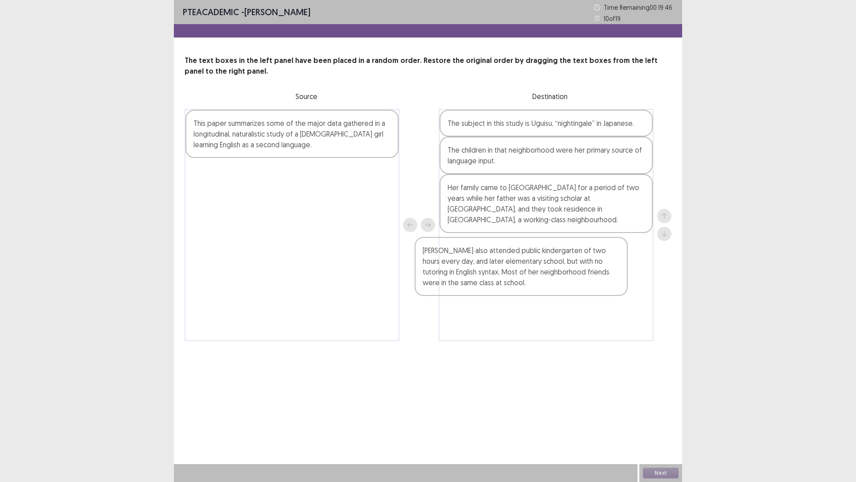
drag, startPoint x: 290, startPoint y: 183, endPoint x: 534, endPoint y: 262, distance: 256.4
click at [533, 263] on div "This paper summarizes some of the major data gathered in a longitudinal, natura…" at bounding box center [428, 225] width 487 height 232
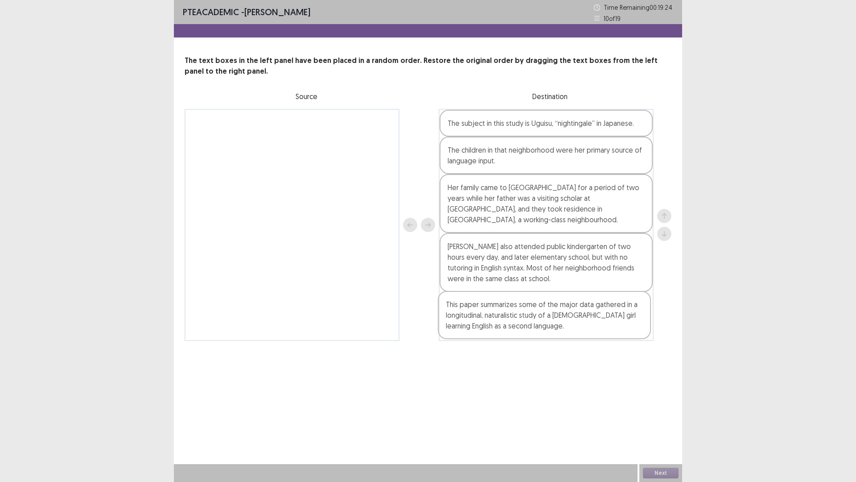
drag, startPoint x: 219, startPoint y: 128, endPoint x: 473, endPoint y: 314, distance: 314.4
click at [473, 314] on div "This paper summarizes some of the major data gathered in a longitudinal, natura…" at bounding box center [428, 225] width 487 height 232
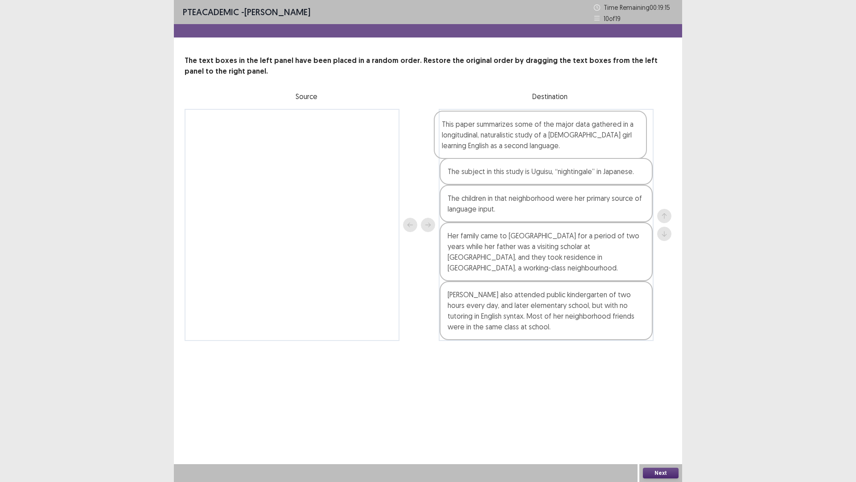
drag, startPoint x: 602, startPoint y: 324, endPoint x: 595, endPoint y: 140, distance: 183.8
click at [595, 140] on div "The subject in this study is Uguisu, “nightingale” in Japanese. The children in…" at bounding box center [546, 225] width 215 height 232
drag, startPoint x: 663, startPoint y: 468, endPoint x: 557, endPoint y: 401, distance: 125.2
click at [662, 406] on div "Next" at bounding box center [661, 473] width 43 height 18
click at [663, 406] on button "Next" at bounding box center [661, 472] width 36 height 11
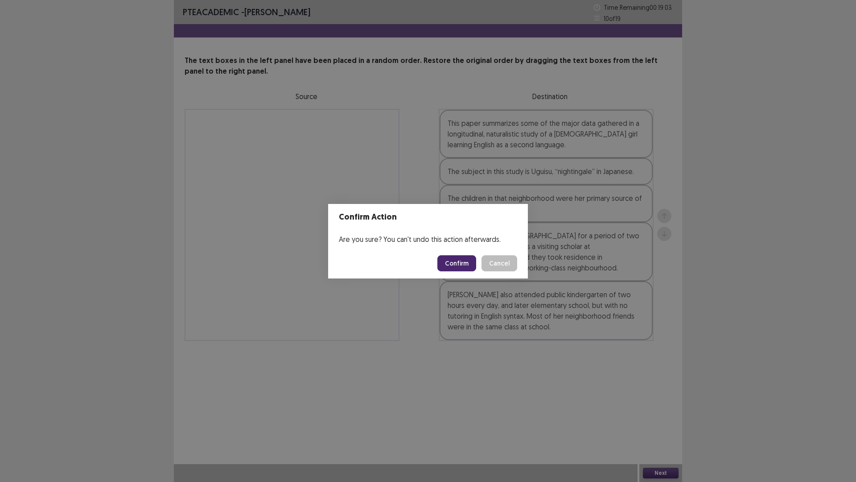
click at [458, 260] on button "Confirm" at bounding box center [456, 263] width 39 height 16
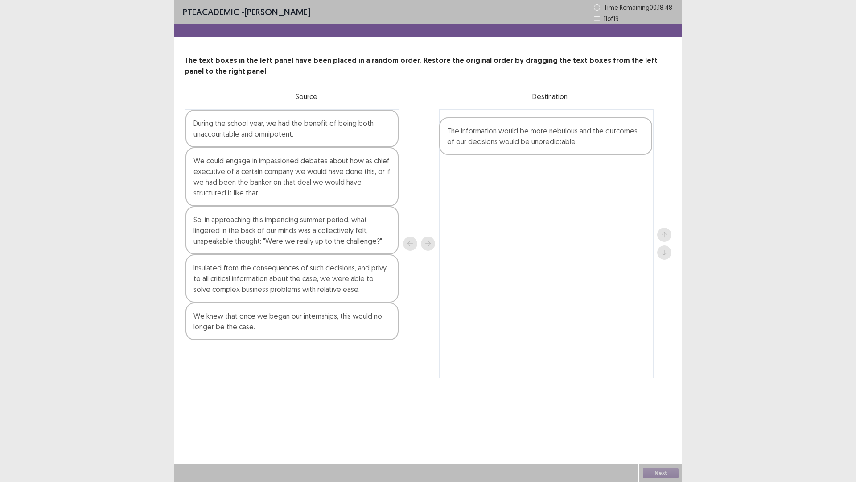
drag, startPoint x: 298, startPoint y: 133, endPoint x: 558, endPoint y: 141, distance: 259.7
click at [558, 141] on div "The information would be more nebulous and the outcomes of our decisions would …" at bounding box center [428, 243] width 487 height 269
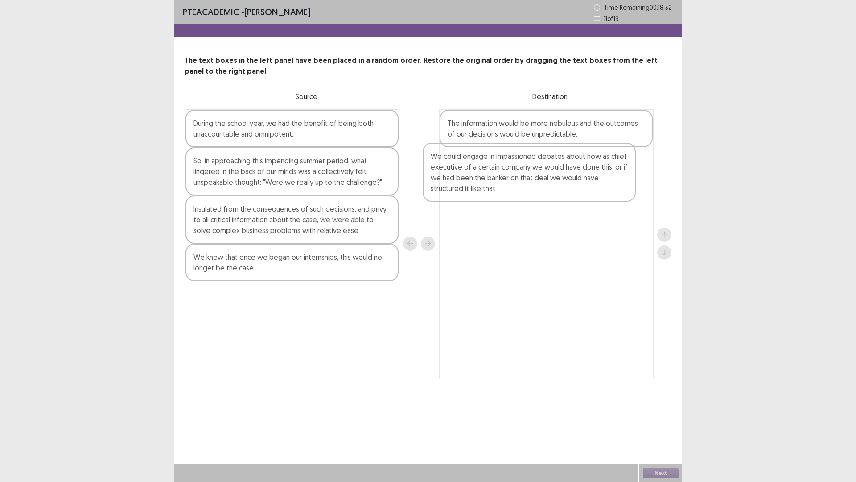
drag, startPoint x: 313, startPoint y: 193, endPoint x: 560, endPoint y: 187, distance: 246.7
click at [560, 187] on div "During the school year, we had the benefit of being both unaccountable and omni…" at bounding box center [428, 243] width 487 height 269
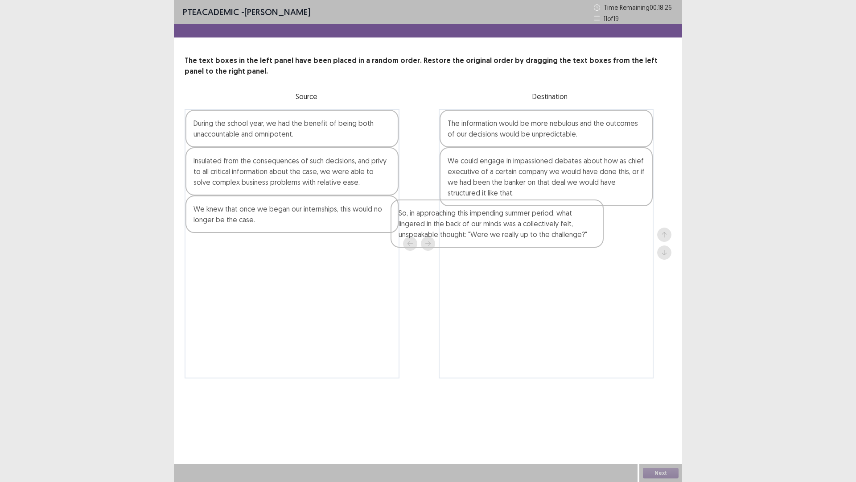
drag, startPoint x: 326, startPoint y: 160, endPoint x: 543, endPoint y: 212, distance: 223.8
click at [542, 212] on div "During the school year, we had the benefit of being both unaccountable and omni…" at bounding box center [428, 243] width 487 height 269
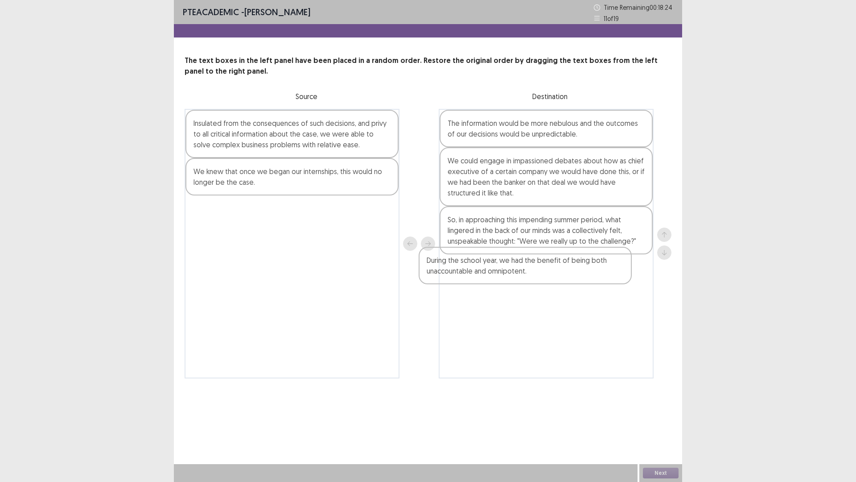
drag, startPoint x: 331, startPoint y: 131, endPoint x: 574, endPoint y: 272, distance: 280.9
click at [574, 272] on div "During the school year, we had the benefit of being both unaccountable and omni…" at bounding box center [428, 243] width 487 height 269
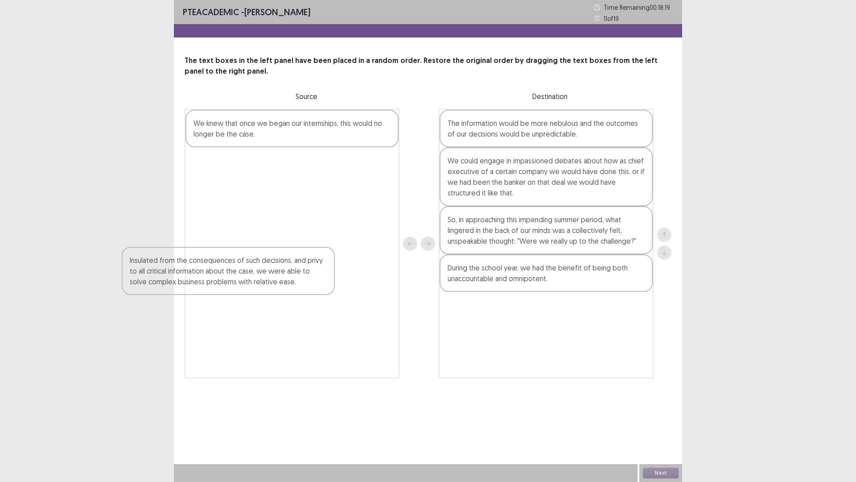
drag, startPoint x: 351, startPoint y: 144, endPoint x: 283, endPoint y: 266, distance: 139.9
click at [286, 275] on div "Insulated from the consequences of such decisions, and privy to all critical in…" at bounding box center [292, 243] width 215 height 269
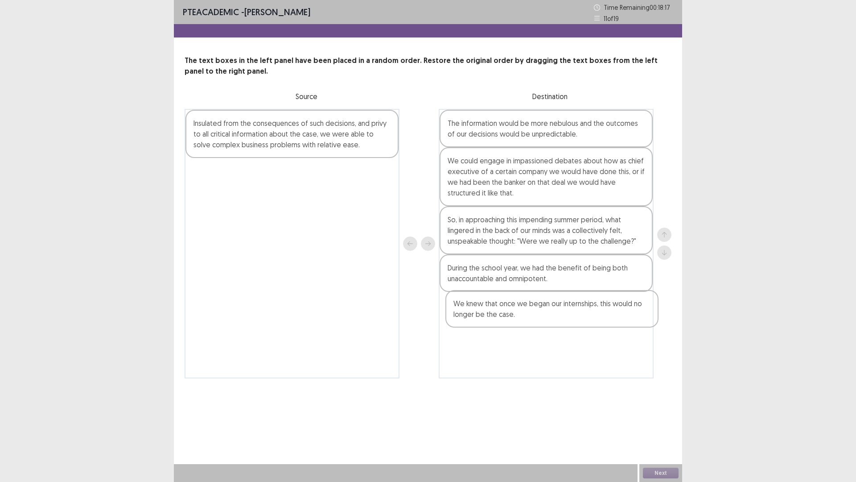
drag, startPoint x: 266, startPoint y: 134, endPoint x: 530, endPoint y: 322, distance: 324.1
click at [530, 322] on div "We knew that once we began our internships, this would no longer be the case. I…" at bounding box center [428, 243] width 487 height 269
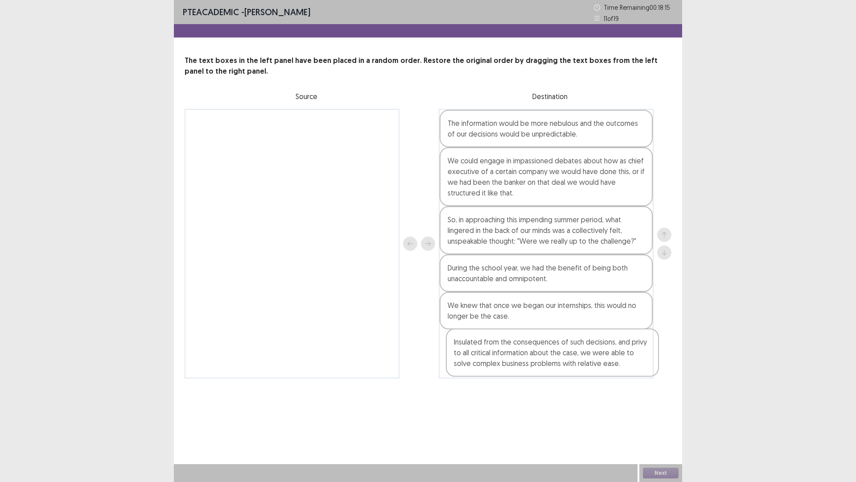
drag, startPoint x: 268, startPoint y: 127, endPoint x: 529, endPoint y: 351, distance: 344.1
click at [529, 351] on div "Insulated from the consequences of such decisions, and privy to all critical in…" at bounding box center [428, 243] width 487 height 269
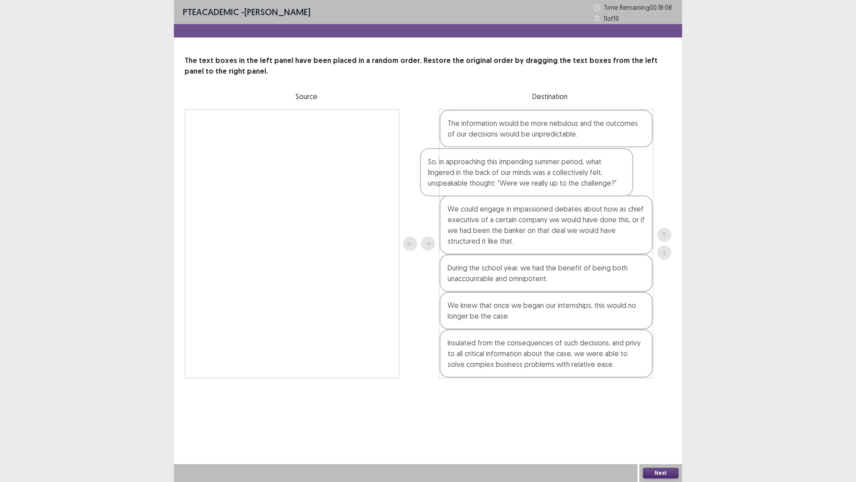
drag, startPoint x: 547, startPoint y: 227, endPoint x: 525, endPoint y: 162, distance: 68.4
click at [525, 162] on div "The information would be more nebulous and the outcomes of our decisions would …" at bounding box center [546, 243] width 215 height 269
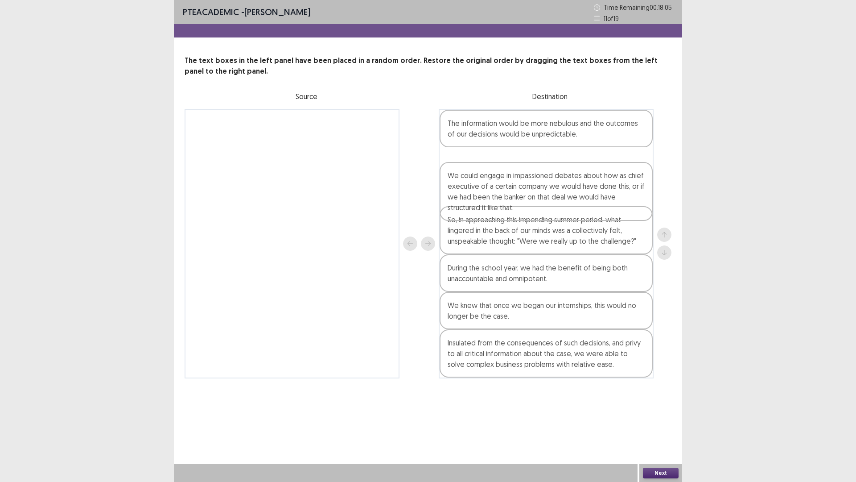
drag, startPoint x: 470, startPoint y: 219, endPoint x: 470, endPoint y: 169, distance: 50.4
click at [470, 169] on div "The information would be more nebulous and the outcomes of our decisions would …" at bounding box center [546, 243] width 215 height 269
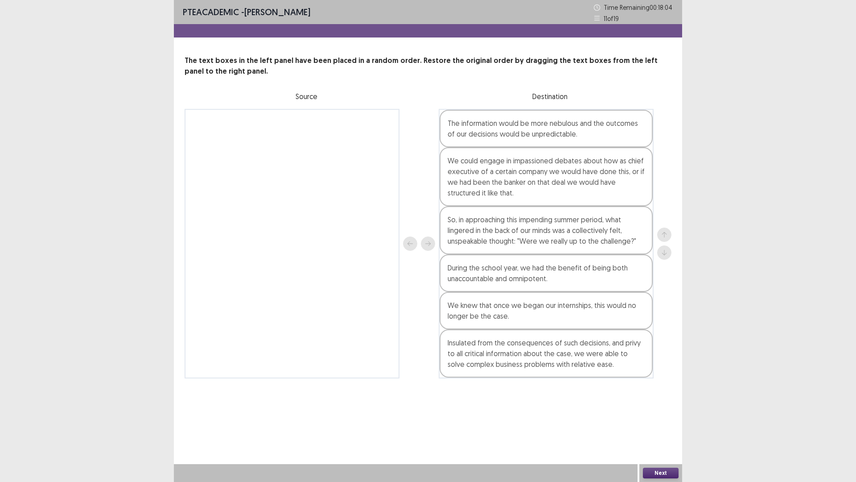
click at [670, 406] on button "Next" at bounding box center [661, 472] width 36 height 11
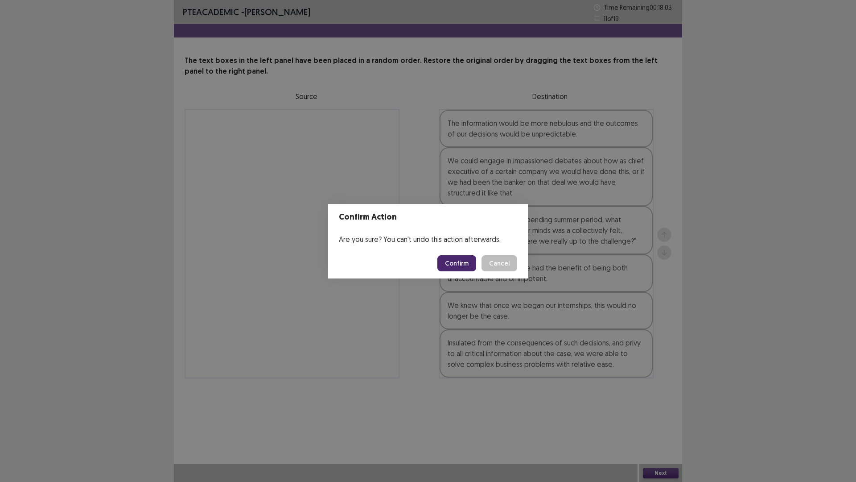
click at [464, 261] on button "Confirm" at bounding box center [456, 263] width 39 height 16
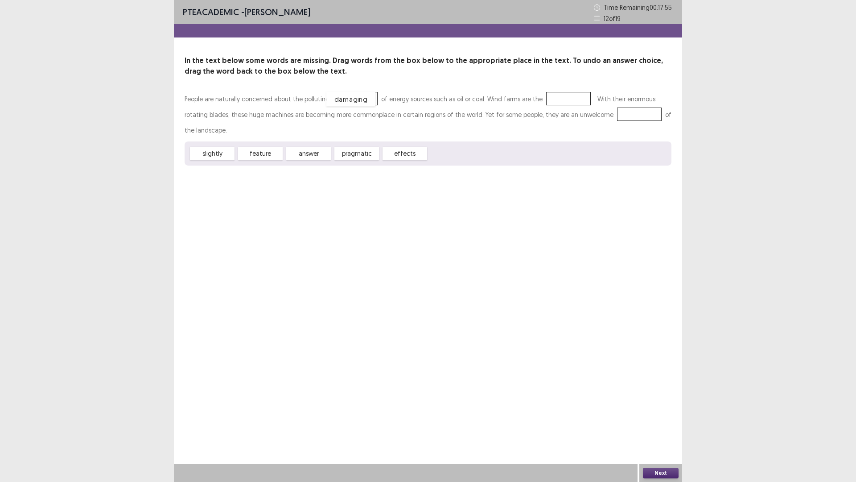
drag, startPoint x: 441, startPoint y: 155, endPoint x: 338, endPoint y: 101, distance: 115.7
drag, startPoint x: 357, startPoint y: 95, endPoint x: 458, endPoint y: 157, distance: 119.1
drag, startPoint x: 414, startPoint y: 153, endPoint x: 363, endPoint y: 97, distance: 75.7
drag, startPoint x: 416, startPoint y: 153, endPoint x: 577, endPoint y: 98, distance: 170.8
drag, startPoint x: 223, startPoint y: 155, endPoint x: 616, endPoint y: 114, distance: 395.5
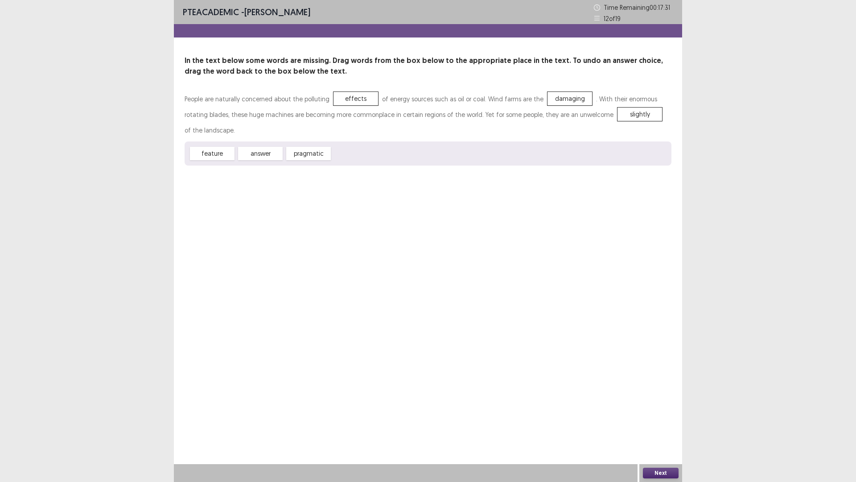
click at [656, 406] on button "Next" at bounding box center [661, 472] width 36 height 11
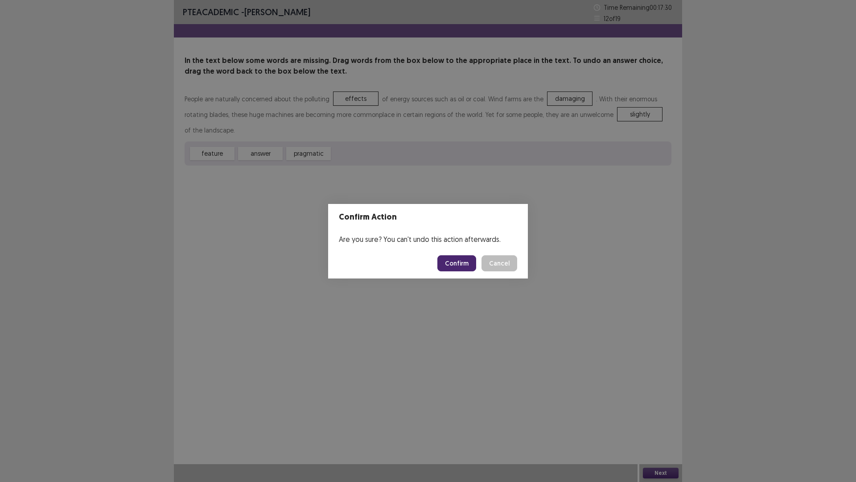
click at [451, 260] on button "Confirm" at bounding box center [456, 263] width 39 height 16
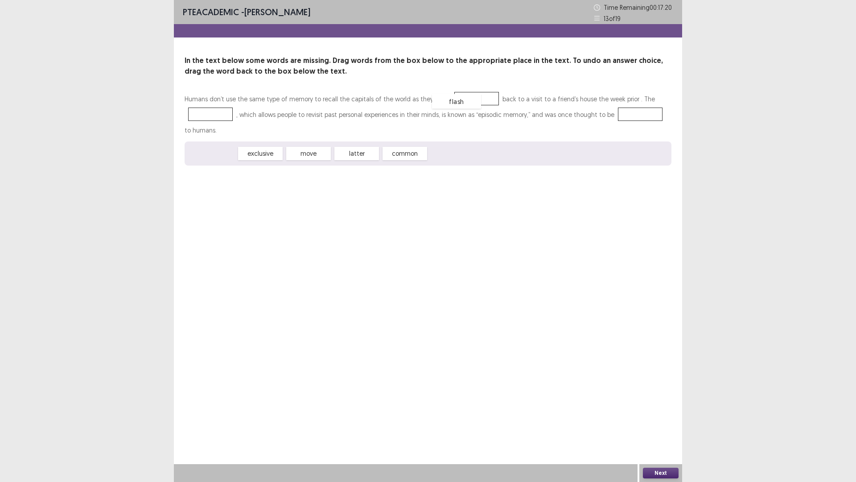
drag, startPoint x: 200, startPoint y: 153, endPoint x: 445, endPoint y: 103, distance: 250.1
drag, startPoint x: 349, startPoint y: 156, endPoint x: 198, endPoint y: 113, distance: 156.8
drag, startPoint x: 256, startPoint y: 158, endPoint x: 559, endPoint y: 116, distance: 306.3
click at [559, 116] on div "move" at bounding box center [556, 111] width 49 height 15
drag, startPoint x: 260, startPoint y: 160, endPoint x: 640, endPoint y: 118, distance: 382.2
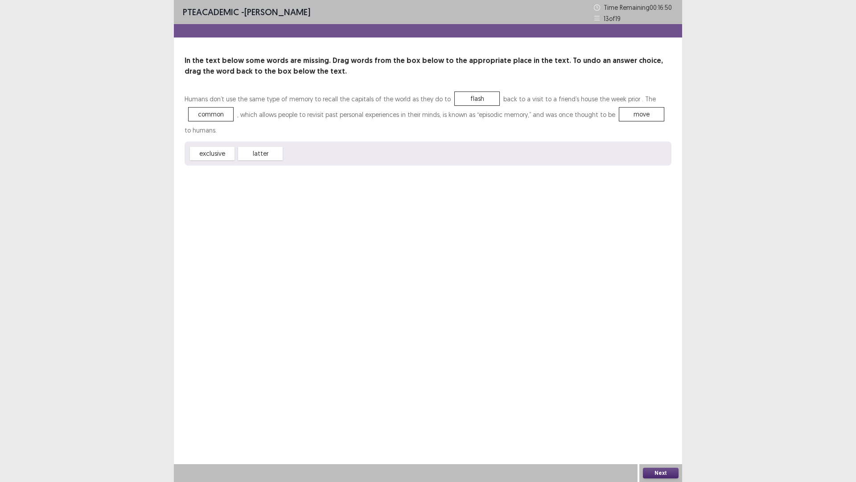
click at [660, 406] on button "Next" at bounding box center [661, 472] width 36 height 11
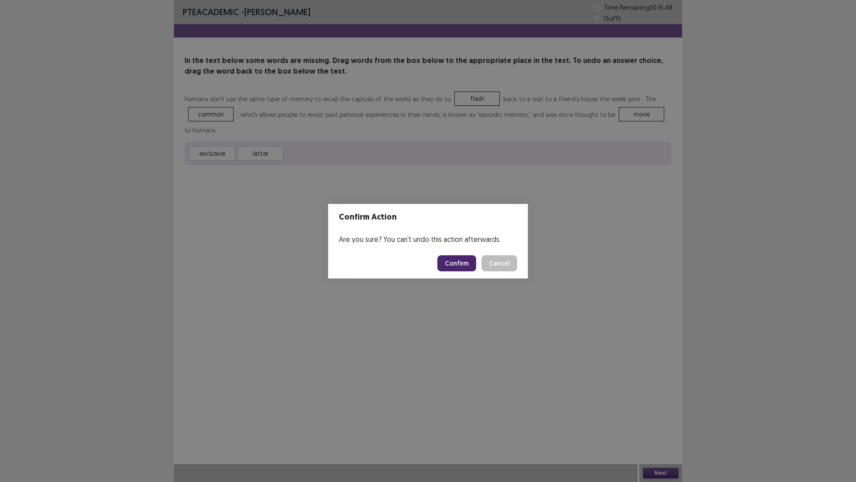
click at [456, 265] on button "Confirm" at bounding box center [456, 263] width 39 height 16
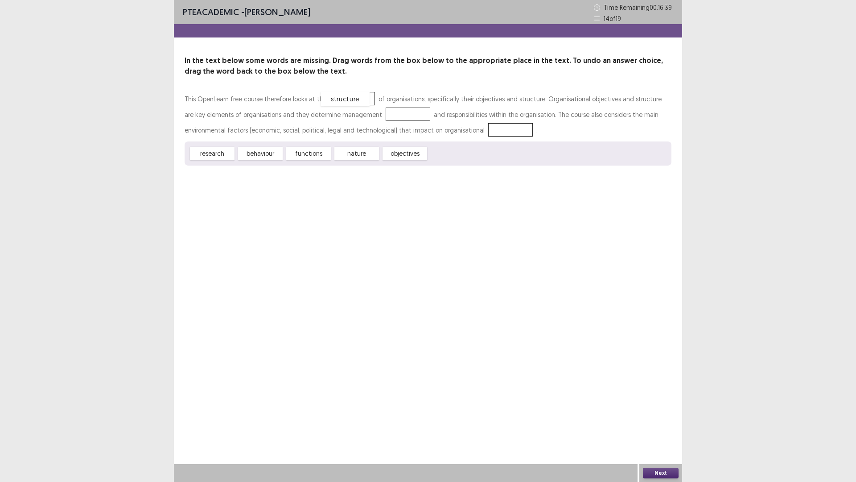
drag, startPoint x: 439, startPoint y: 156, endPoint x: 331, endPoint y: 101, distance: 121.1
drag, startPoint x: 272, startPoint y: 154, endPoint x: 380, endPoint y: 114, distance: 115.6
click at [260, 153] on div "functions" at bounding box center [260, 153] width 49 height 15
drag, startPoint x: 210, startPoint y: 157, endPoint x: 447, endPoint y: 132, distance: 238.1
drag, startPoint x: 217, startPoint y: 153, endPoint x: 380, endPoint y: 113, distance: 168.5
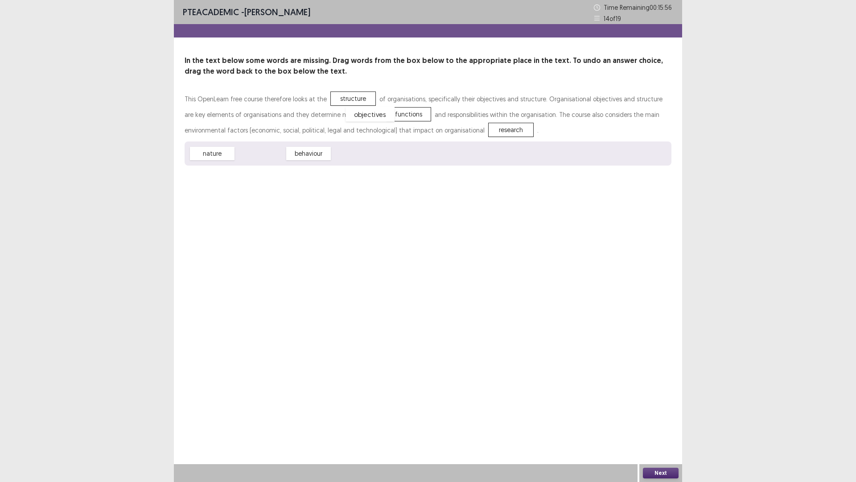
drag, startPoint x: 269, startPoint y: 156, endPoint x: 379, endPoint y: 117, distance: 116.5
click at [653, 406] on button "Next" at bounding box center [661, 472] width 36 height 11
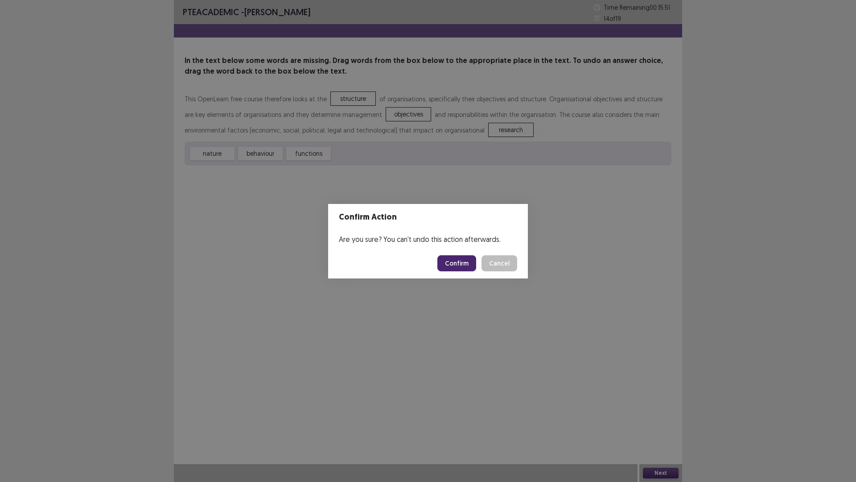
click at [463, 262] on button "Confirm" at bounding box center [456, 263] width 39 height 16
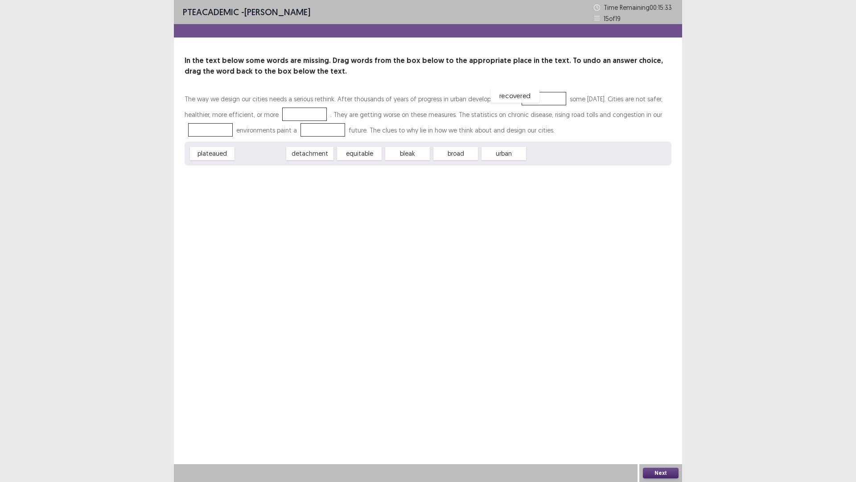
drag, startPoint x: 272, startPoint y: 153, endPoint x: 533, endPoint y: 98, distance: 266.5
drag, startPoint x: 466, startPoint y: 153, endPoint x: 232, endPoint y: 127, distance: 235.6
drag, startPoint x: 304, startPoint y: 157, endPoint x: 318, endPoint y: 130, distance: 30.1
click at [250, 156] on div "detachment" at bounding box center [262, 153] width 52 height 15
drag, startPoint x: 229, startPoint y: 153, endPoint x: 325, endPoint y: 110, distance: 105.4
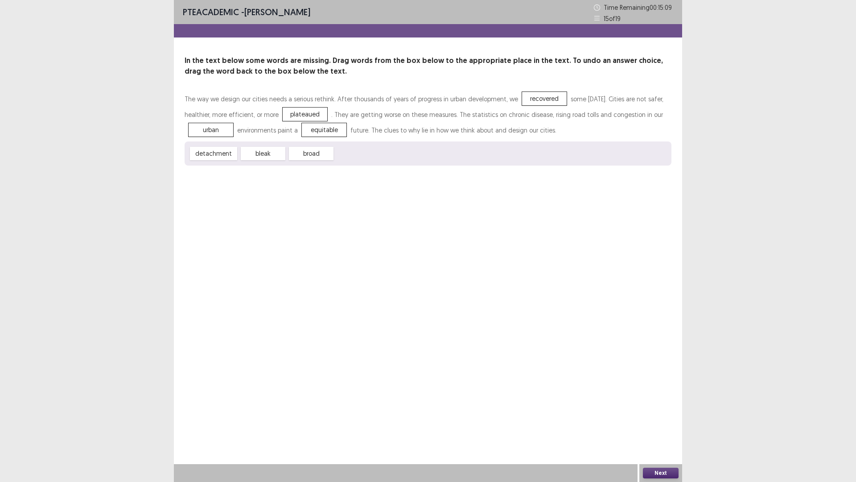
click at [668, 406] on button "Next" at bounding box center [661, 472] width 36 height 11
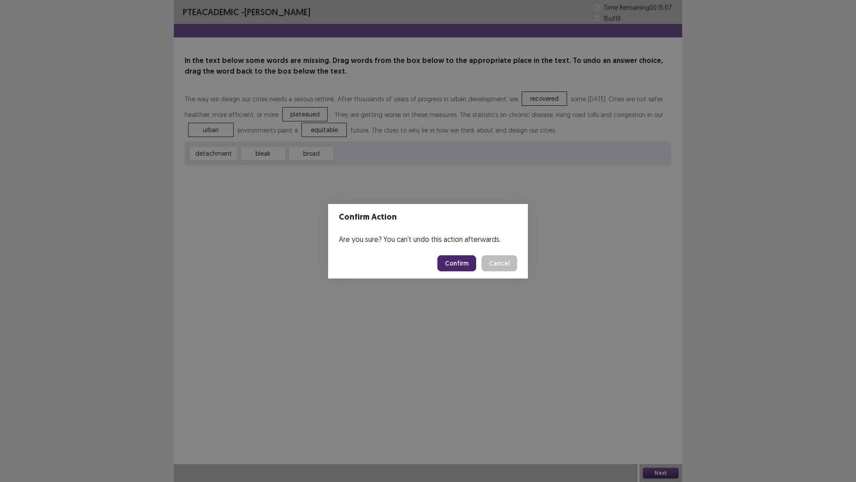
click at [455, 257] on button "Confirm" at bounding box center [456, 263] width 39 height 16
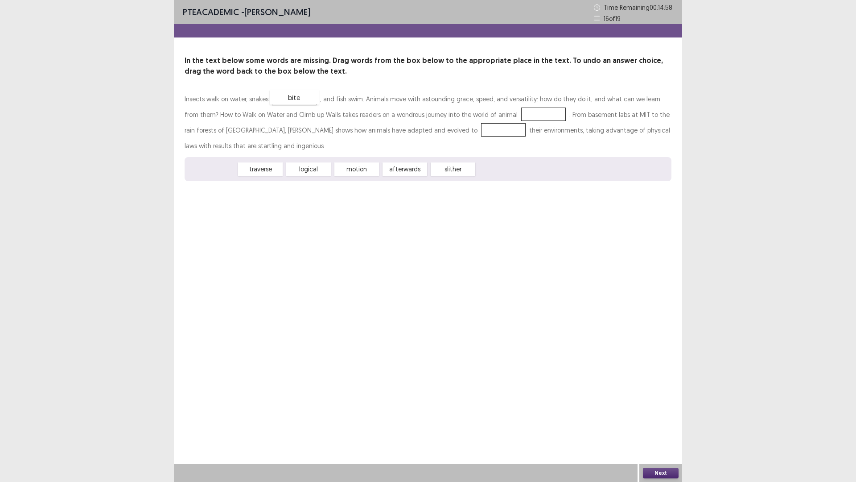
drag, startPoint x: 222, startPoint y: 171, endPoint x: 306, endPoint y: 99, distance: 111.0
drag, startPoint x: 406, startPoint y: 172, endPoint x: 288, endPoint y: 98, distance: 140.1
drag, startPoint x: 363, startPoint y: 169, endPoint x: 495, endPoint y: 125, distance: 138.8
drag, startPoint x: 222, startPoint y: 168, endPoint x: 423, endPoint y: 132, distance: 204.7
click at [652, 406] on button "Next" at bounding box center [661, 472] width 36 height 11
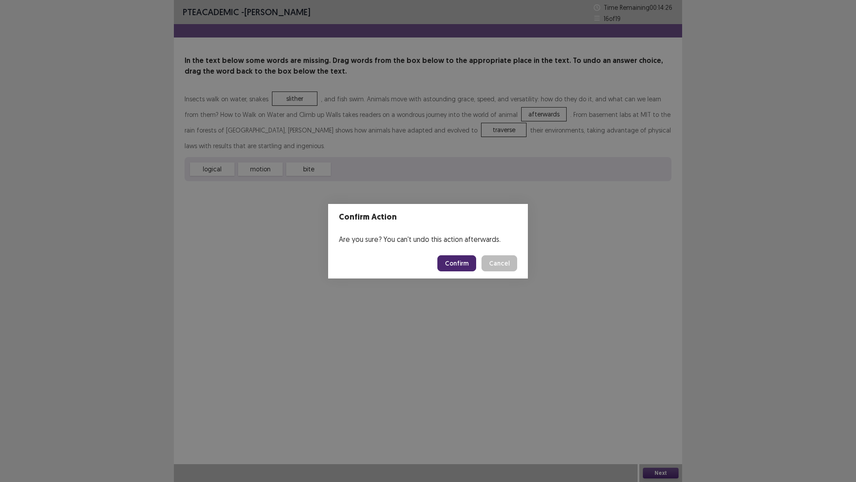
click at [465, 266] on button "Confirm" at bounding box center [456, 263] width 39 height 16
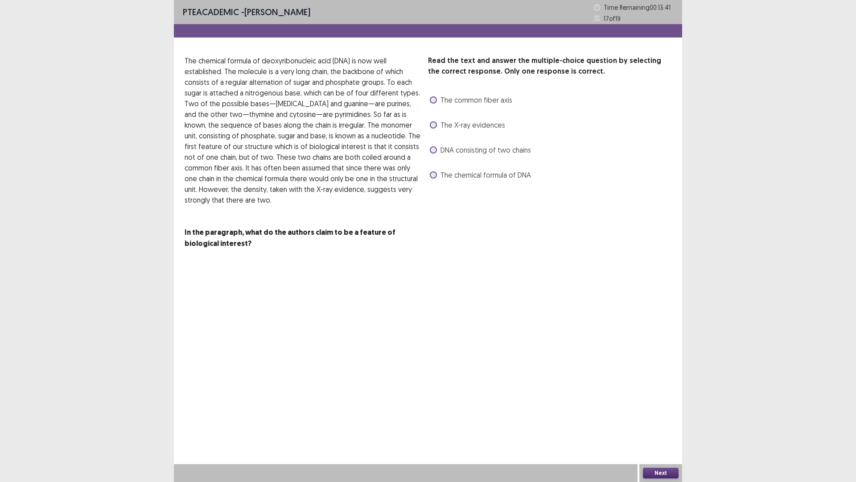
click at [444, 128] on span "The X-ray evidences" at bounding box center [473, 125] width 65 height 11
click at [458, 154] on span "DNA consisting of two chains" at bounding box center [486, 149] width 91 height 11
click at [476, 176] on span "The chemical formula of DNA" at bounding box center [486, 174] width 91 height 11
click at [658, 406] on button "Next" at bounding box center [661, 472] width 36 height 11
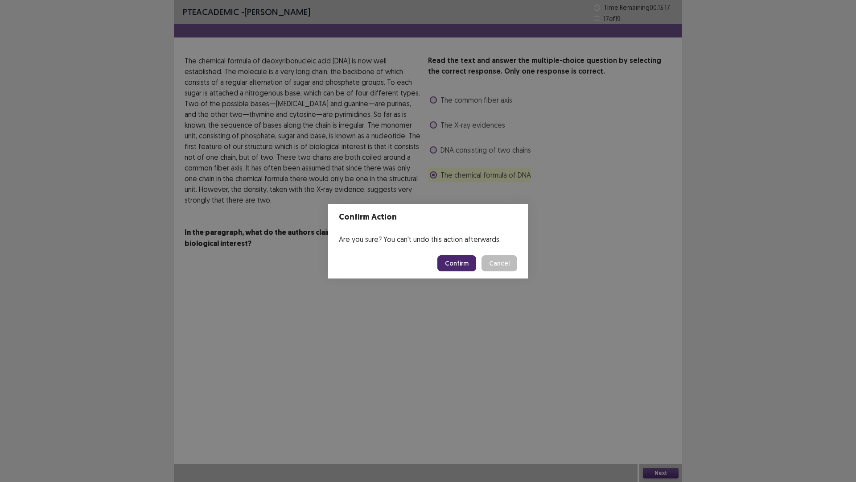
click at [472, 266] on button "Confirm" at bounding box center [456, 263] width 39 height 16
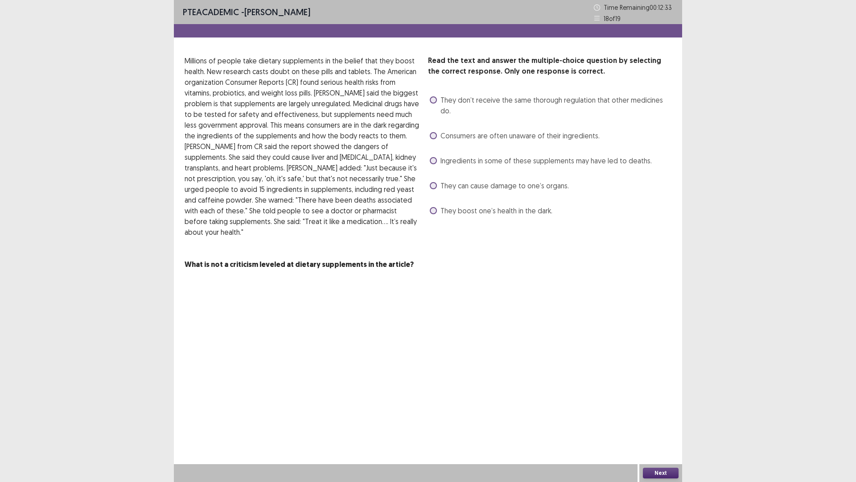
click at [603, 100] on span "They don’t receive the same thorough regulation that other medicines do." at bounding box center [556, 105] width 231 height 21
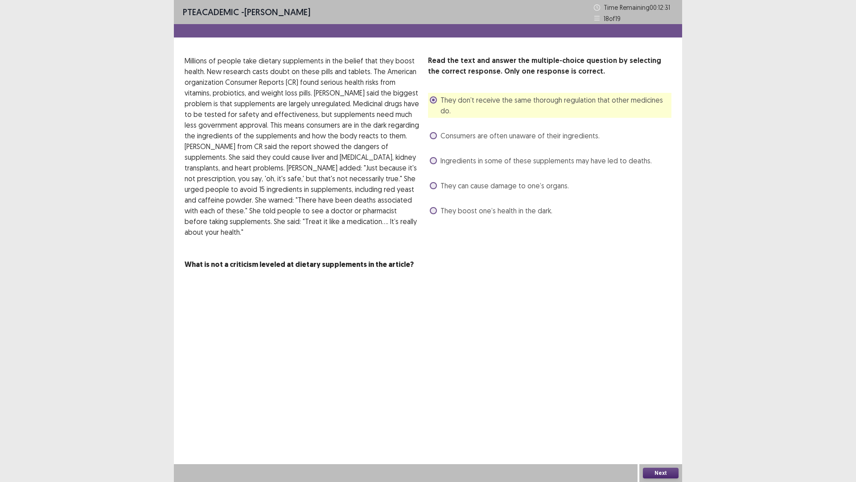
click at [531, 155] on span "Ingredients in some of these supplements may have led to deaths." at bounding box center [546, 160] width 211 height 11
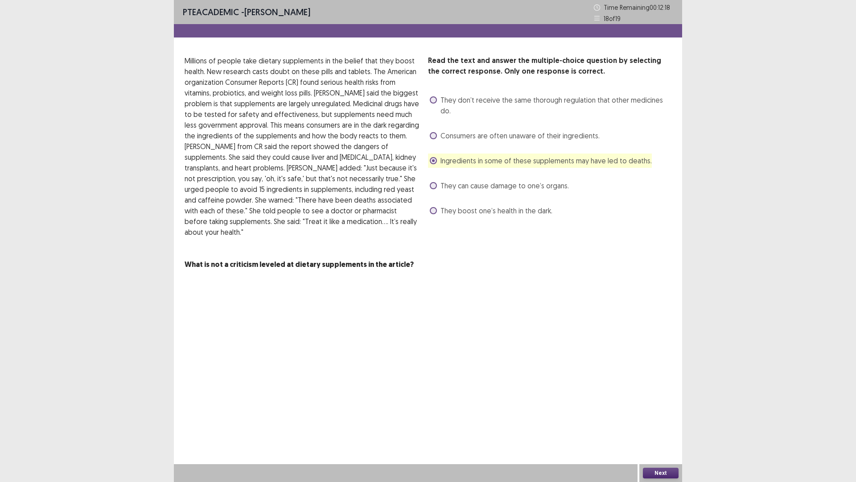
click at [529, 180] on span "They can cause damage to one’s organs." at bounding box center [505, 185] width 128 height 11
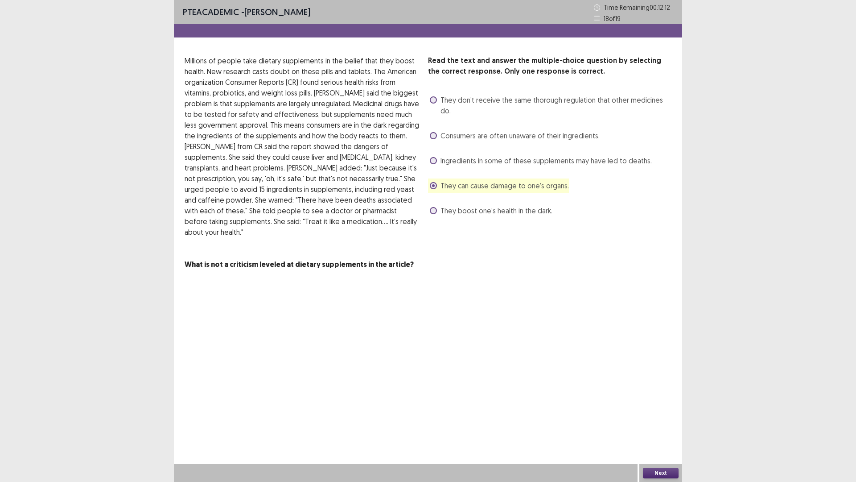
click at [537, 130] on span "Consumers are often unaware of their ingredients." at bounding box center [520, 135] width 159 height 11
click at [661, 406] on button "Next" at bounding box center [661, 472] width 36 height 11
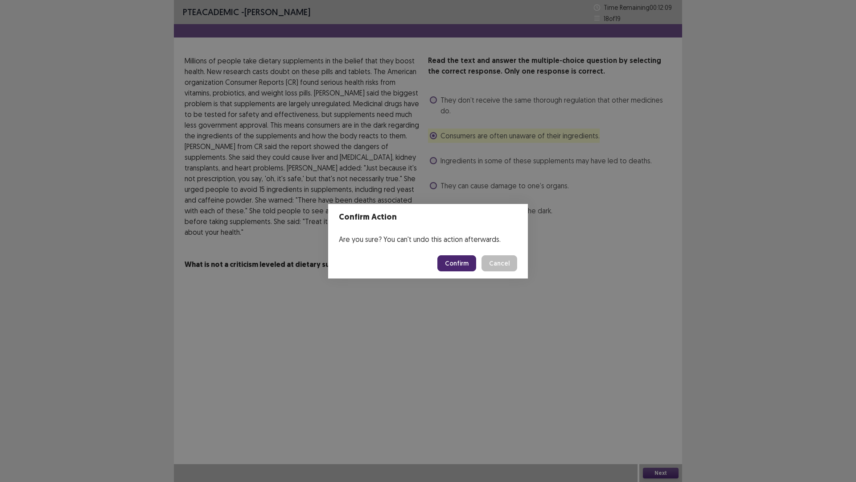
click at [576, 274] on div "Confirm Action Are you sure? You can't undo this action afterwards. Confirm Can…" at bounding box center [428, 241] width 856 height 482
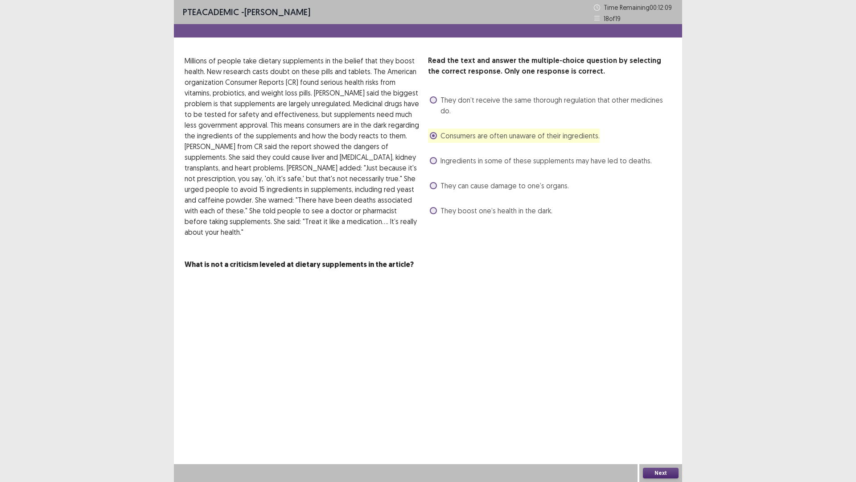
click at [528, 180] on span "They can cause damage to one’s organs." at bounding box center [505, 185] width 128 height 11
drag, startPoint x: 657, startPoint y: 474, endPoint x: 657, endPoint y: 469, distance: 4.5
click at [657, 406] on button "Next" at bounding box center [661, 472] width 36 height 11
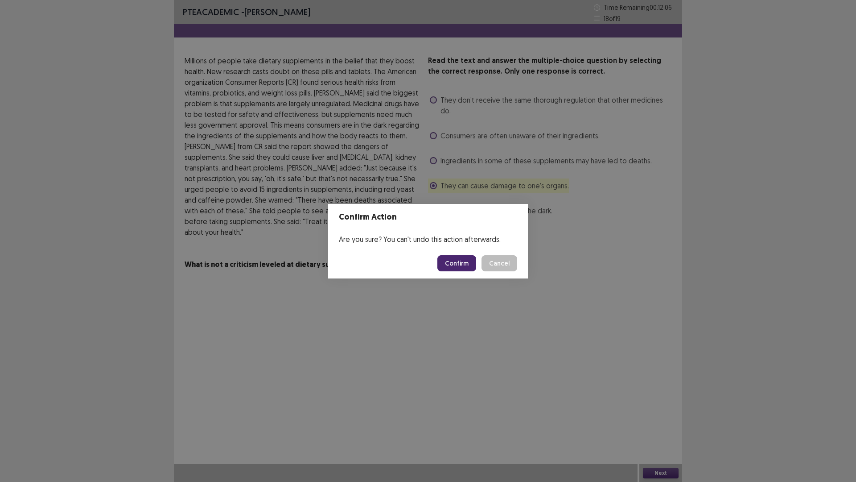
click at [455, 268] on button "Confirm" at bounding box center [456, 263] width 39 height 16
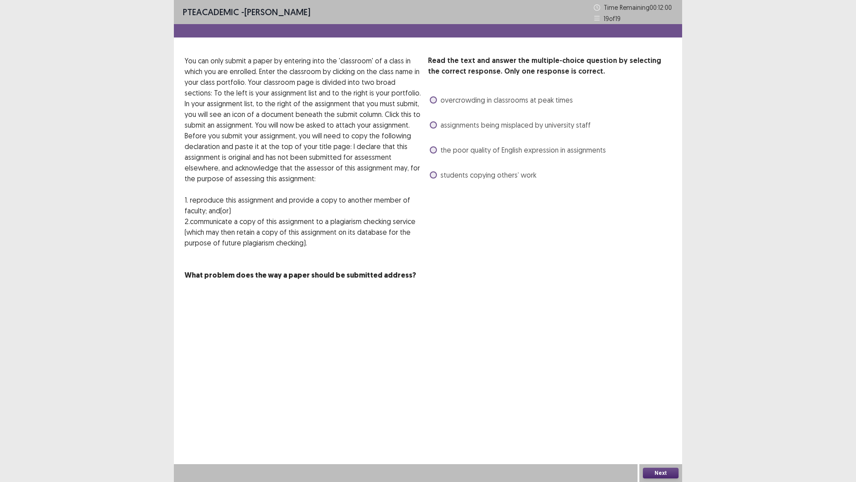
click at [545, 125] on span "assignments being misplaced by university staff" at bounding box center [516, 125] width 150 height 11
click at [539, 146] on span "the poor quality of English expression in assignments" at bounding box center [523, 149] width 165 height 11
click at [453, 152] on span "the poor quality of English expression in assignments" at bounding box center [523, 149] width 165 height 11
click at [450, 127] on span "assignments being misplaced by university staff" at bounding box center [516, 125] width 150 height 11
click at [653, 406] on button "Next" at bounding box center [661, 472] width 36 height 11
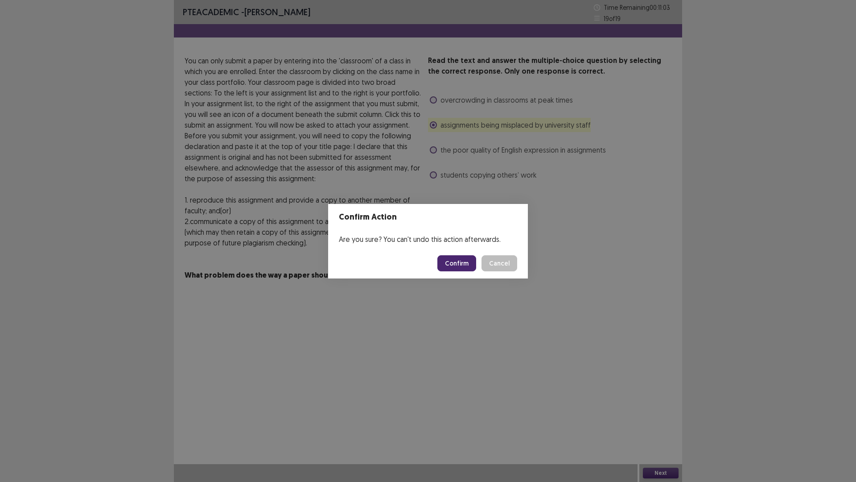
click at [451, 265] on button "Confirm" at bounding box center [456, 263] width 39 height 16
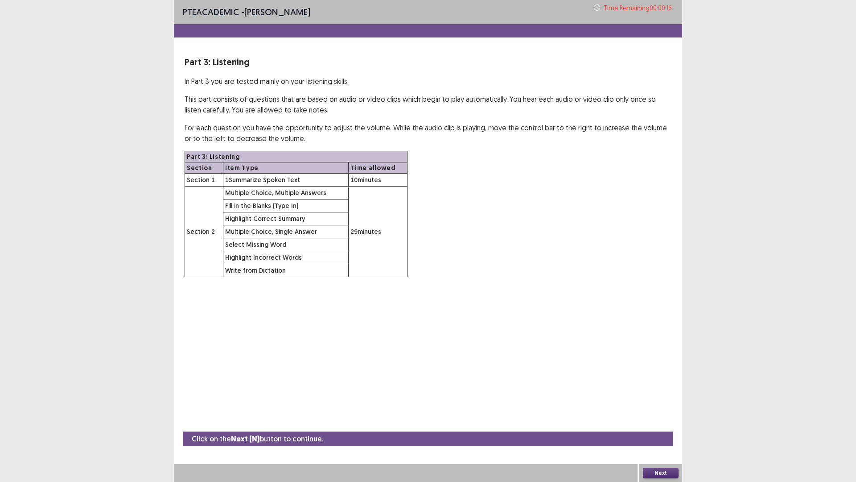
click at [656, 406] on button "Next" at bounding box center [661, 472] width 36 height 11
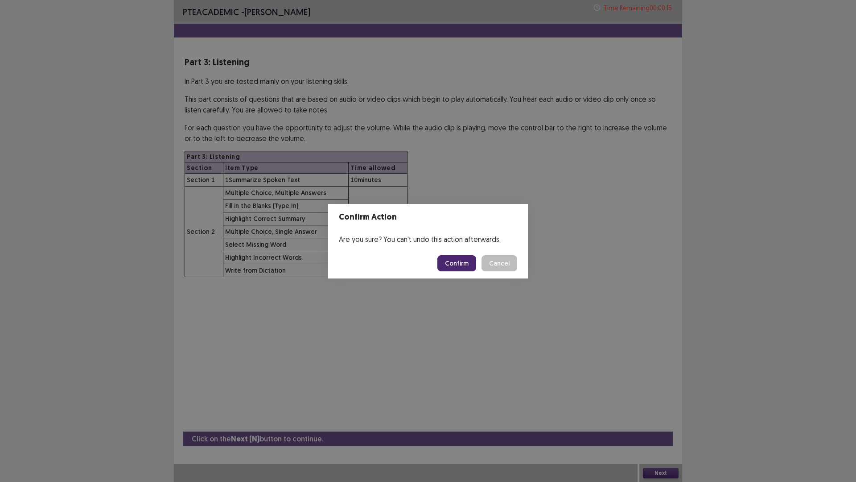
click at [456, 260] on button "Confirm" at bounding box center [456, 263] width 39 height 16
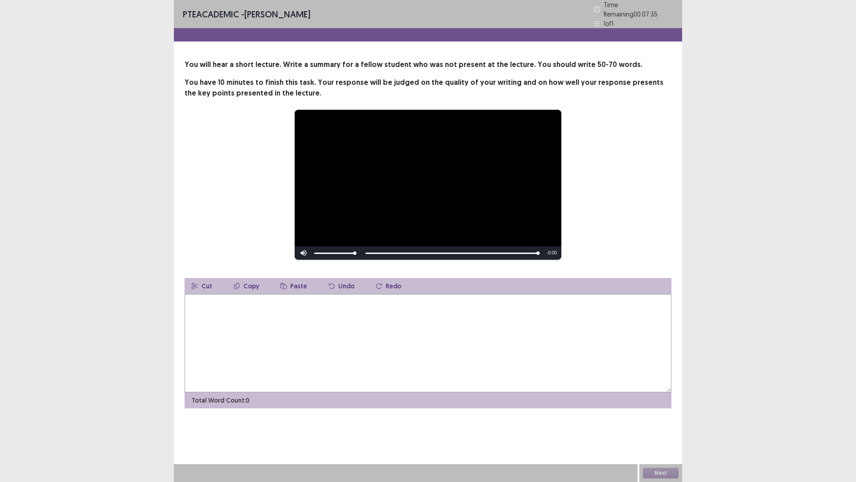
click at [422, 328] on textarea at bounding box center [428, 343] width 487 height 98
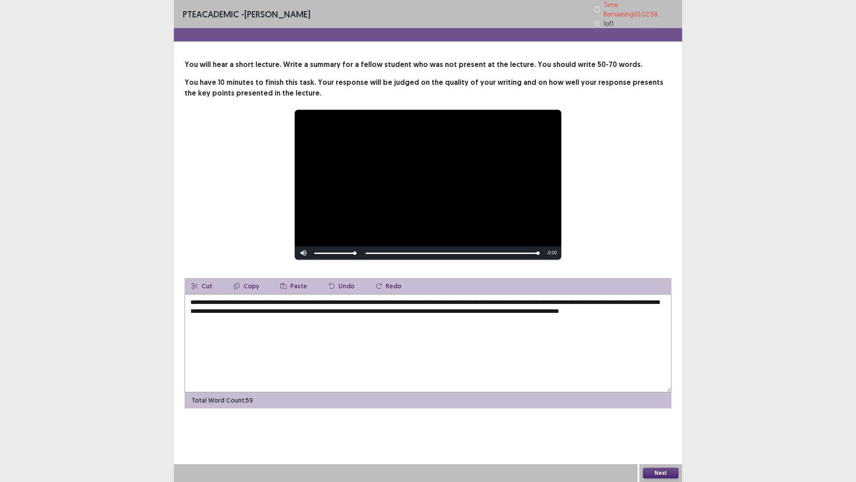
click at [305, 306] on textarea "**********" at bounding box center [428, 343] width 487 height 98
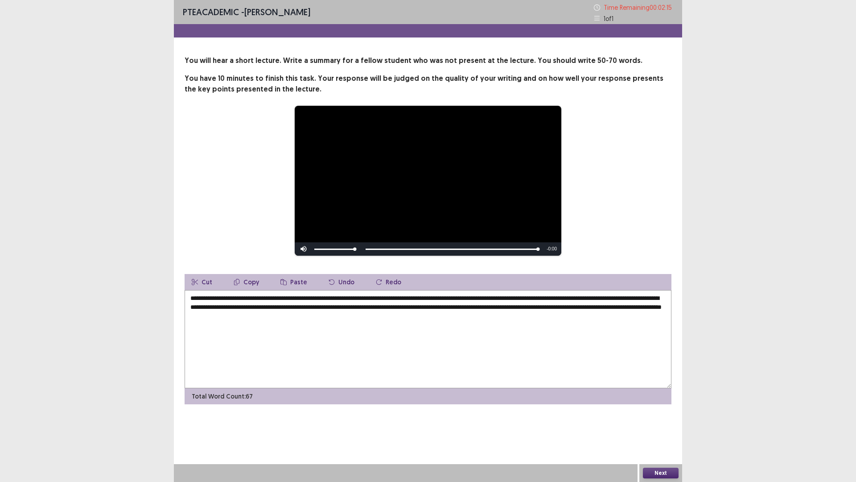
click at [307, 306] on textarea "**********" at bounding box center [428, 339] width 487 height 98
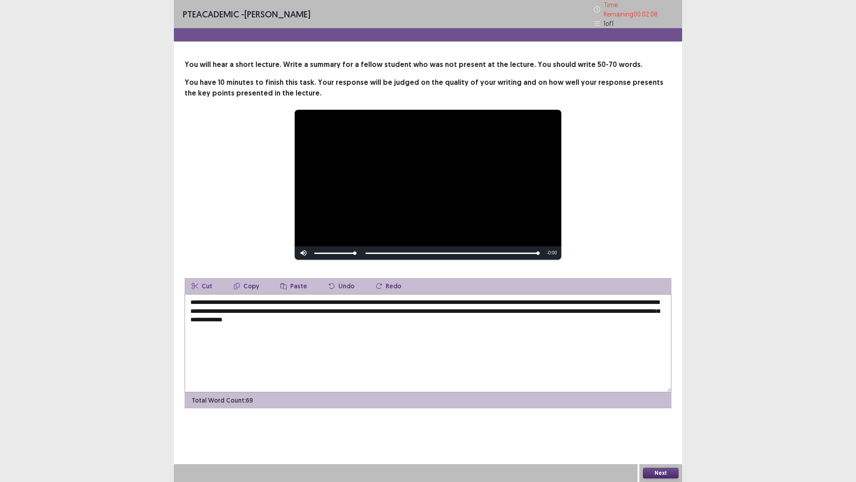
click at [341, 308] on textarea "**********" at bounding box center [428, 343] width 487 height 98
click at [276, 315] on textarea "**********" at bounding box center [428, 343] width 487 height 98
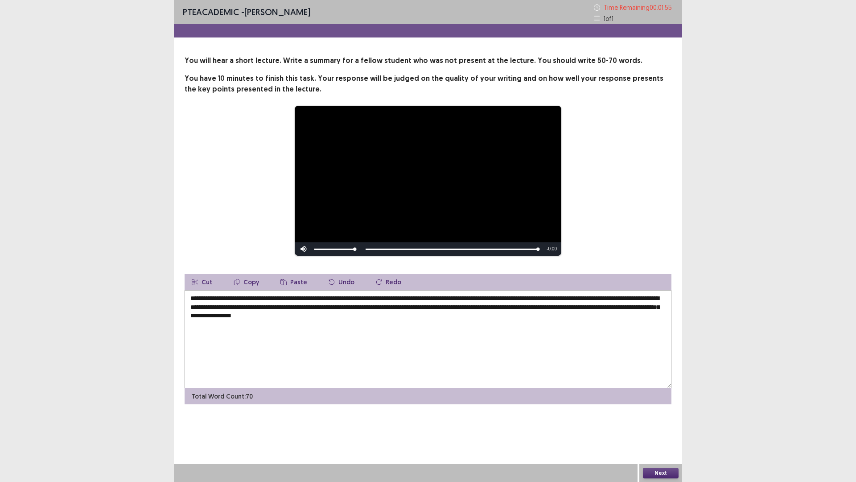
click at [322, 314] on textarea "**********" at bounding box center [428, 339] width 487 height 98
type textarea "**********"
click at [668, 406] on button "Next" at bounding box center [661, 472] width 36 height 11
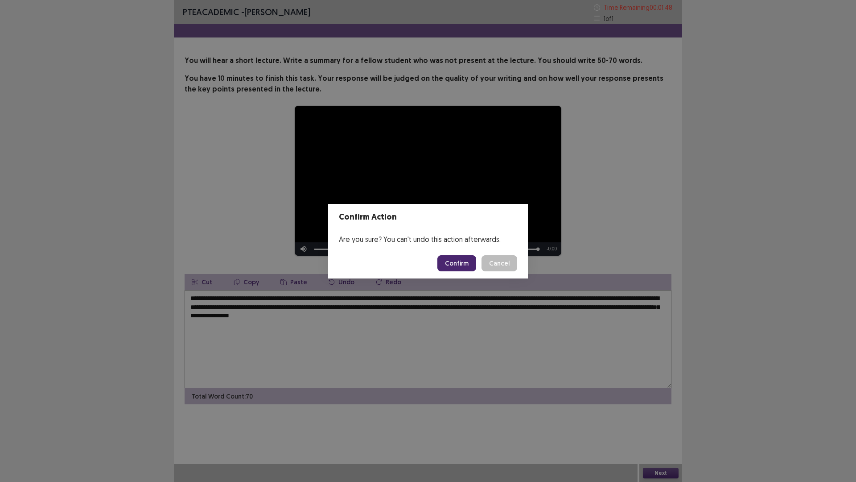
click at [453, 266] on button "Confirm" at bounding box center [456, 263] width 39 height 16
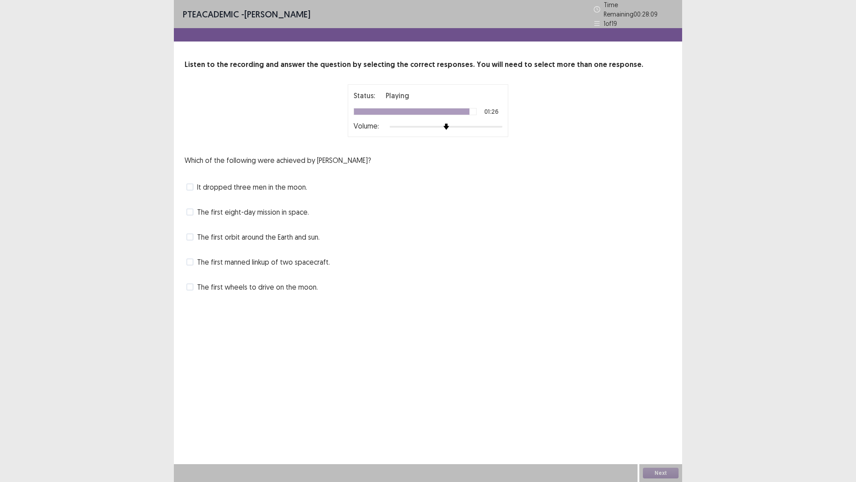
click at [318, 257] on span "The first manned linkup of two spacecraft." at bounding box center [263, 261] width 133 height 11
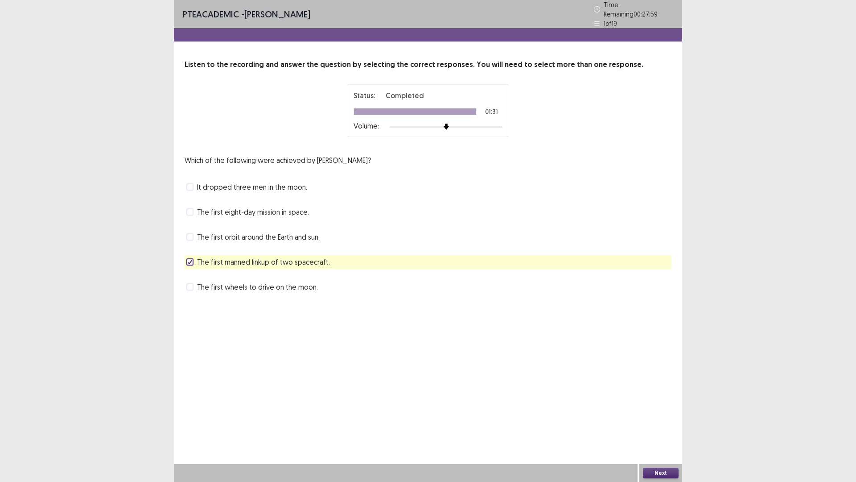
click at [289, 283] on span "The first wheels to drive on the moon." at bounding box center [257, 286] width 121 height 11
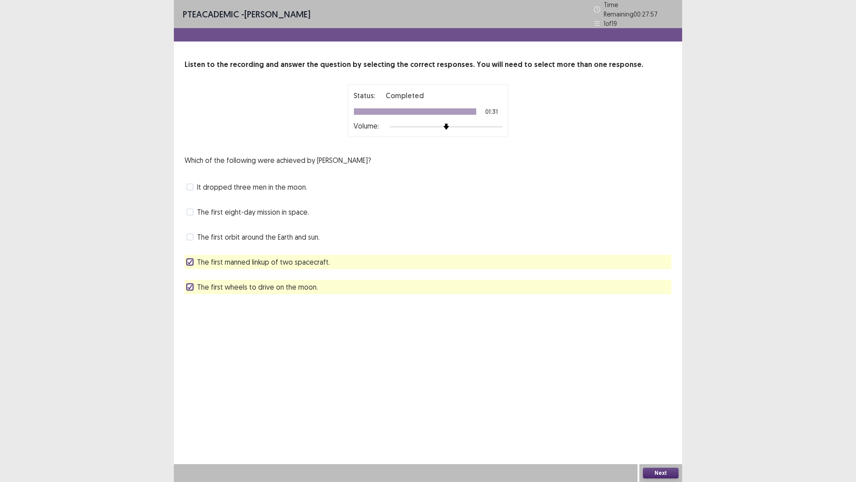
click at [289, 231] on span "The first orbit around the Earth and sun." at bounding box center [258, 236] width 123 height 11
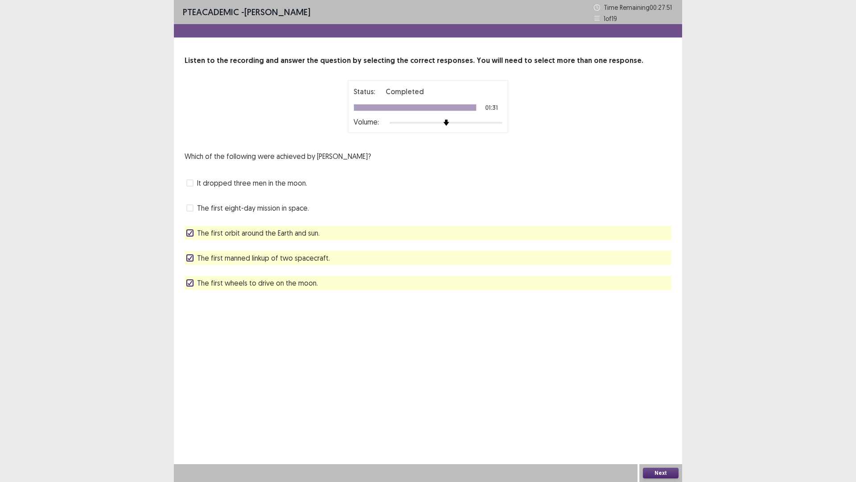
click at [652, 406] on button "Next" at bounding box center [661, 472] width 36 height 11
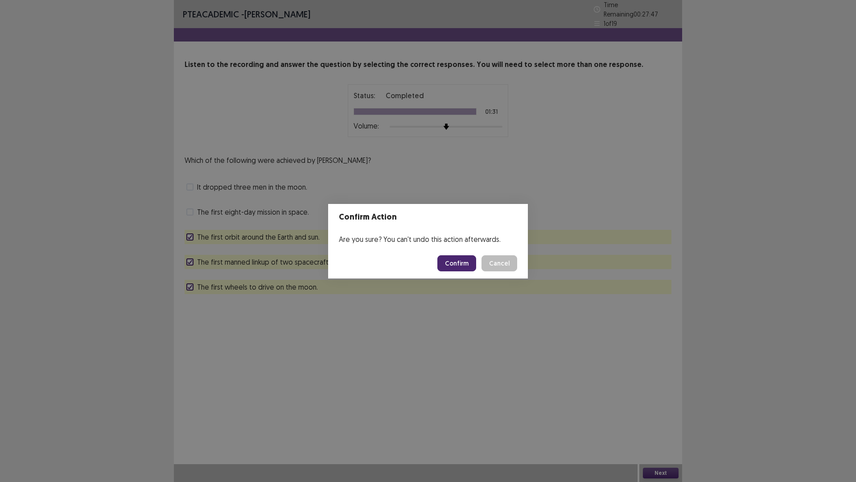
click at [447, 262] on button "Confirm" at bounding box center [456, 263] width 39 height 16
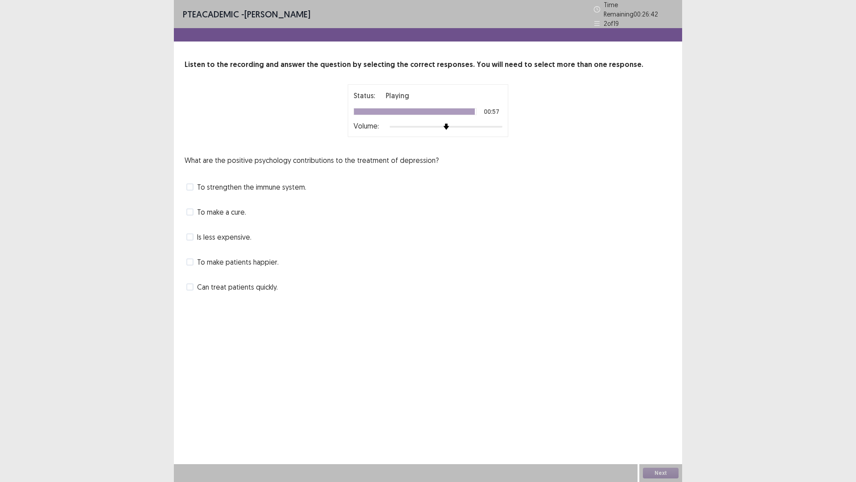
click at [291, 184] on span "To strengthen the immune system." at bounding box center [251, 187] width 109 height 11
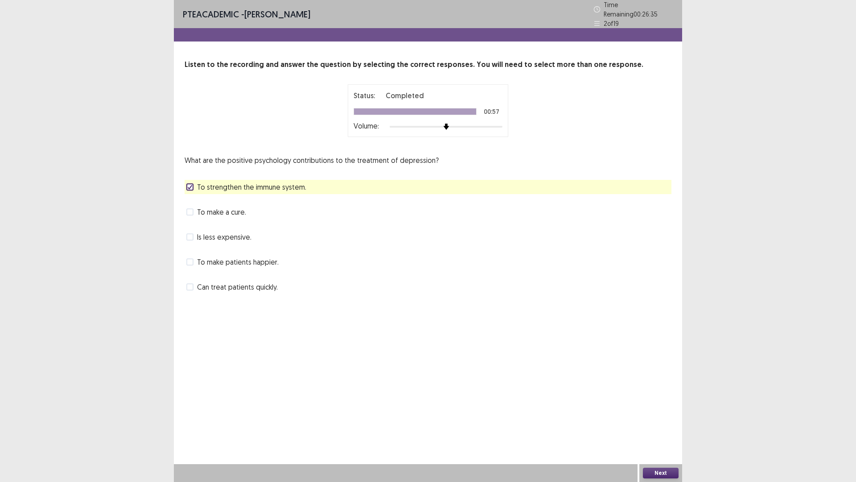
click at [647, 406] on button "Next" at bounding box center [661, 472] width 36 height 11
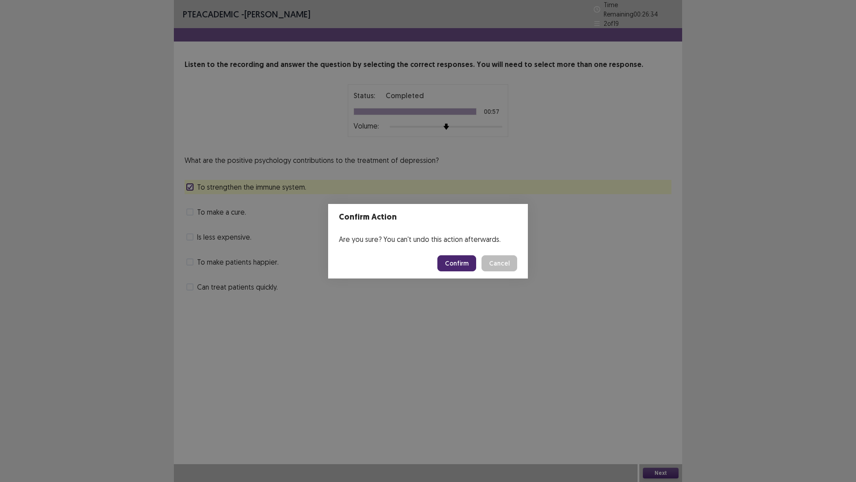
click at [450, 262] on button "Confirm" at bounding box center [456, 263] width 39 height 16
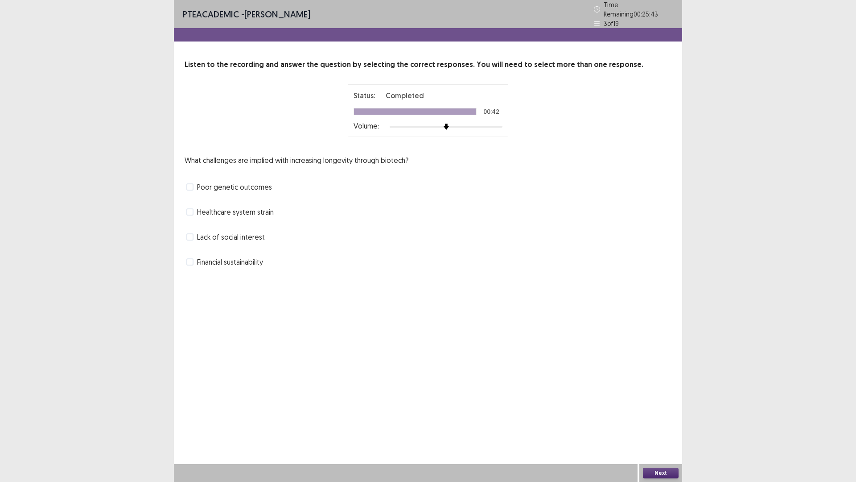
click at [250, 259] on span "Financial sustainability" at bounding box center [230, 261] width 66 height 11
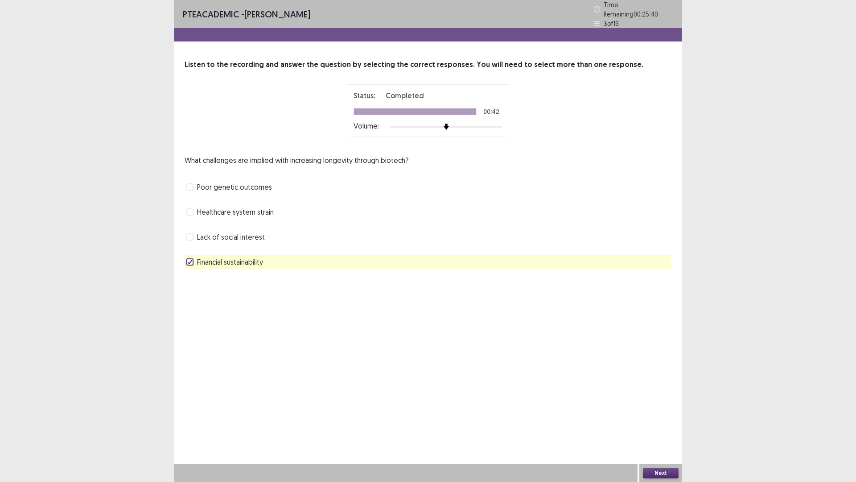
click at [262, 210] on span "Healthcare system strain" at bounding box center [235, 211] width 77 height 11
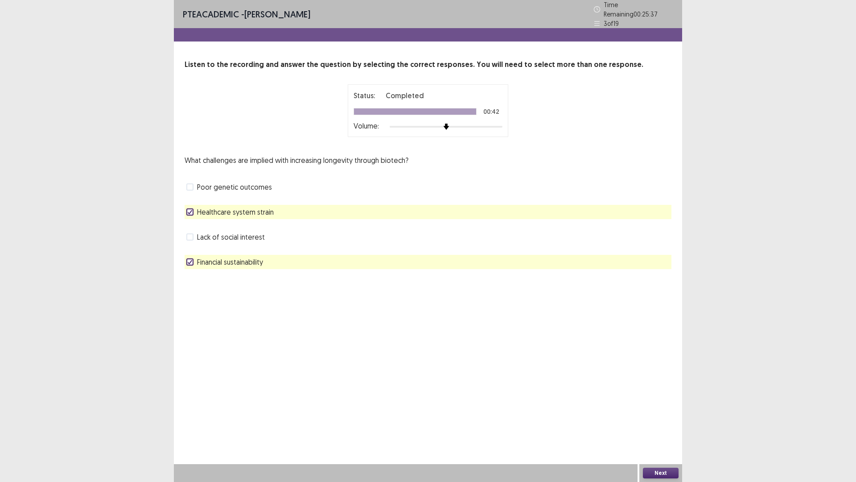
click at [673, 406] on button "Next" at bounding box center [661, 472] width 36 height 11
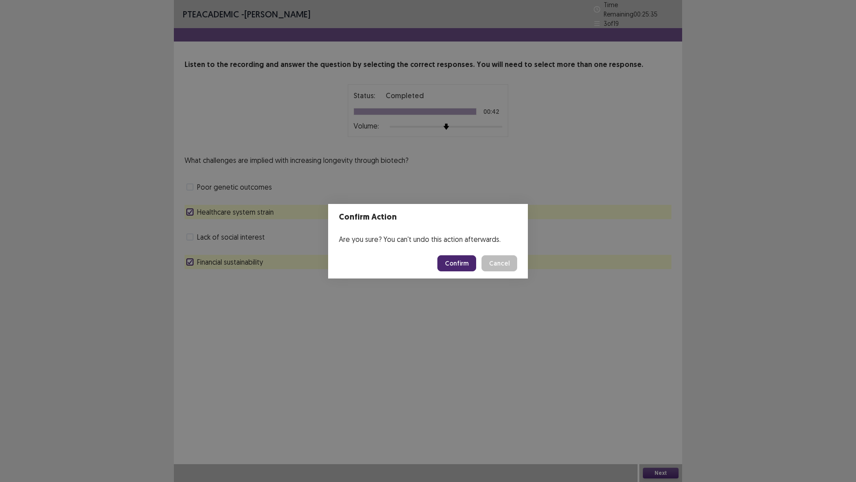
click at [458, 261] on button "Confirm" at bounding box center [456, 263] width 39 height 16
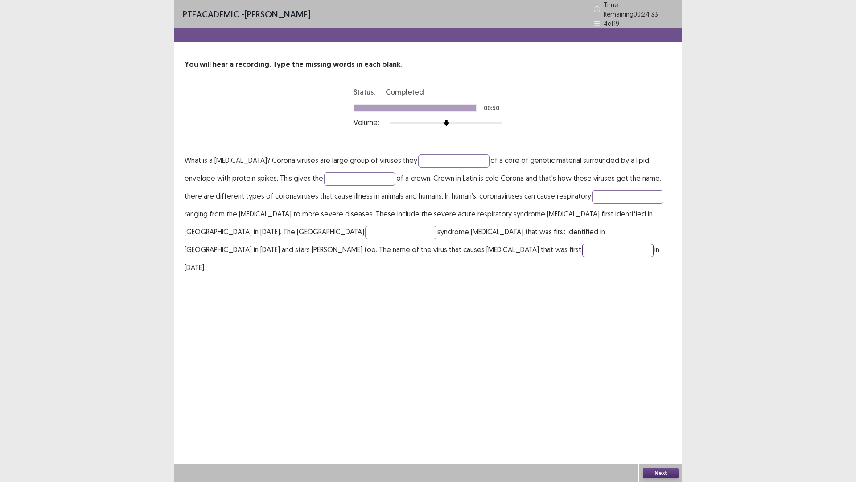
click at [582, 243] on input "text" at bounding box center [617, 249] width 71 height 13
type input "********"
click at [365, 226] on input "text" at bounding box center [400, 232] width 71 height 13
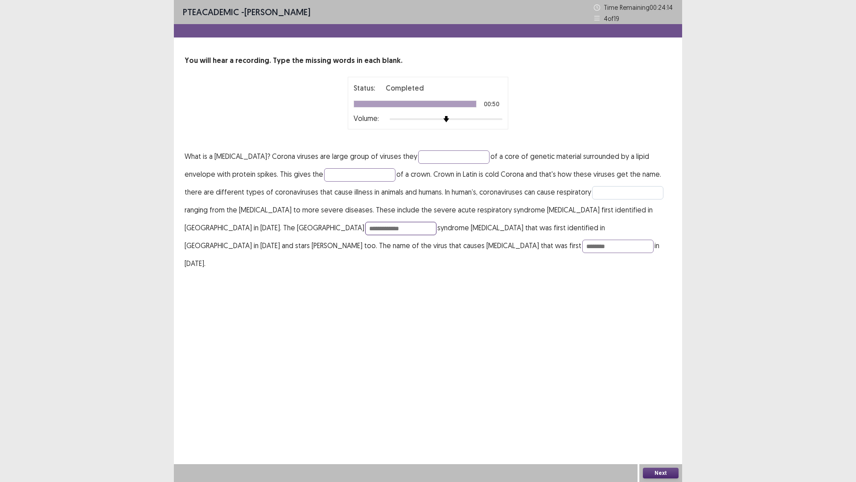
type input "**********"
click at [592, 188] on input "text" at bounding box center [627, 192] width 71 height 13
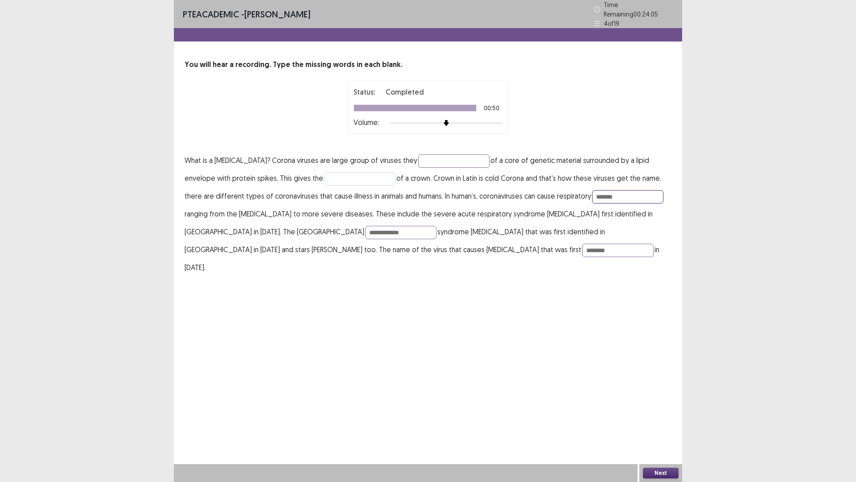
type input "*******"
click at [338, 176] on input "text" at bounding box center [359, 178] width 71 height 13
type input "*"
type input "**********"
click at [422, 157] on input "text" at bounding box center [453, 160] width 71 height 13
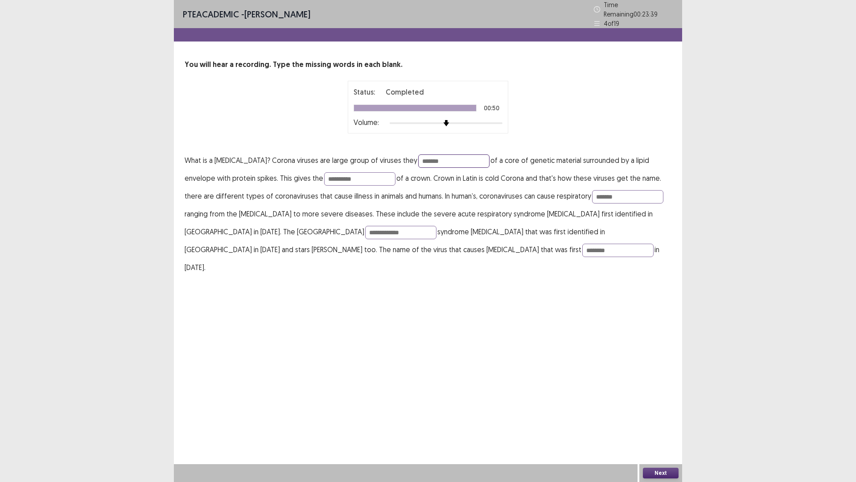
type input "*******"
click at [662, 406] on button "Next" at bounding box center [661, 472] width 36 height 11
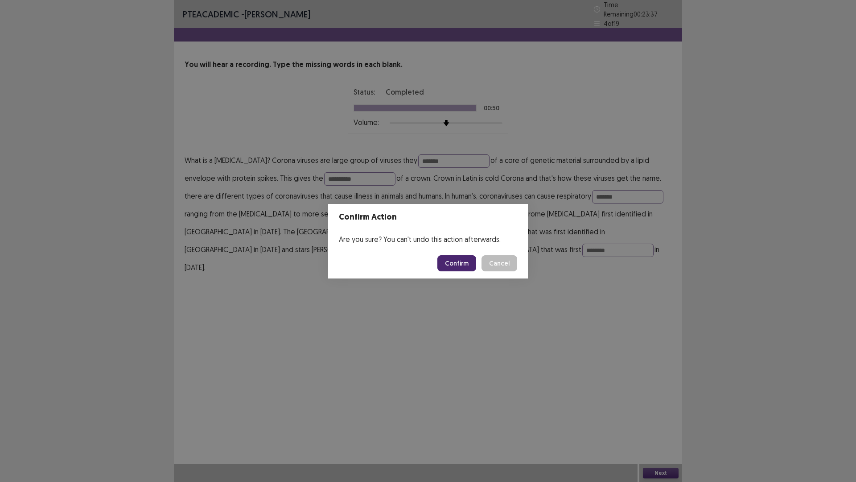
click at [468, 263] on button "Confirm" at bounding box center [456, 263] width 39 height 16
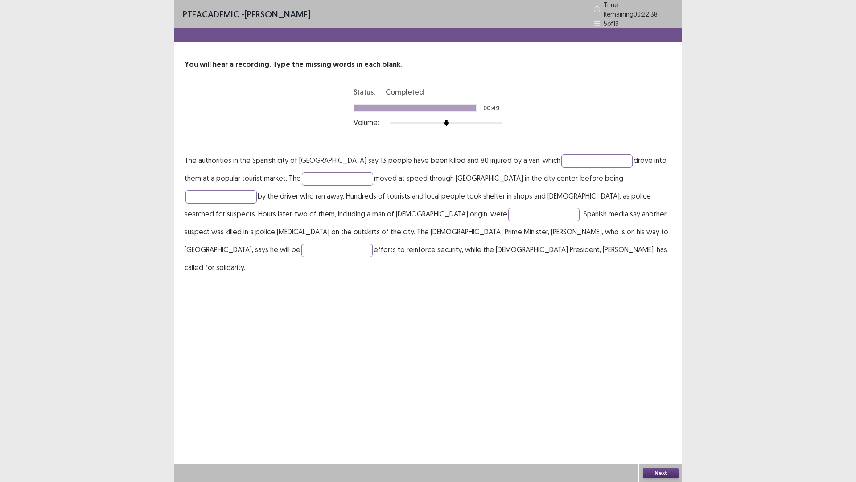
click at [553, 151] on p "The authorities in the Spanish city of [GEOGRAPHIC_DATA] say 13 people have bee…" at bounding box center [428, 213] width 487 height 125
click at [561, 155] on input "text" at bounding box center [596, 160] width 71 height 13
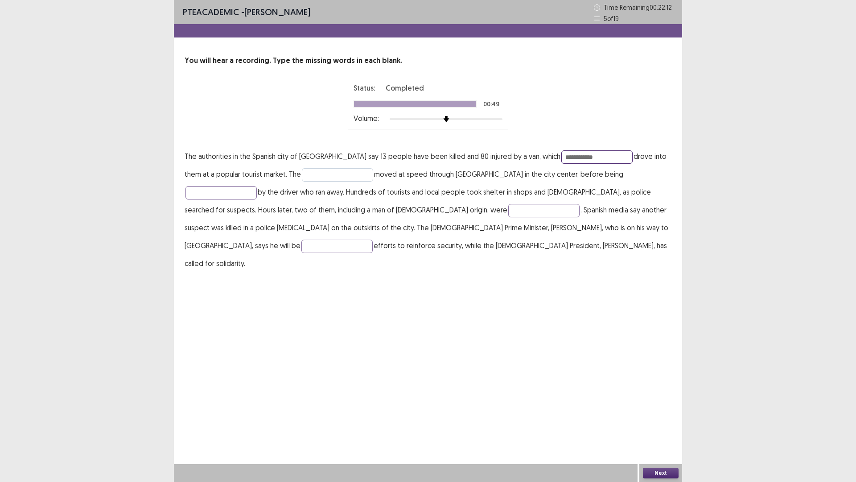
type input "**********"
click at [330, 180] on input "text" at bounding box center [337, 174] width 71 height 13
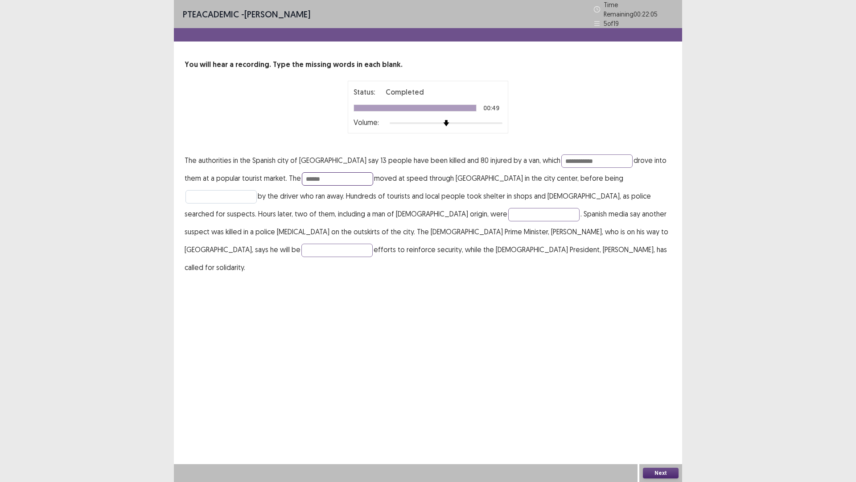
type input "******"
click at [257, 190] on input "text" at bounding box center [221, 196] width 71 height 13
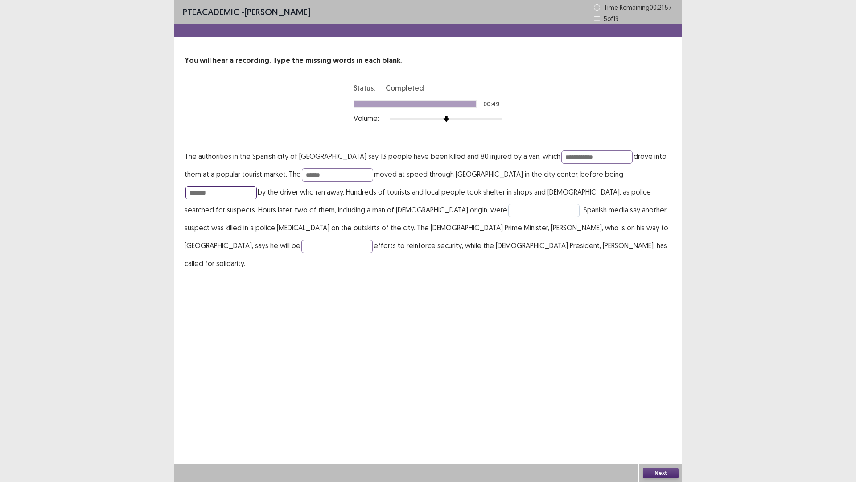
type input "*******"
click at [508, 214] on input "text" at bounding box center [543, 210] width 71 height 13
type input "******"
click at [373, 239] on input "text" at bounding box center [336, 245] width 71 height 13
click at [373, 239] on input "********" at bounding box center [336, 245] width 71 height 13
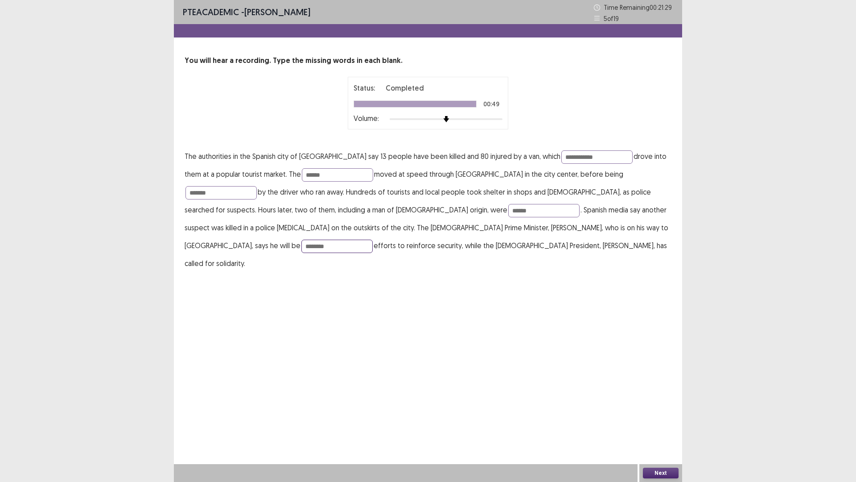
type input "********"
click at [665, 406] on button "Next" at bounding box center [661, 472] width 36 height 11
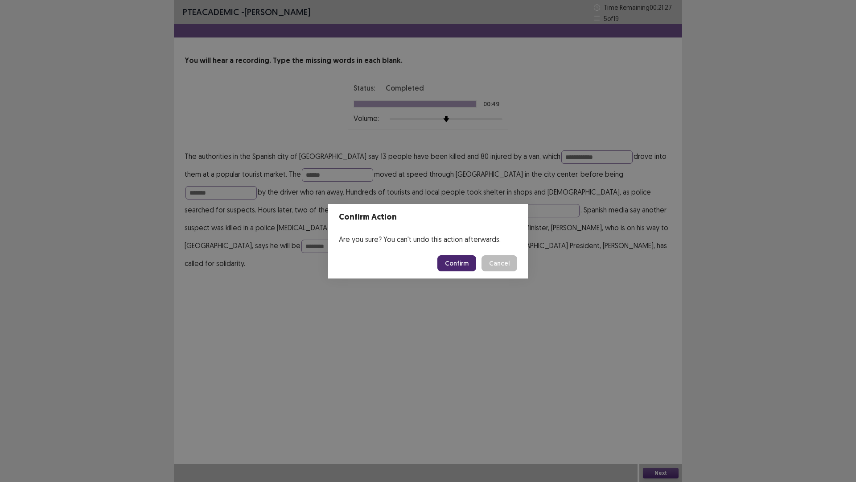
click at [447, 260] on button "Confirm" at bounding box center [456, 263] width 39 height 16
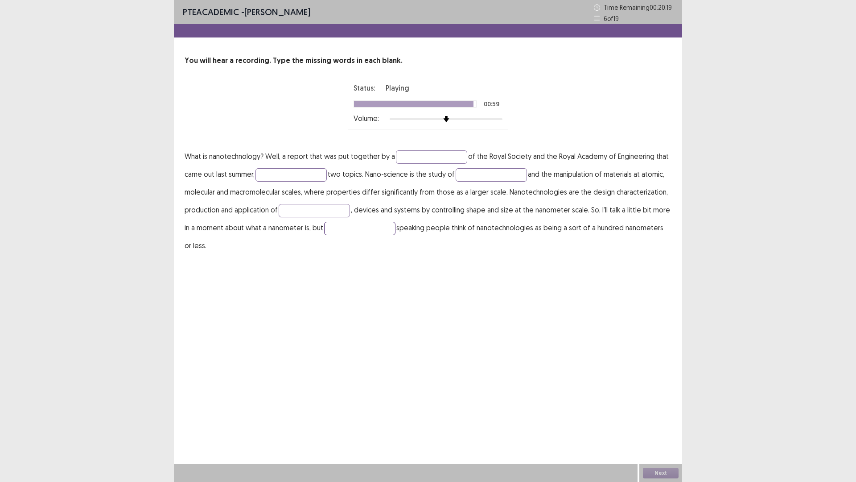
click at [336, 230] on input "text" at bounding box center [359, 228] width 71 height 13
type input "*******"
click at [330, 210] on input "text" at bounding box center [314, 210] width 71 height 13
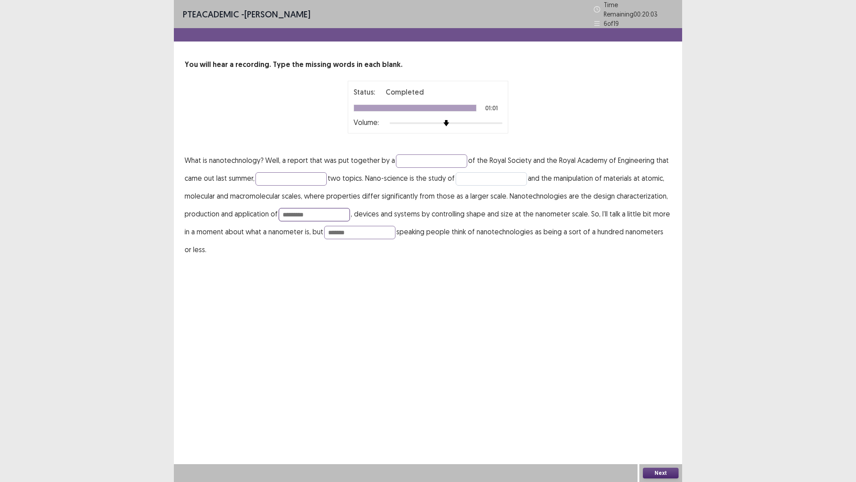
type input "*********"
click at [487, 177] on input "text" at bounding box center [491, 178] width 71 height 13
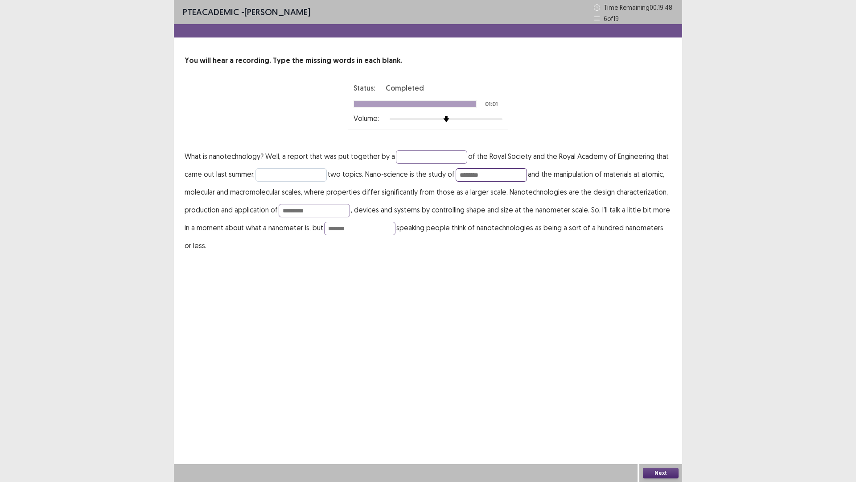
type input "********"
click at [306, 173] on input "text" at bounding box center [291, 174] width 71 height 13
drag, startPoint x: 488, startPoint y: 177, endPoint x: 375, endPoint y: 189, distance: 114.0
click at [375, 189] on p "What is nanotechnology? Well, a report that was put together by a of the Royal …" at bounding box center [428, 200] width 487 height 107
click at [276, 167] on p "What is nanotechnology? Well, a report that was put together by a of the Royal …" at bounding box center [428, 200] width 487 height 107
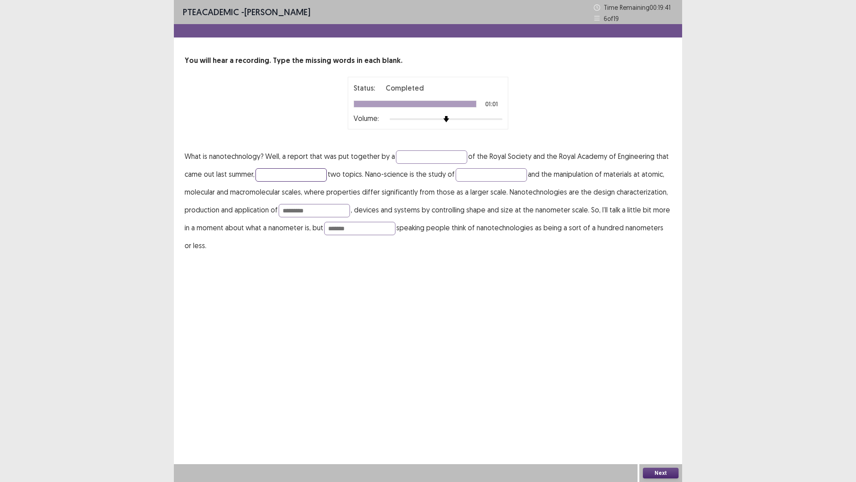
click at [276, 174] on input "text" at bounding box center [291, 174] width 71 height 13
type input "*"
paste input "text"
click at [344, 173] on p "What is nanotechnology? Well, a report that was put together by a of the Royal …" at bounding box center [428, 200] width 487 height 107
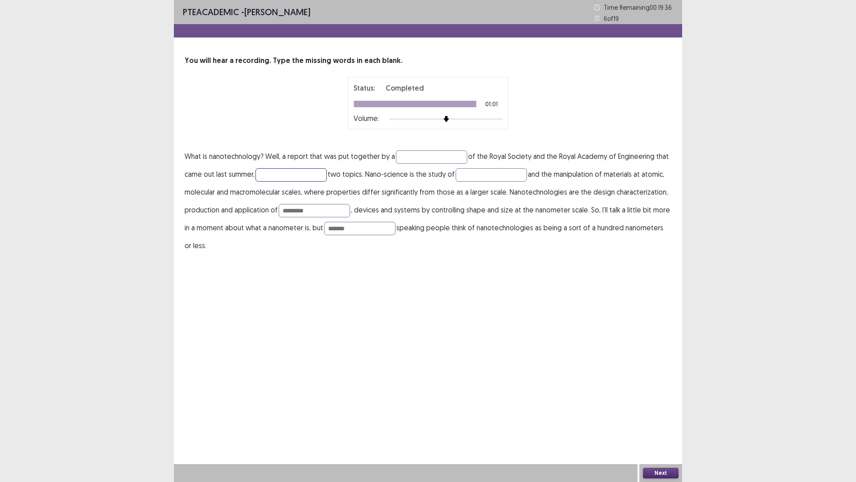
click at [297, 169] on input "text" at bounding box center [291, 174] width 71 height 13
click at [295, 177] on input "text" at bounding box center [291, 174] width 71 height 13
type input "********"
click at [462, 170] on input "text" at bounding box center [491, 174] width 71 height 13
type input "**********"
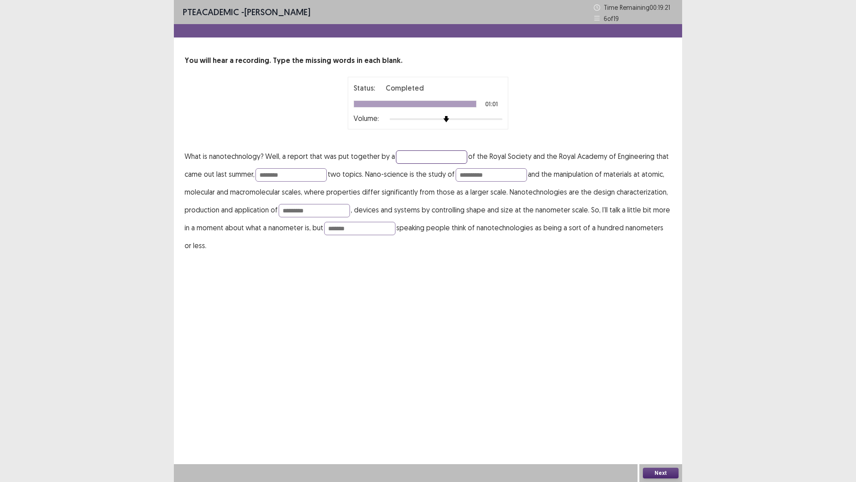
click at [430, 155] on input "text" at bounding box center [431, 156] width 71 height 13
type input "**********"
click at [648, 406] on button "Next" at bounding box center [661, 472] width 36 height 11
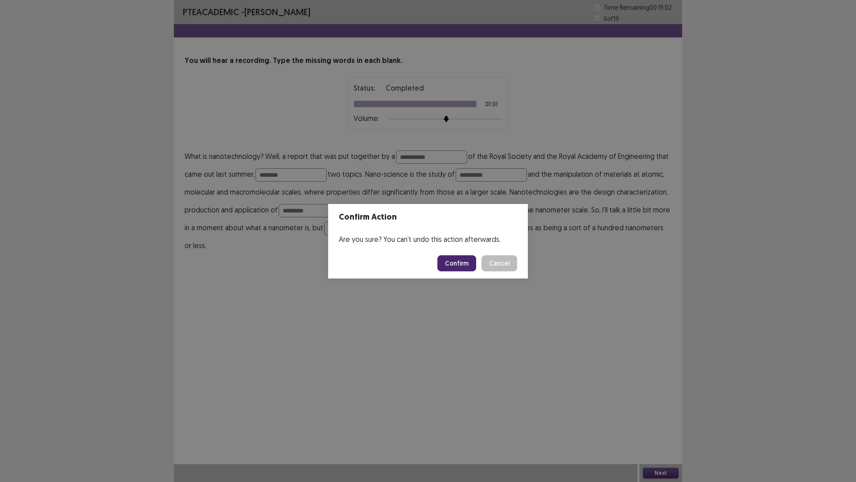
click at [462, 267] on button "Confirm" at bounding box center [456, 263] width 39 height 16
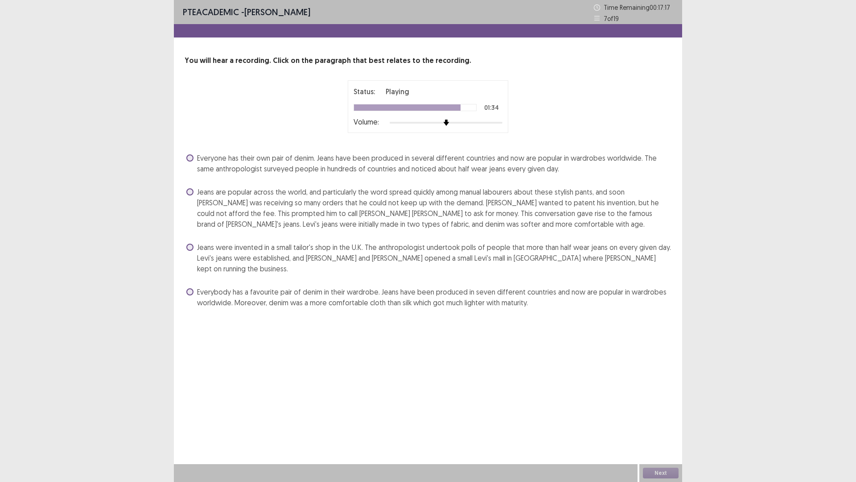
click at [302, 197] on span "Jeans are popular across the world, and particularly the word spread quickly am…" at bounding box center [434, 207] width 475 height 43
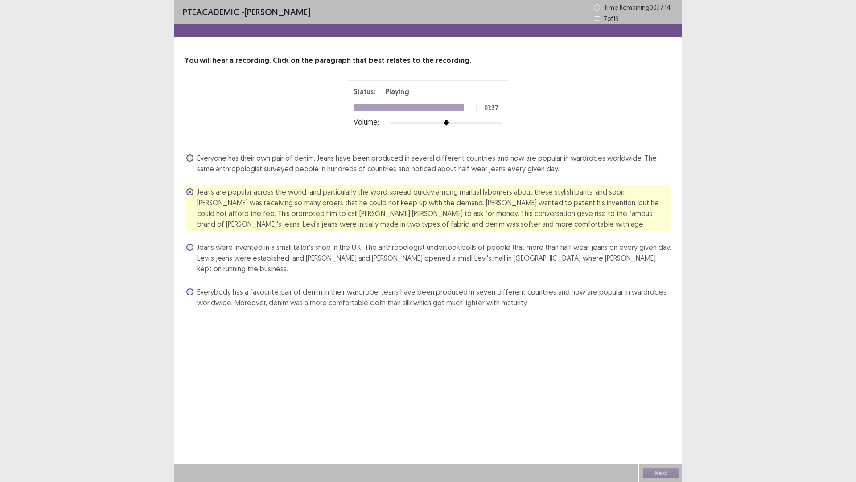
click at [223, 251] on span "Jeans were invented in a small tailor's shop in the U.K. The anthropologist und…" at bounding box center [434, 258] width 475 height 32
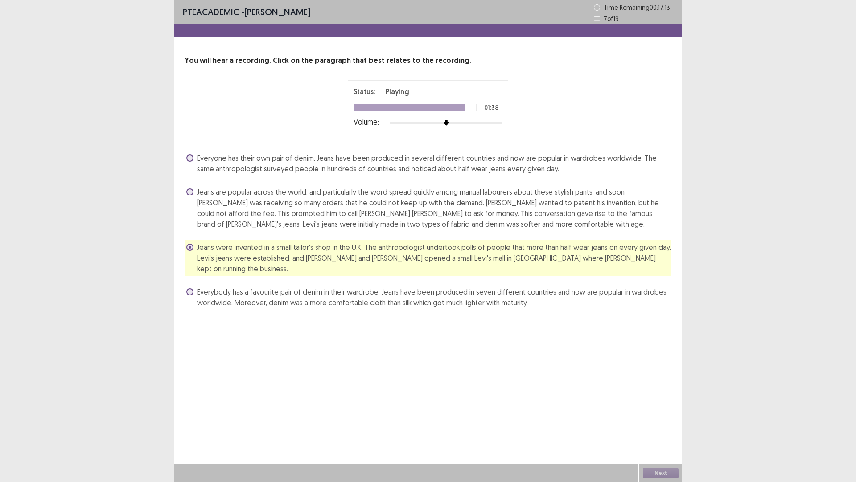
click at [225, 214] on span "Jeans are popular across the world, and particularly the word spread quickly am…" at bounding box center [434, 207] width 475 height 43
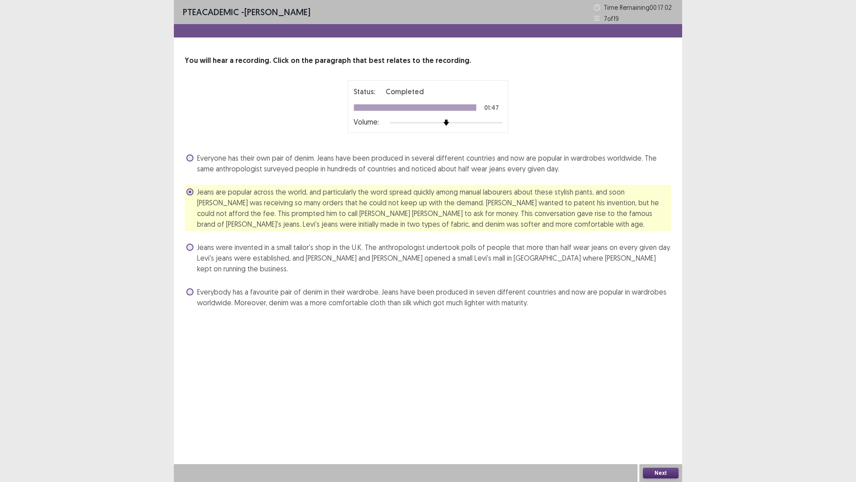
click at [650, 406] on button "Next" at bounding box center [661, 472] width 36 height 11
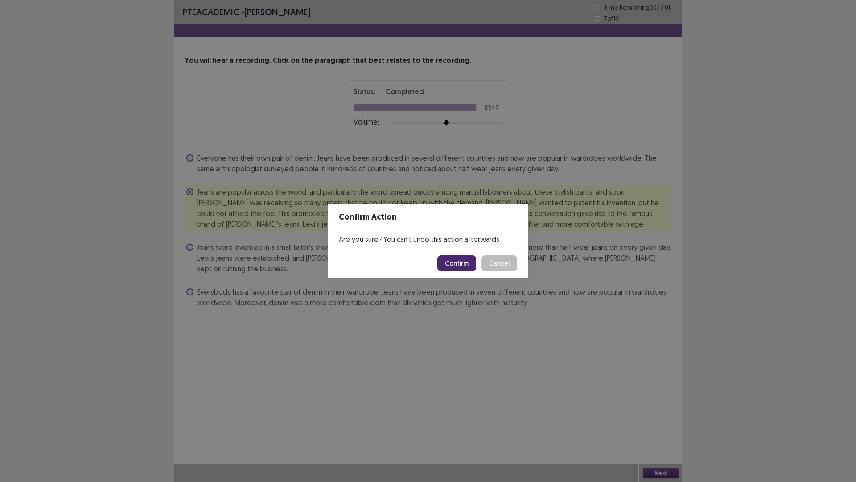
click at [453, 264] on button "Confirm" at bounding box center [456, 263] width 39 height 16
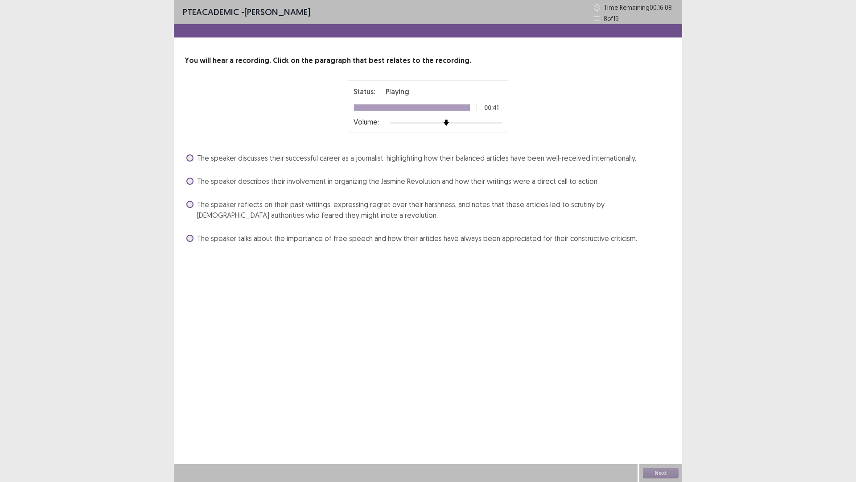
click at [329, 203] on span "The speaker reflects on their past writings, expressing regret over their harsh…" at bounding box center [434, 209] width 475 height 21
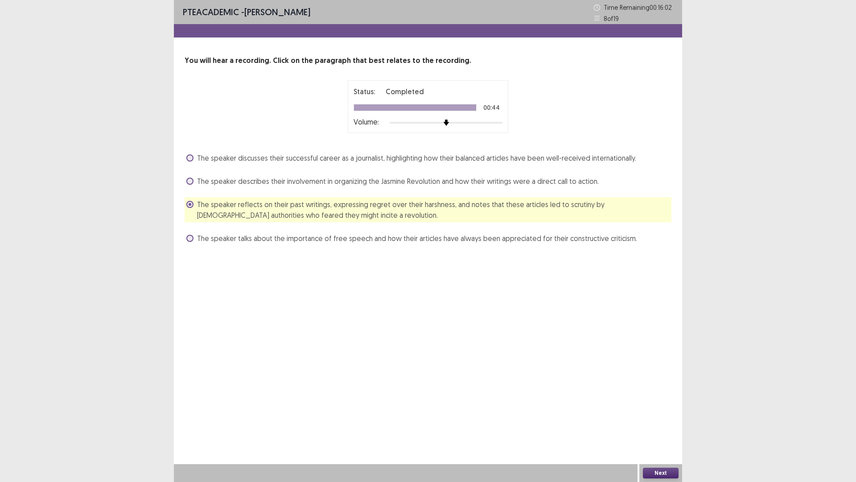
click at [655, 406] on div "Next" at bounding box center [661, 473] width 43 height 18
click at [658, 406] on button "Next" at bounding box center [661, 472] width 36 height 11
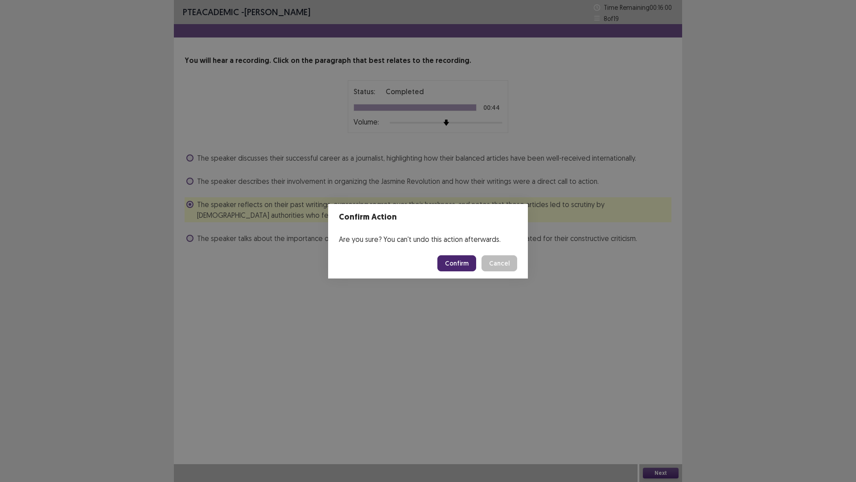
click at [453, 260] on button "Confirm" at bounding box center [456, 263] width 39 height 16
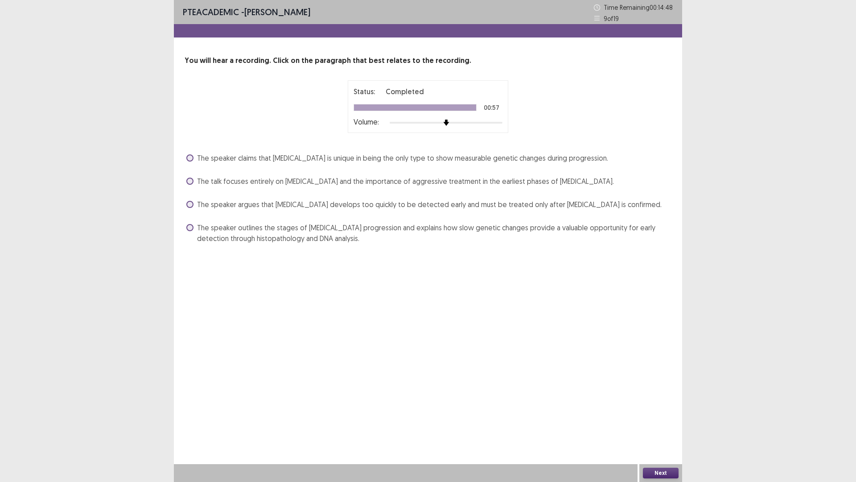
click at [466, 230] on span "The speaker outlines the stages of [MEDICAL_DATA] progression and explains how …" at bounding box center [434, 232] width 475 height 21
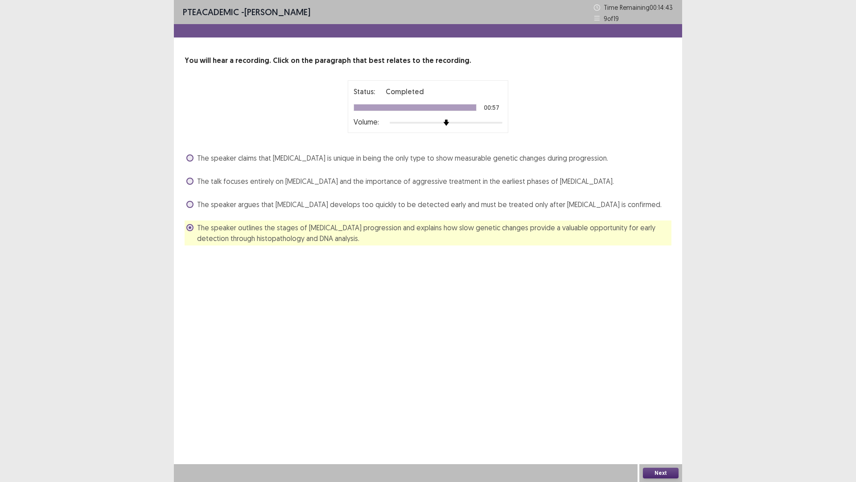
click at [535, 200] on span "The speaker argues that [MEDICAL_DATA] develops too quickly to be detected earl…" at bounding box center [429, 204] width 465 height 11
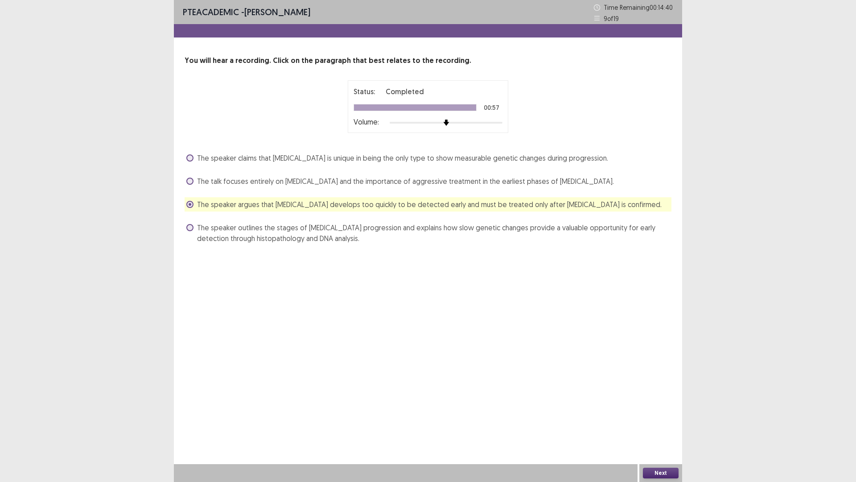
click at [308, 229] on span "The speaker outlines the stages of [MEDICAL_DATA] progression and explains how …" at bounding box center [434, 232] width 475 height 21
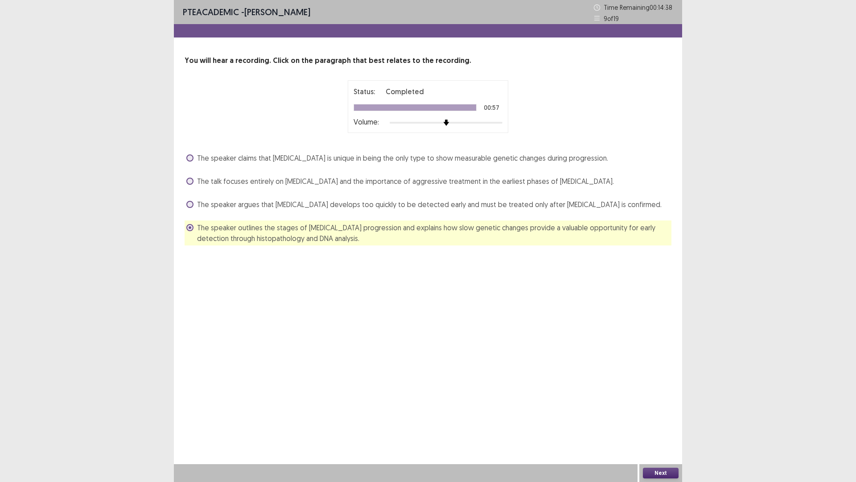
click at [644, 406] on button "Next" at bounding box center [661, 472] width 36 height 11
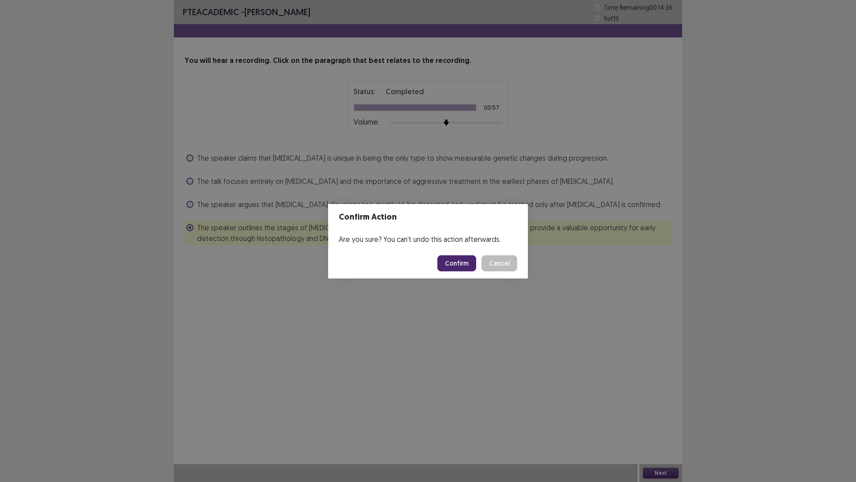
click at [495, 265] on button "Cancel" at bounding box center [500, 263] width 36 height 16
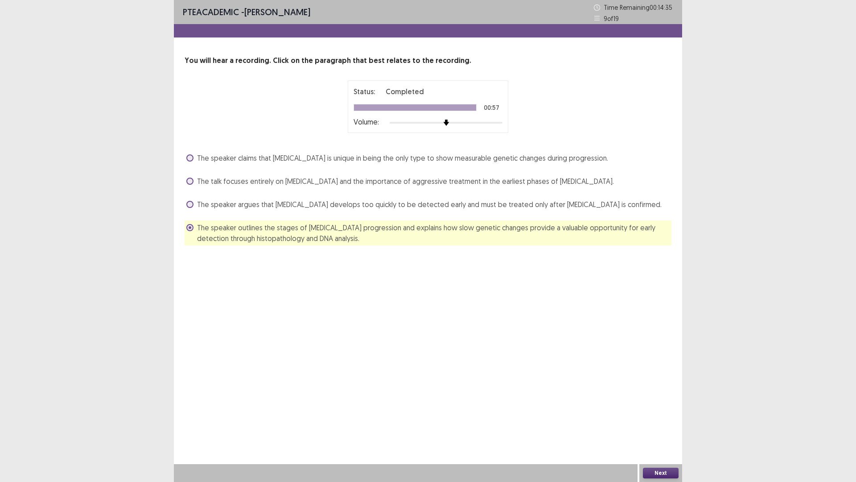
click at [505, 206] on span "The speaker argues that [MEDICAL_DATA] develops too quickly to be detected earl…" at bounding box center [429, 204] width 465 height 11
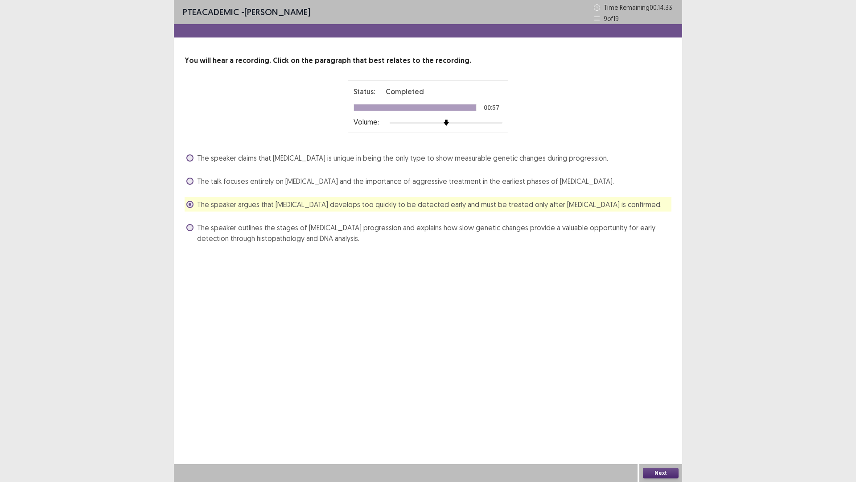
click at [479, 230] on span "The speaker outlines the stages of [MEDICAL_DATA] progression and explains how …" at bounding box center [434, 232] width 475 height 21
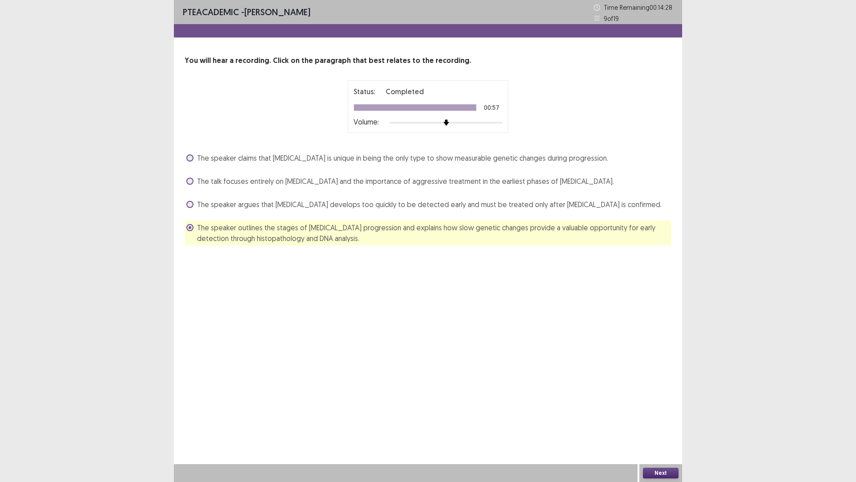
click at [376, 200] on span "The speaker argues that [MEDICAL_DATA] develops too quickly to be detected earl…" at bounding box center [429, 204] width 465 height 11
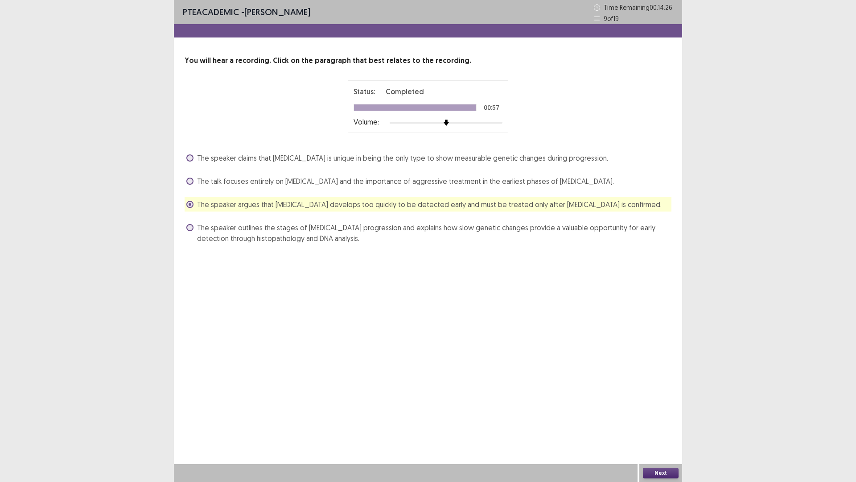
click at [445, 233] on span "The speaker outlines the stages of [MEDICAL_DATA] progression and explains how …" at bounding box center [434, 232] width 475 height 21
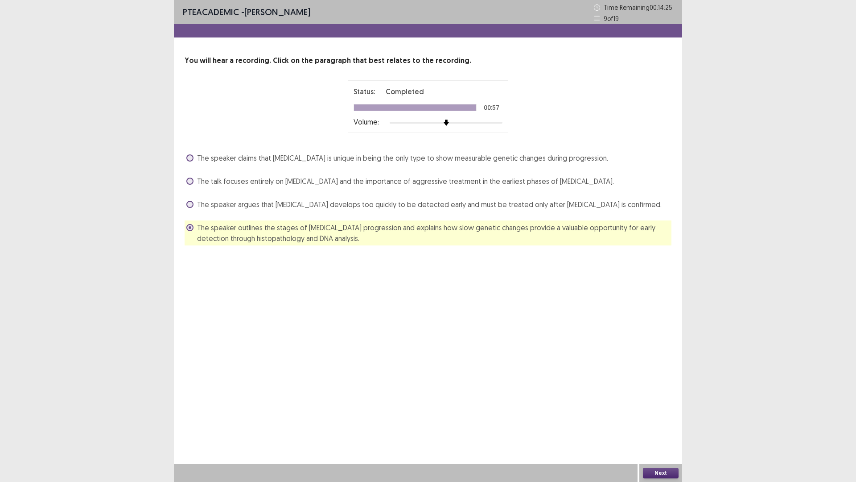
click at [651, 406] on button "Next" at bounding box center [661, 472] width 36 height 11
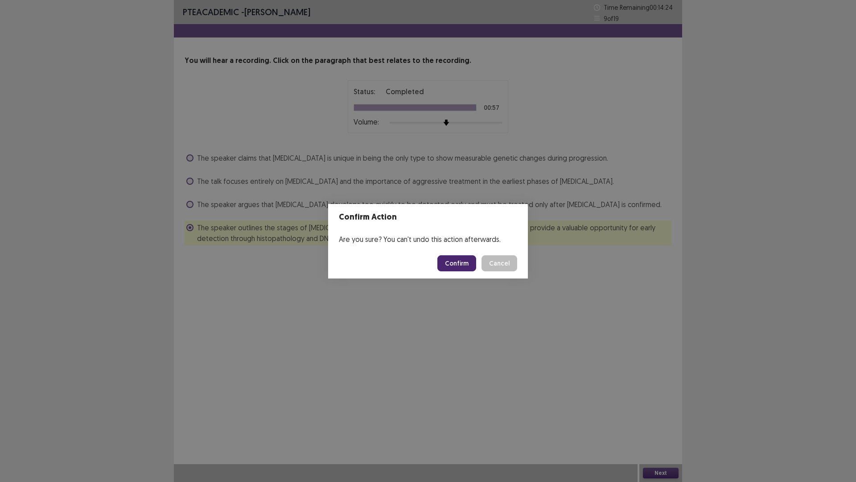
click at [457, 266] on button "Confirm" at bounding box center [456, 263] width 39 height 16
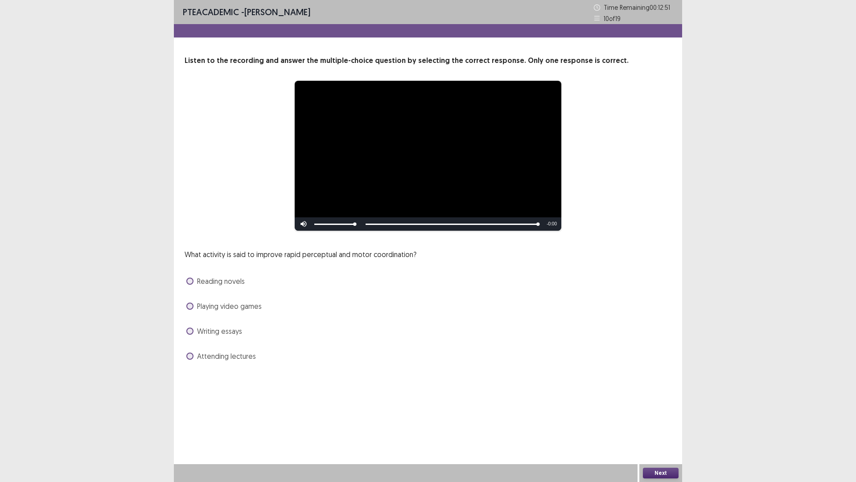
click at [238, 334] on span "Writing essays" at bounding box center [219, 331] width 45 height 11
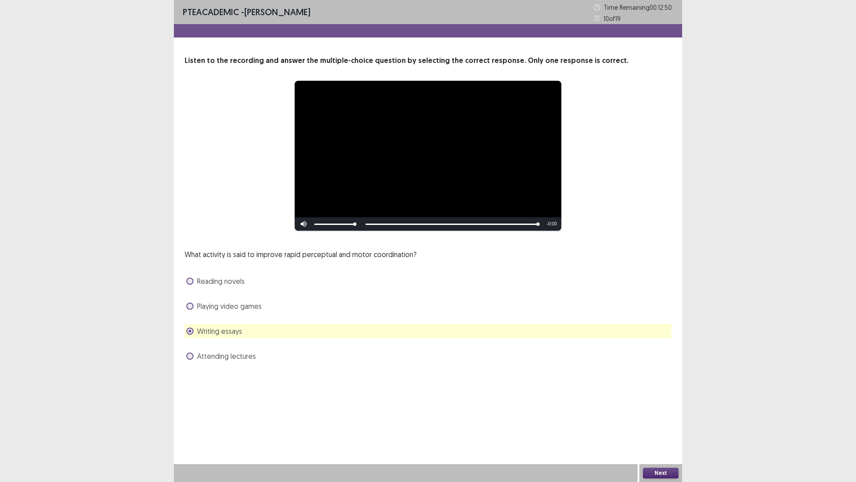
drag, startPoint x: 232, startPoint y: 350, endPoint x: 236, endPoint y: 358, distance: 9.0
click at [234, 352] on div "Attending lectures" at bounding box center [428, 356] width 487 height 14
click at [236, 358] on span "Attending lectures" at bounding box center [226, 356] width 59 height 11
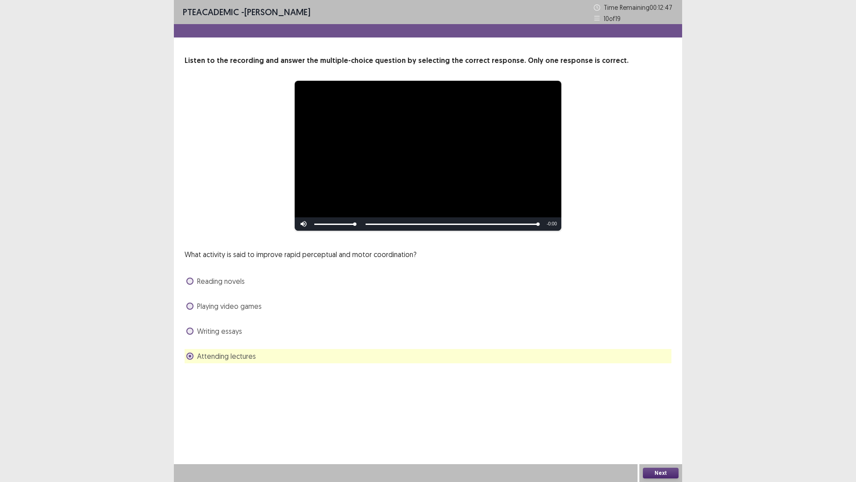
click at [657, 406] on button "Next" at bounding box center [661, 472] width 36 height 11
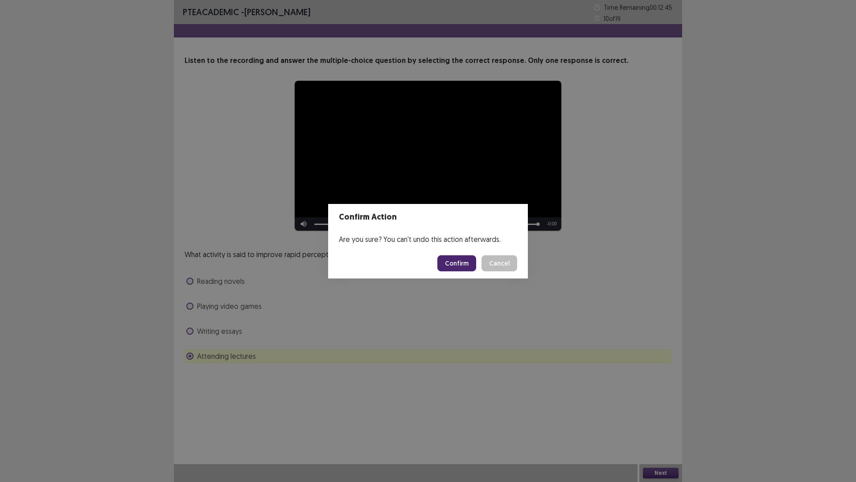
click at [457, 262] on button "Confirm" at bounding box center [456, 263] width 39 height 16
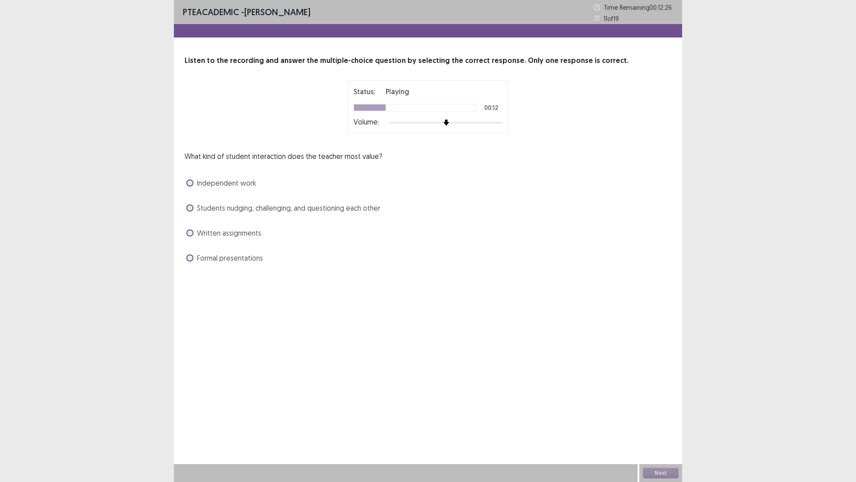
click at [367, 213] on span "Students nudging, challenging, and questioning each other" at bounding box center [288, 207] width 183 height 11
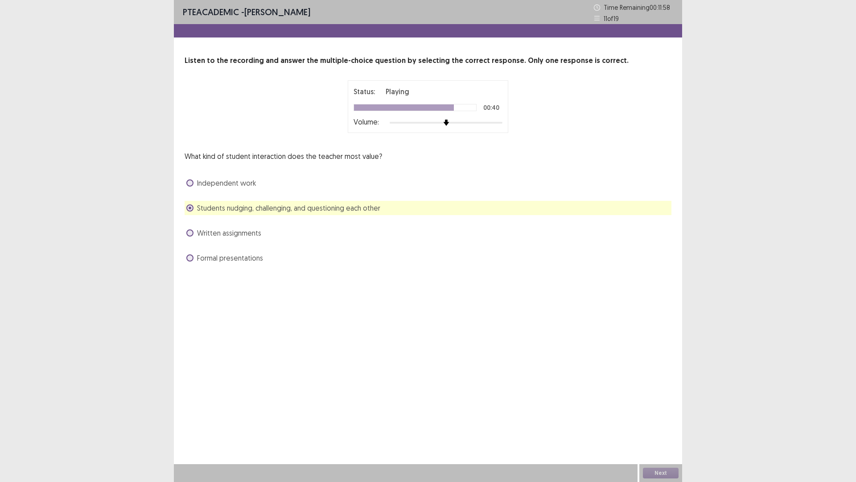
click at [659, 406] on div "Next" at bounding box center [661, 473] width 43 height 18
click at [671, 406] on button "Next" at bounding box center [661, 472] width 36 height 11
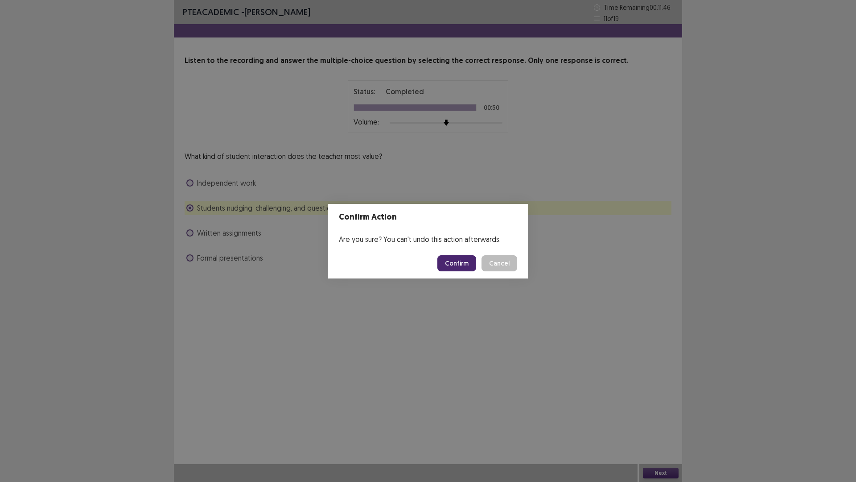
click at [467, 267] on button "Confirm" at bounding box center [456, 263] width 39 height 16
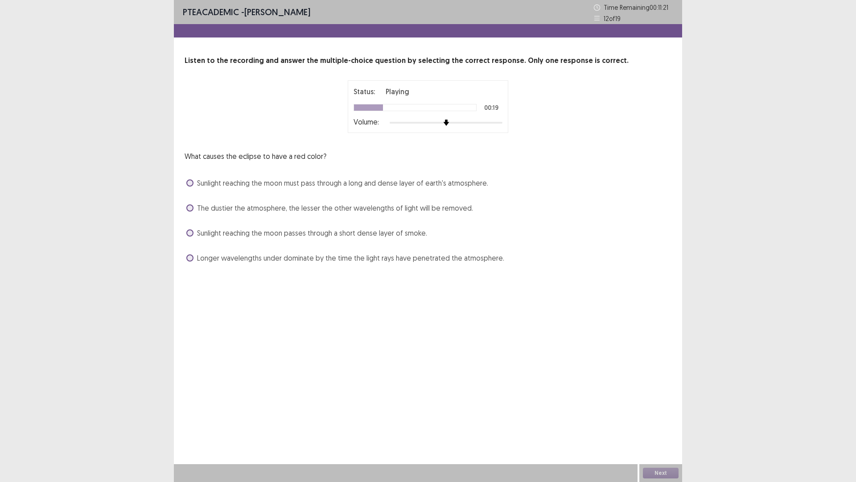
click at [474, 184] on span "Sunlight reaching the moon must pass through a long and dense layer of earth's …" at bounding box center [342, 182] width 291 height 11
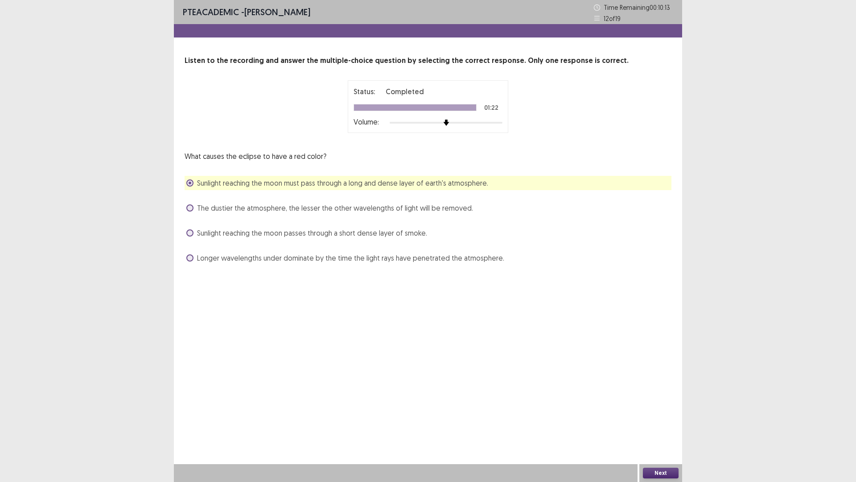
click at [656, 406] on button "Next" at bounding box center [661, 472] width 36 height 11
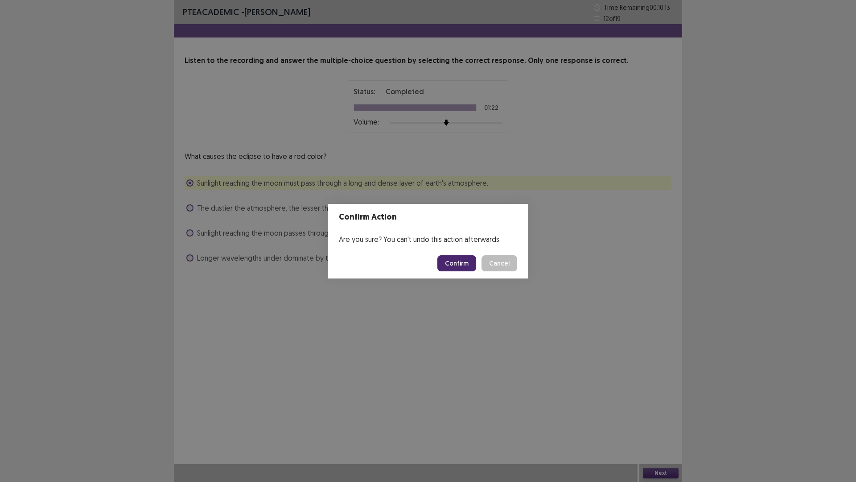
click at [491, 368] on div "Confirm Action Are you sure? You can't undo this action afterwards. Confirm Can…" at bounding box center [428, 241] width 856 height 482
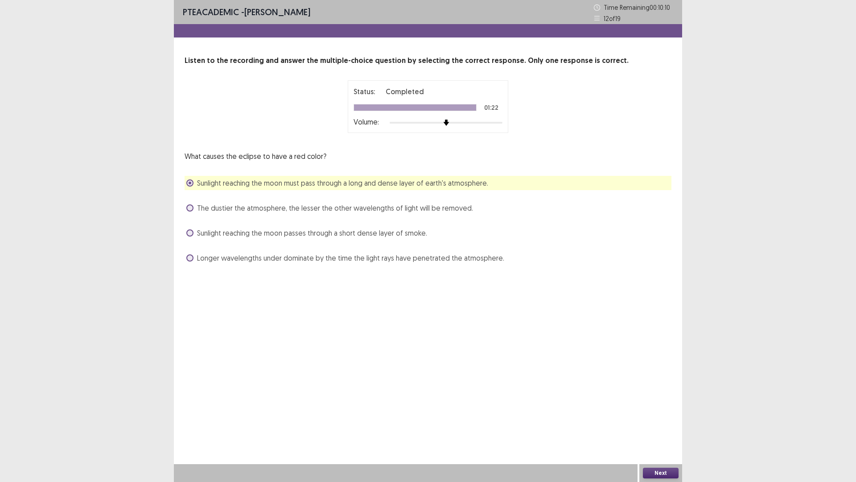
click at [362, 208] on span "The dustier the atmosphere, the lesser the other wavelengths of light will be r…" at bounding box center [335, 207] width 276 height 11
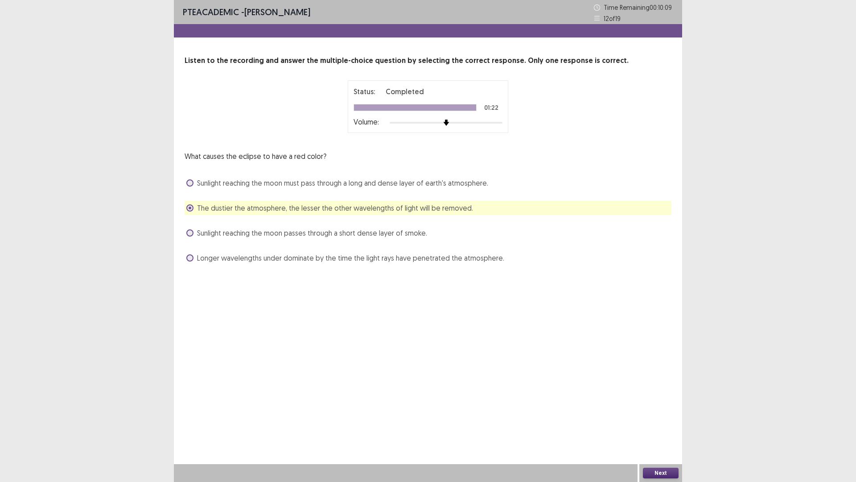
click at [459, 183] on span "Sunlight reaching the moon must pass through a long and dense layer of earth's …" at bounding box center [342, 182] width 291 height 11
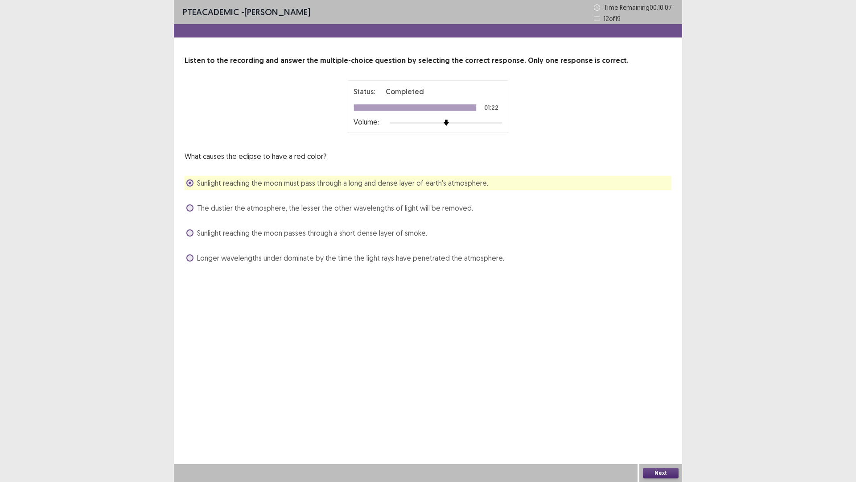
click at [652, 406] on button "Next" at bounding box center [661, 472] width 36 height 11
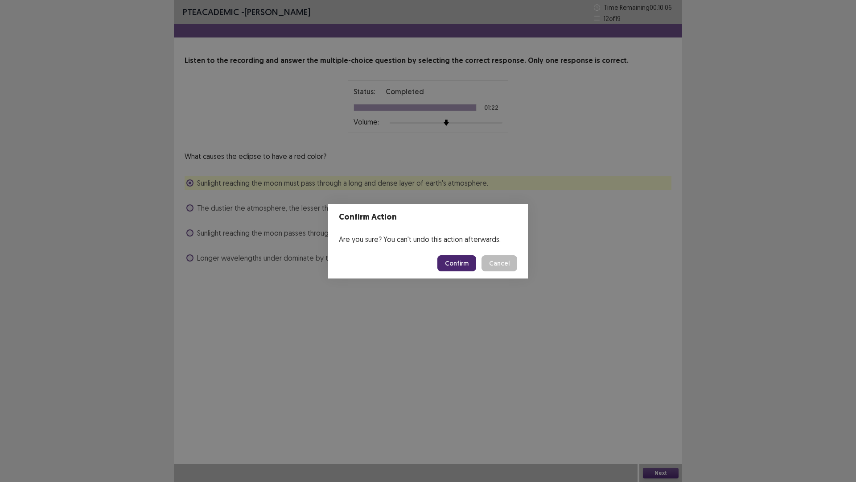
click at [463, 255] on button "Confirm" at bounding box center [456, 263] width 39 height 16
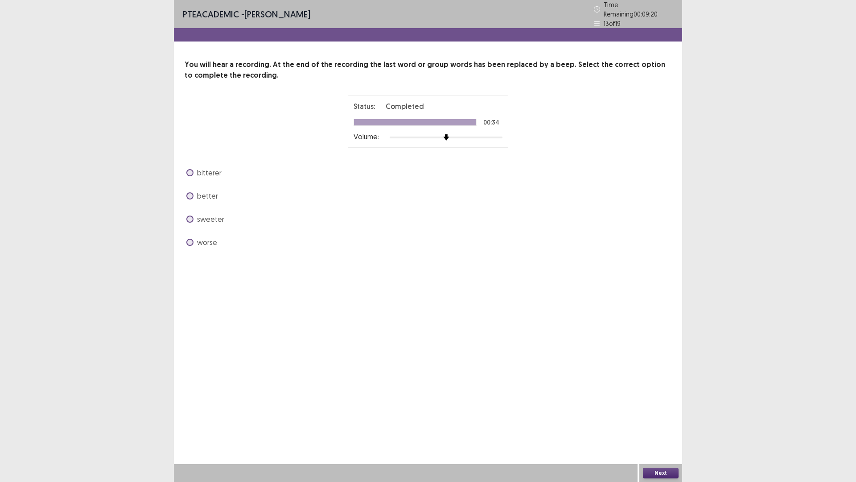
click at [211, 191] on span "better" at bounding box center [207, 195] width 21 height 11
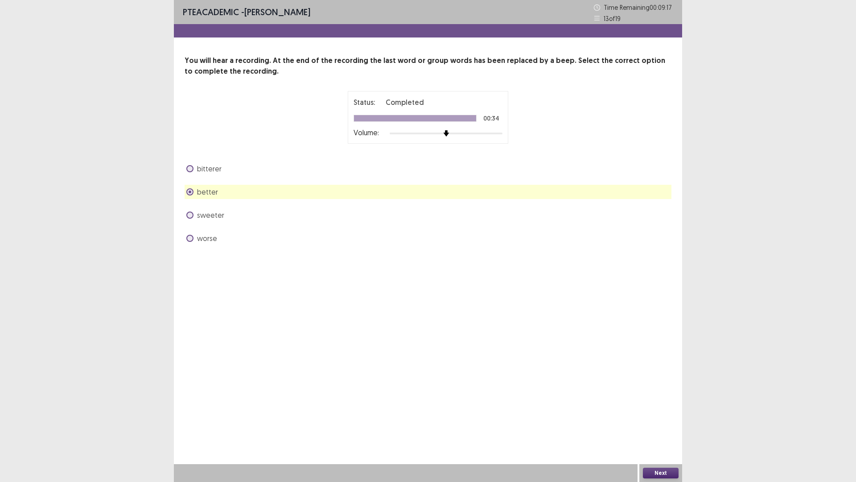
click at [659, 406] on button "Next" at bounding box center [661, 472] width 36 height 11
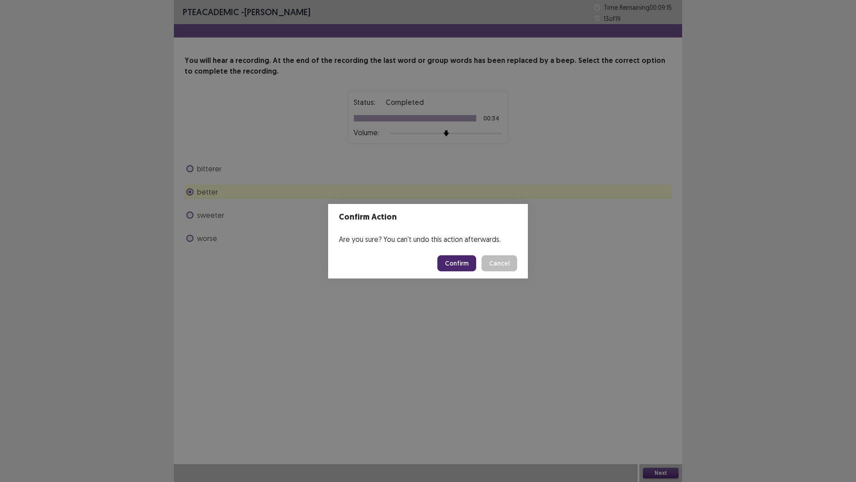
click at [457, 263] on button "Confirm" at bounding box center [456, 263] width 39 height 16
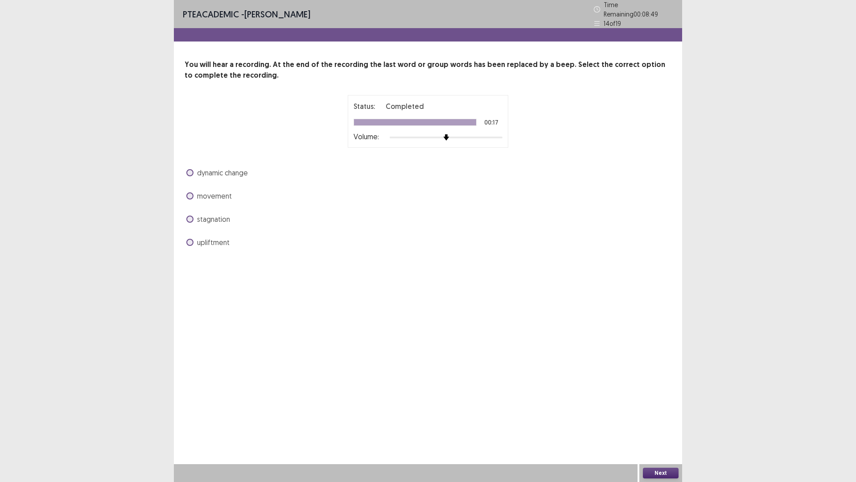
click at [237, 169] on span "dynamic change" at bounding box center [222, 172] width 51 height 11
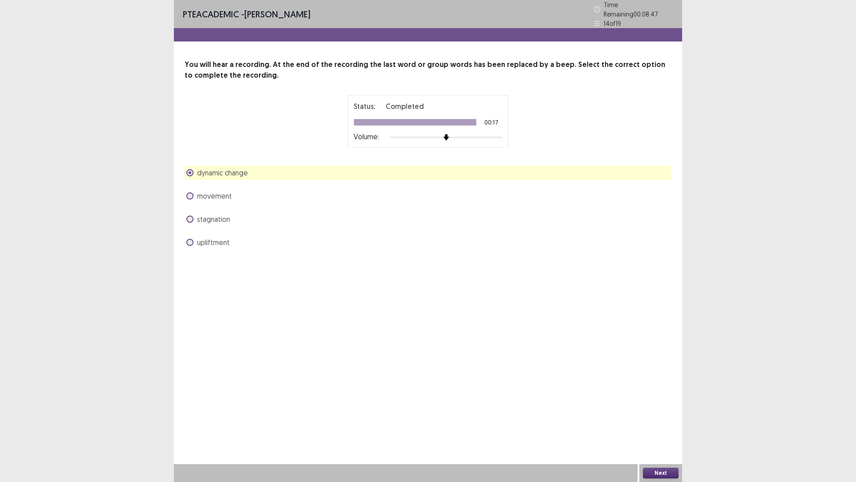
click at [659, 406] on button "Next" at bounding box center [661, 472] width 36 height 11
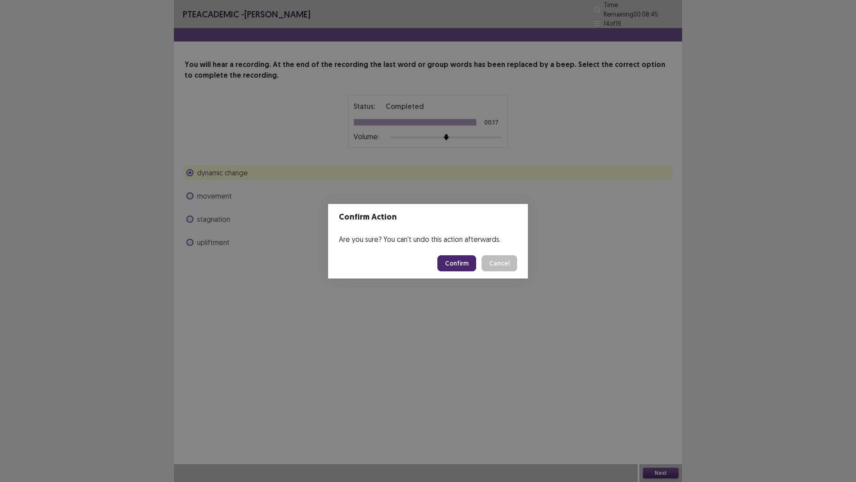
click at [451, 266] on button "Confirm" at bounding box center [456, 263] width 39 height 16
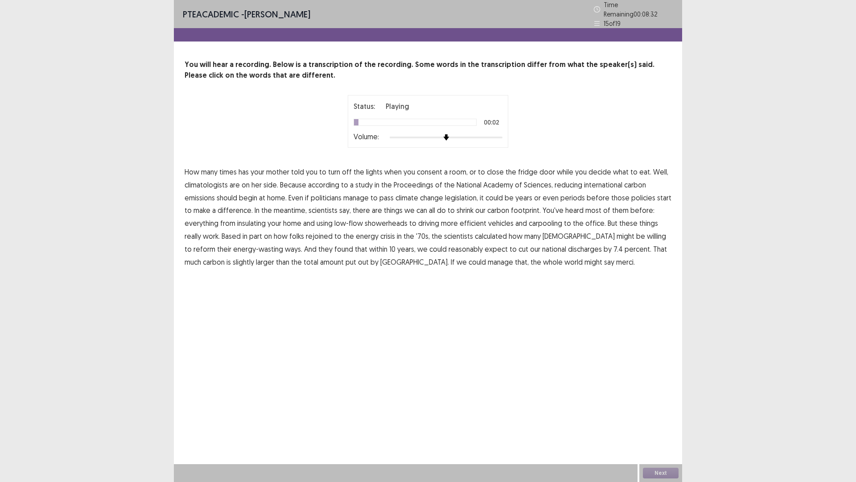
click at [247, 169] on span "has" at bounding box center [244, 171] width 10 height 11
click at [433, 166] on span "consent" at bounding box center [429, 171] width 25 height 11
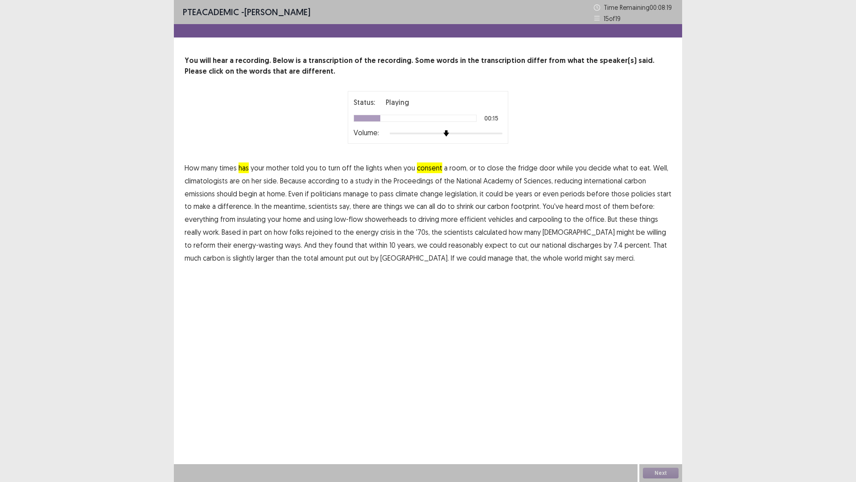
click at [605, 182] on span "international" at bounding box center [603, 180] width 38 height 11
click at [575, 195] on span "periods" at bounding box center [573, 193] width 25 height 11
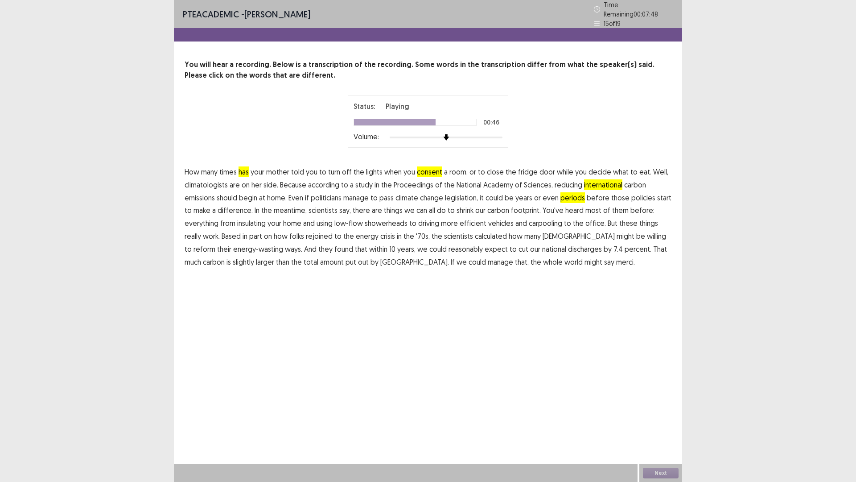
click at [318, 233] on span "rejoined" at bounding box center [319, 236] width 27 height 11
click at [568, 247] on span "discharges" at bounding box center [585, 248] width 34 height 11
click at [652, 406] on button "Next" at bounding box center [661, 472] width 36 height 11
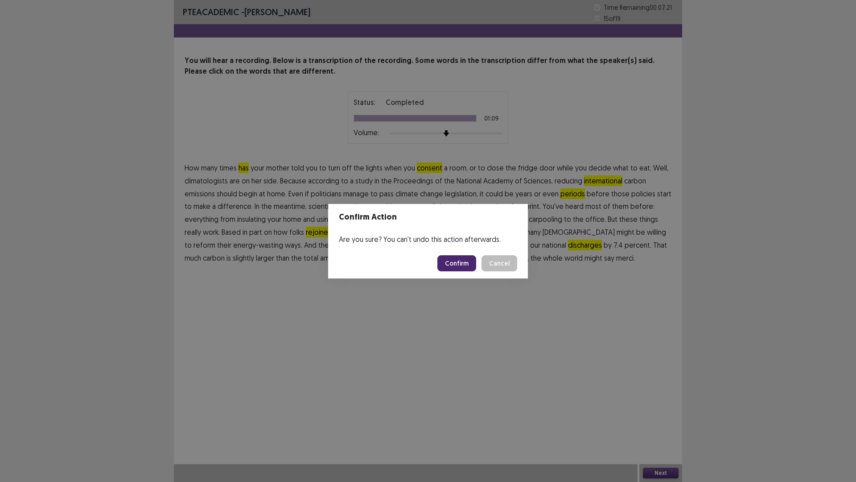
click at [461, 259] on button "Confirm" at bounding box center [456, 263] width 39 height 16
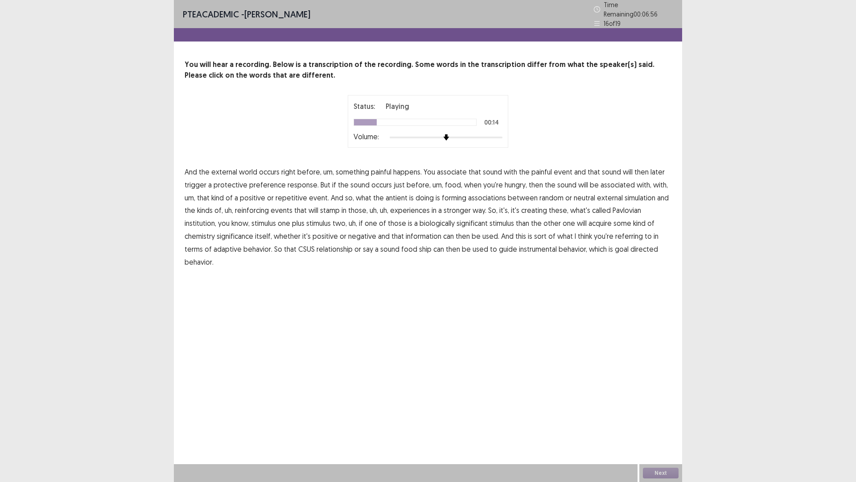
click at [268, 182] on span "preference" at bounding box center [267, 184] width 37 height 11
click at [391, 195] on span "antient" at bounding box center [397, 197] width 22 height 11
click at [641, 193] on span "simulation" at bounding box center [640, 197] width 31 height 11
click at [216, 218] on span "institution," at bounding box center [201, 223] width 32 height 11
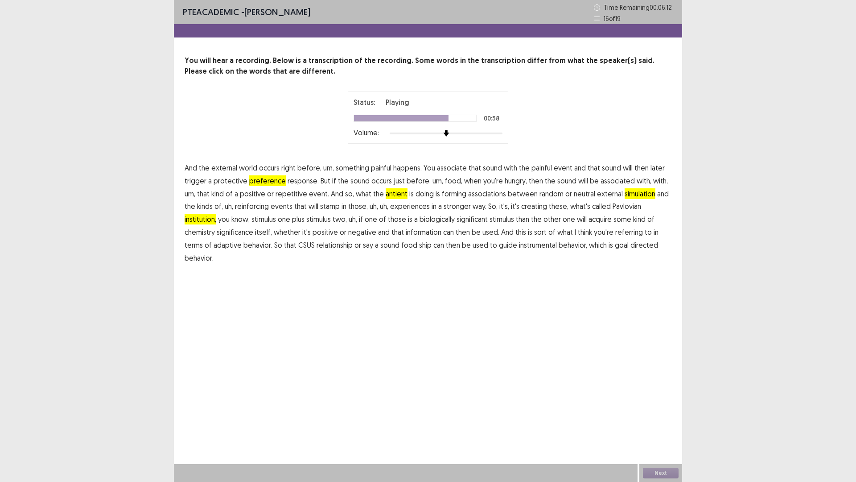
click at [215, 227] on span "chemistry" at bounding box center [200, 232] width 30 height 11
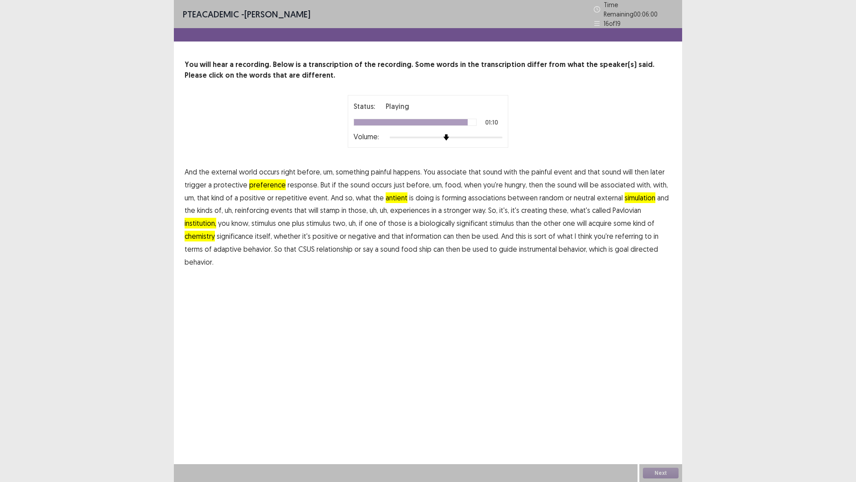
click at [419, 248] on span "ship" at bounding box center [425, 248] width 12 height 11
click at [660, 406] on button "Next" at bounding box center [661, 472] width 36 height 11
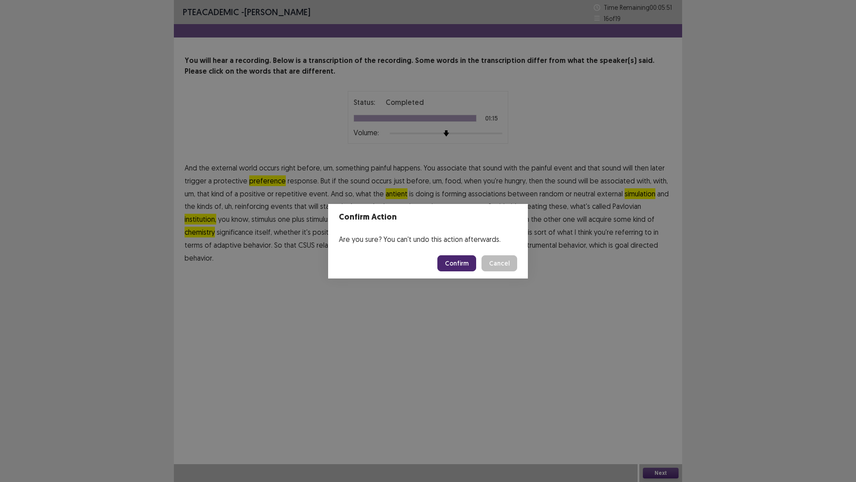
click at [463, 263] on button "Confirm" at bounding box center [456, 263] width 39 height 16
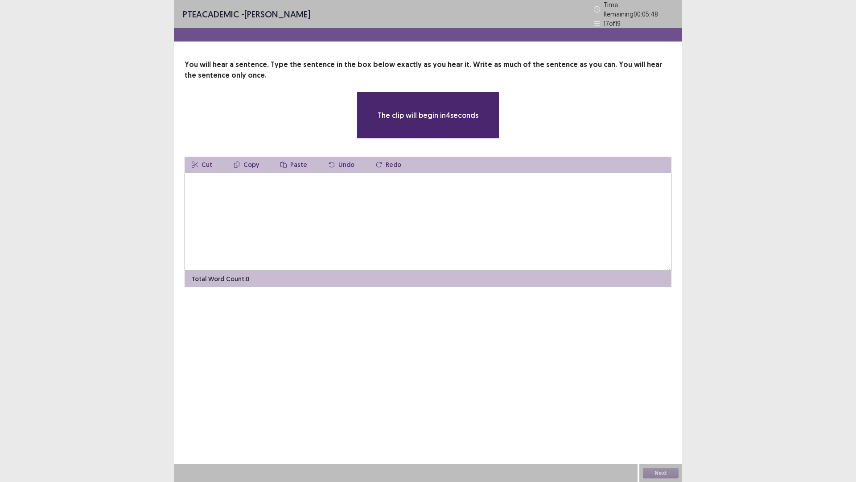
click at [389, 188] on textarea at bounding box center [428, 222] width 487 height 98
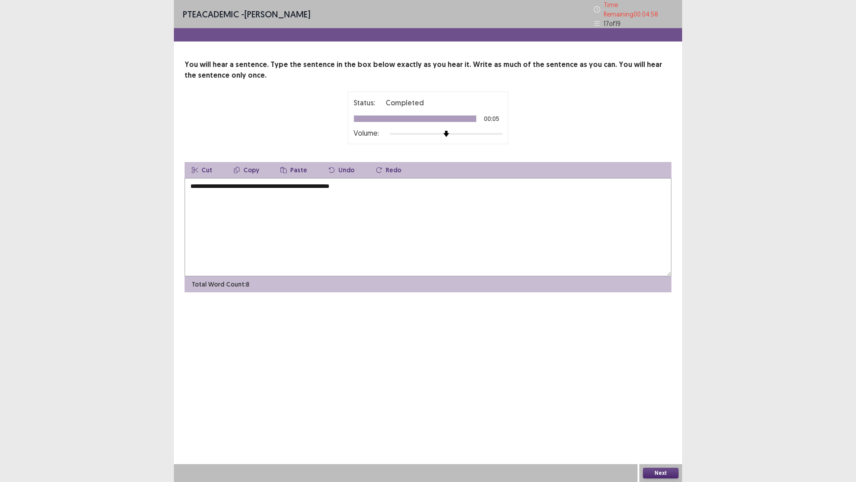
click at [401, 182] on textarea "**********" at bounding box center [428, 227] width 487 height 98
type textarea "**********"
click at [655, 406] on button "Next" at bounding box center [661, 472] width 36 height 11
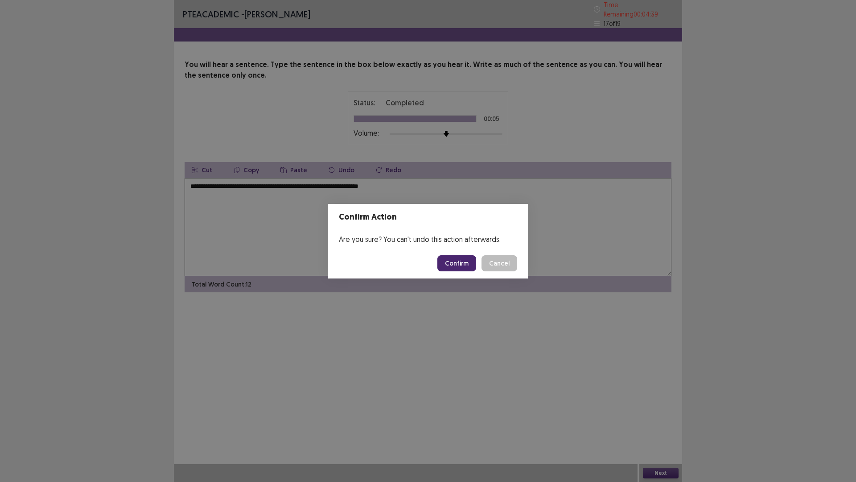
click at [458, 266] on button "Confirm" at bounding box center [456, 263] width 39 height 16
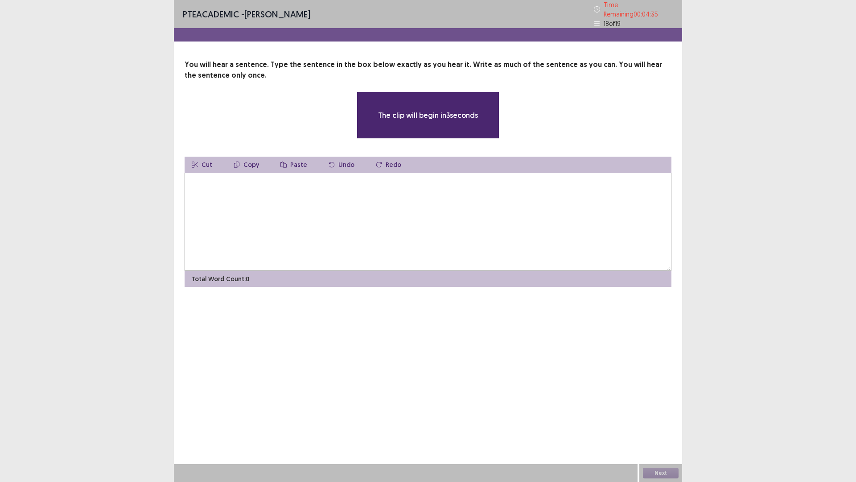
click at [405, 245] on textarea at bounding box center [428, 222] width 487 height 98
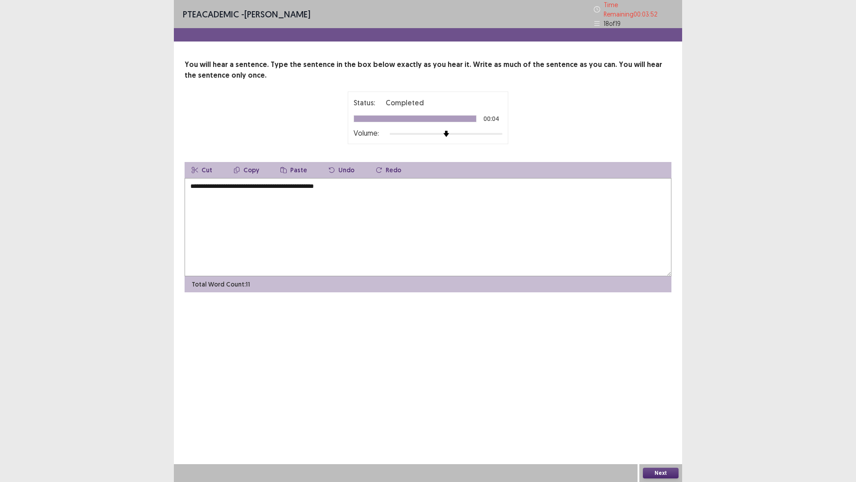
click at [351, 189] on textarea "**********" at bounding box center [428, 227] width 487 height 98
click at [339, 181] on textarea "**********" at bounding box center [428, 227] width 487 height 98
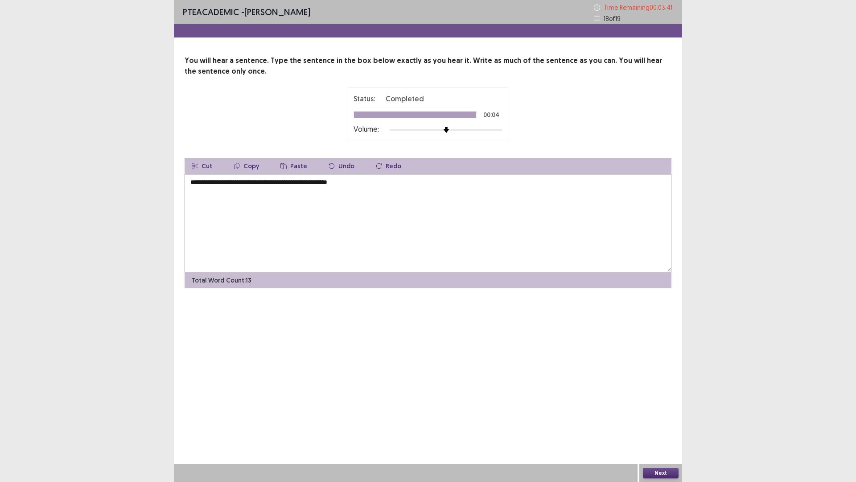
type textarea "**********"
click at [651, 406] on button "Next" at bounding box center [661, 472] width 36 height 11
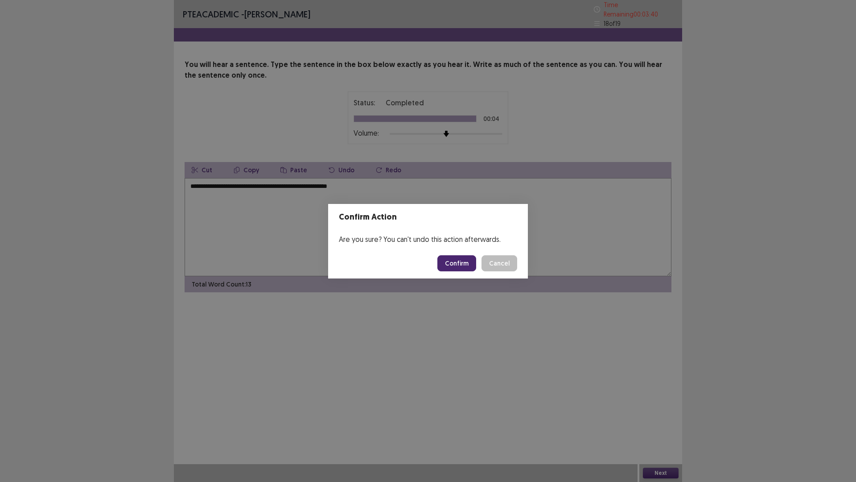
click at [465, 266] on button "Confirm" at bounding box center [456, 263] width 39 height 16
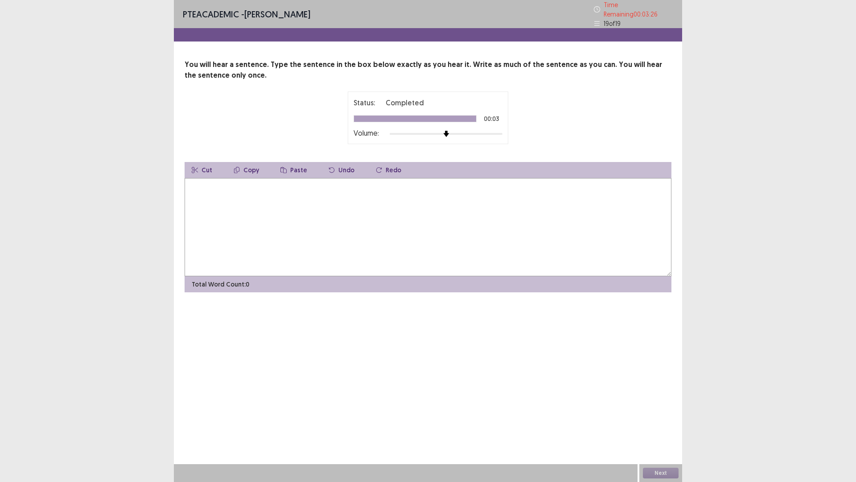
click at [206, 235] on textarea at bounding box center [428, 227] width 487 height 98
click at [330, 183] on textarea "**********" at bounding box center [428, 227] width 487 height 98
click at [220, 179] on textarea "**********" at bounding box center [428, 227] width 487 height 98
click at [246, 181] on textarea "**********" at bounding box center [428, 227] width 487 height 98
click at [357, 182] on textarea "**********" at bounding box center [428, 227] width 487 height 98
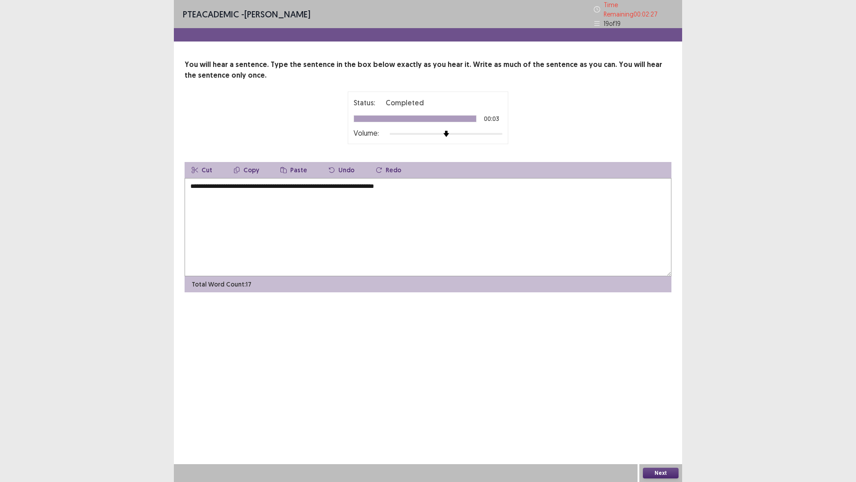
type textarea "**********"
click at [662, 406] on button "Next" at bounding box center [661, 472] width 36 height 11
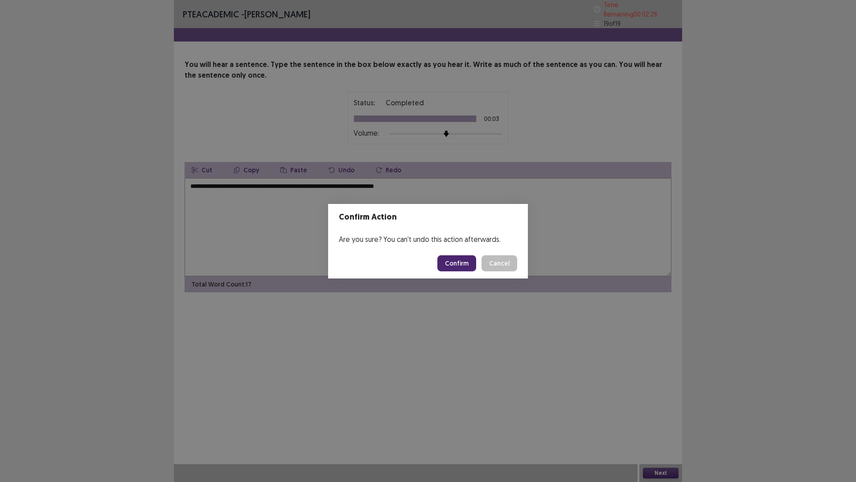
click at [466, 268] on button "Confirm" at bounding box center [456, 263] width 39 height 16
